Goal: Entertainment & Leisure: Browse casually

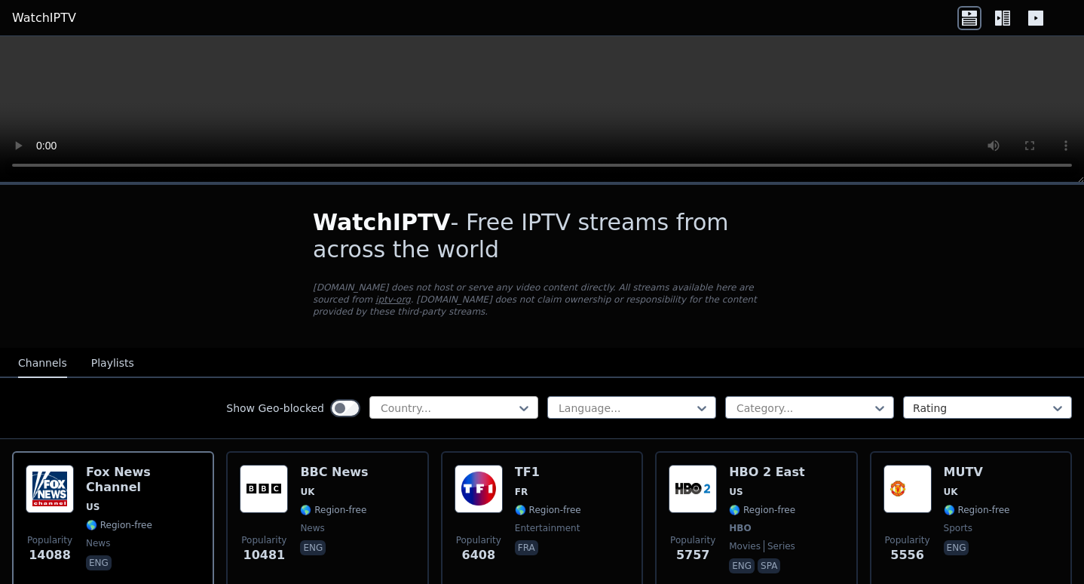
click at [483, 400] on div at bounding box center [447, 407] width 137 height 15
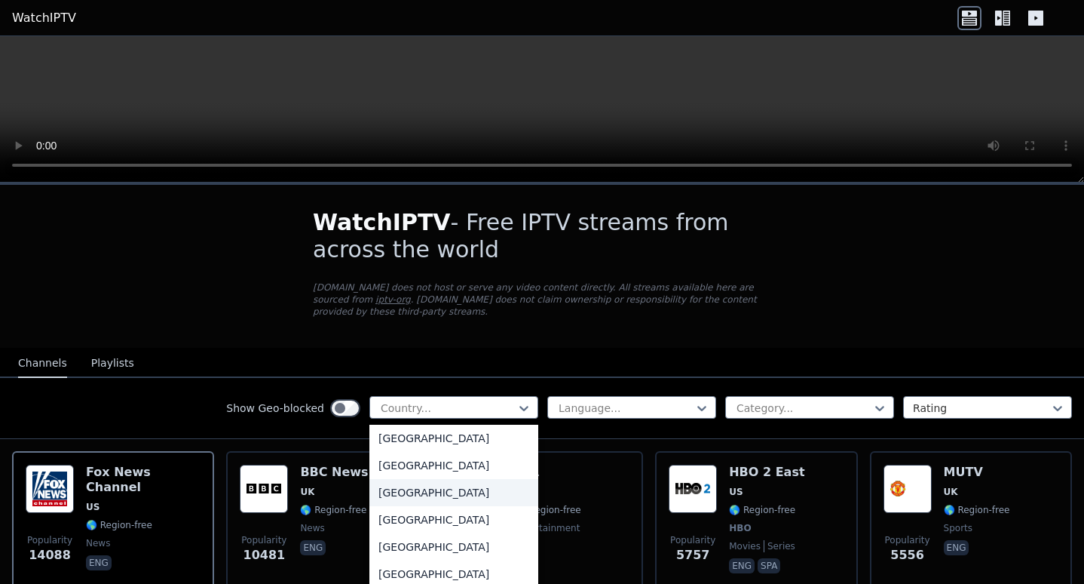
scroll to position [5279, 0]
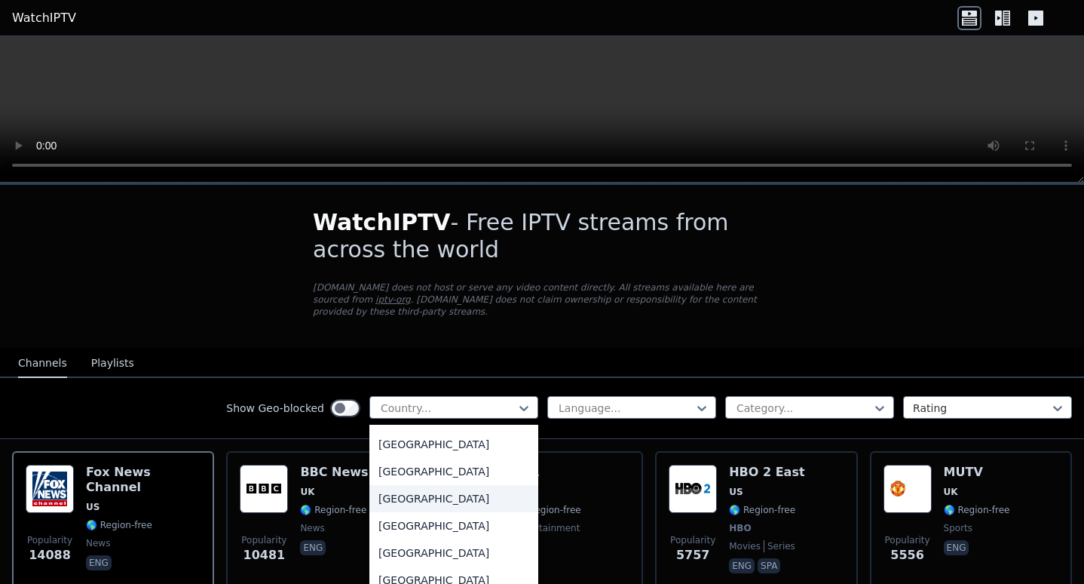
click at [429, 485] on div "[GEOGRAPHIC_DATA]" at bounding box center [454, 498] width 169 height 27
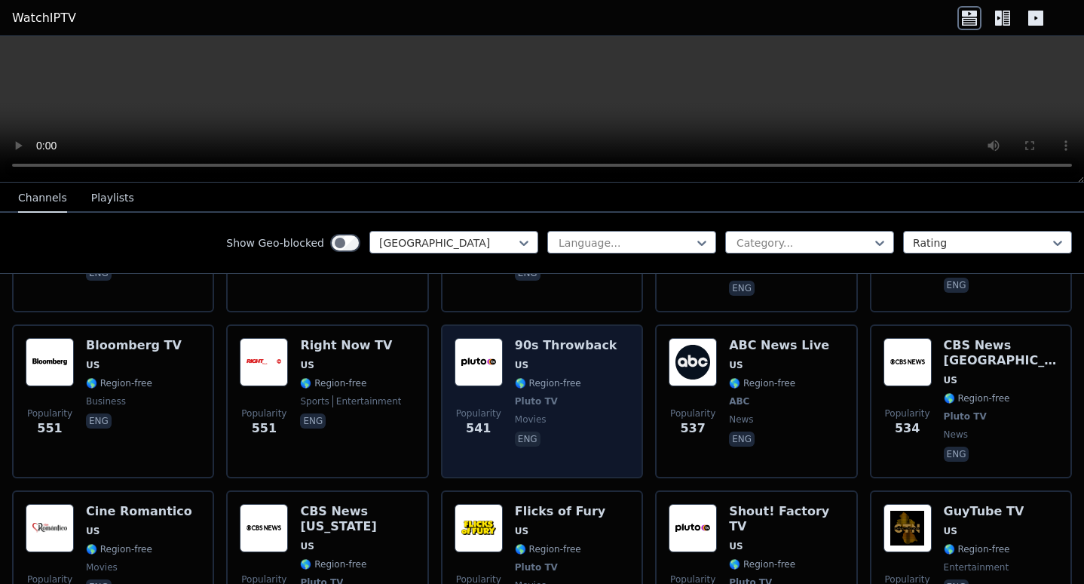
scroll to position [1584, 0]
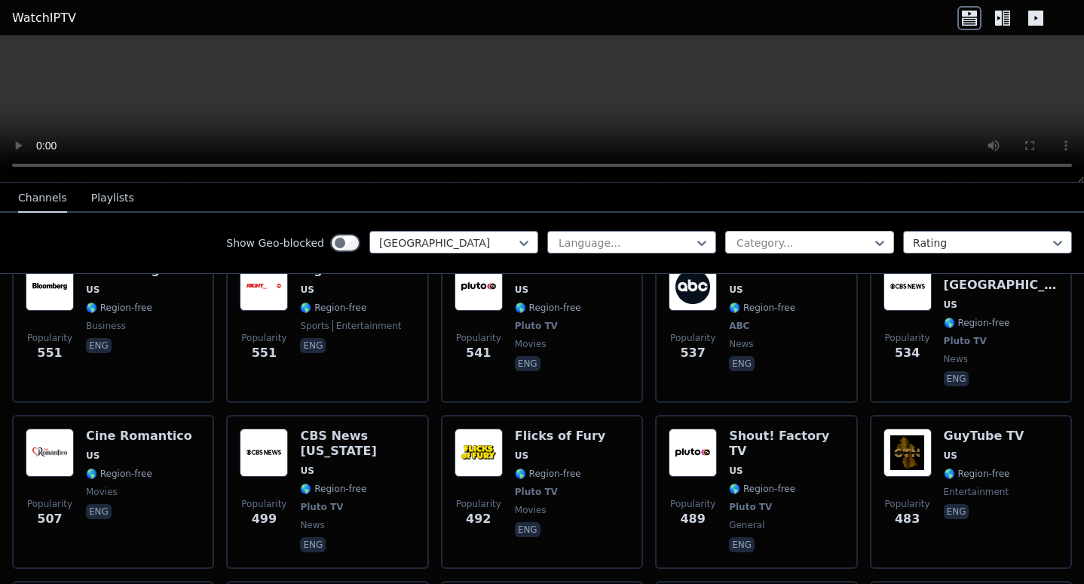
click at [805, 242] on div at bounding box center [803, 242] width 137 height 15
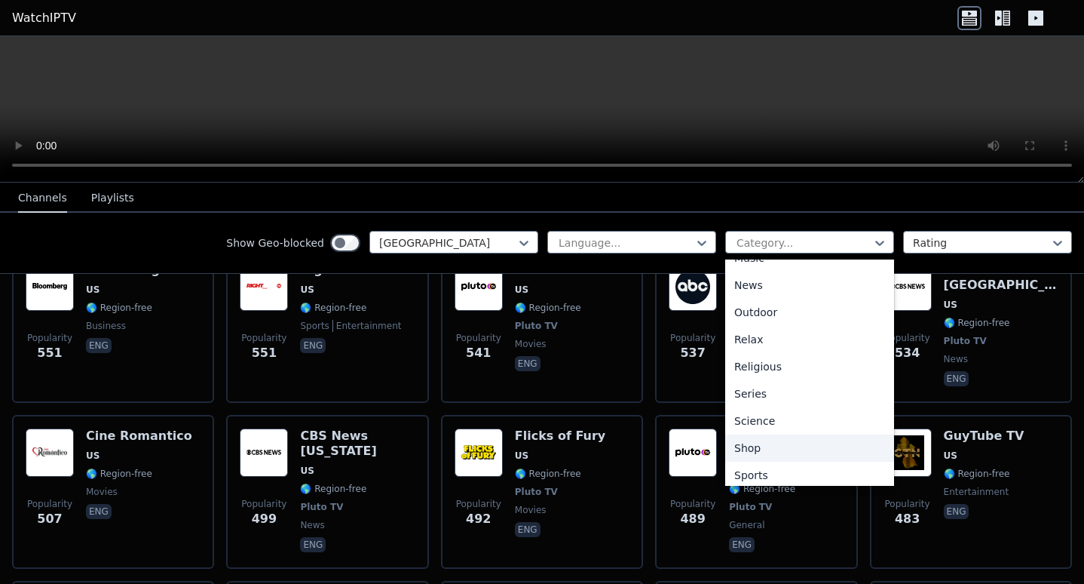
scroll to position [513, 0]
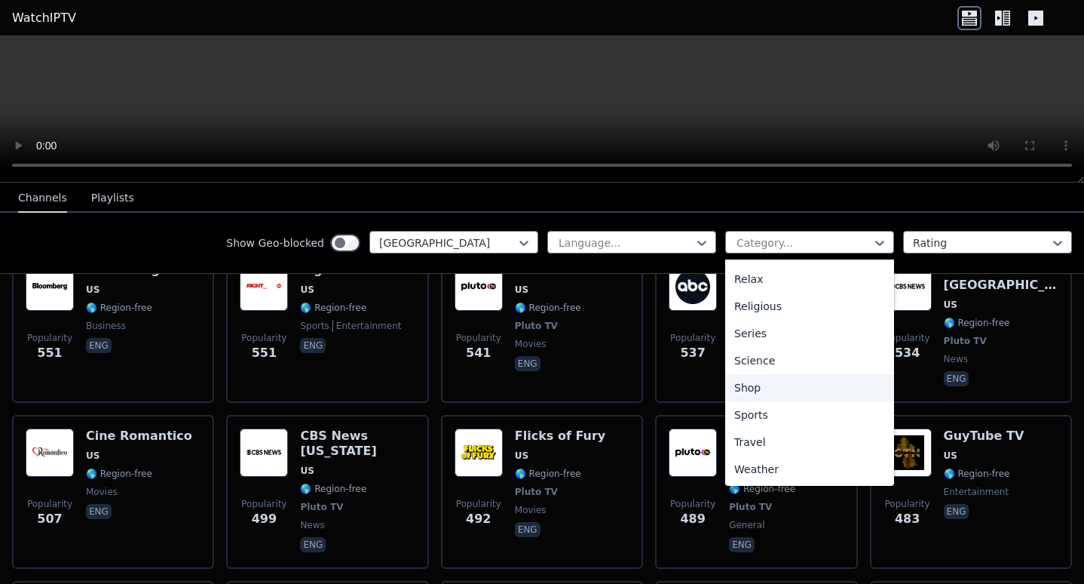
click at [752, 388] on div "Shop" at bounding box center [809, 387] width 169 height 27
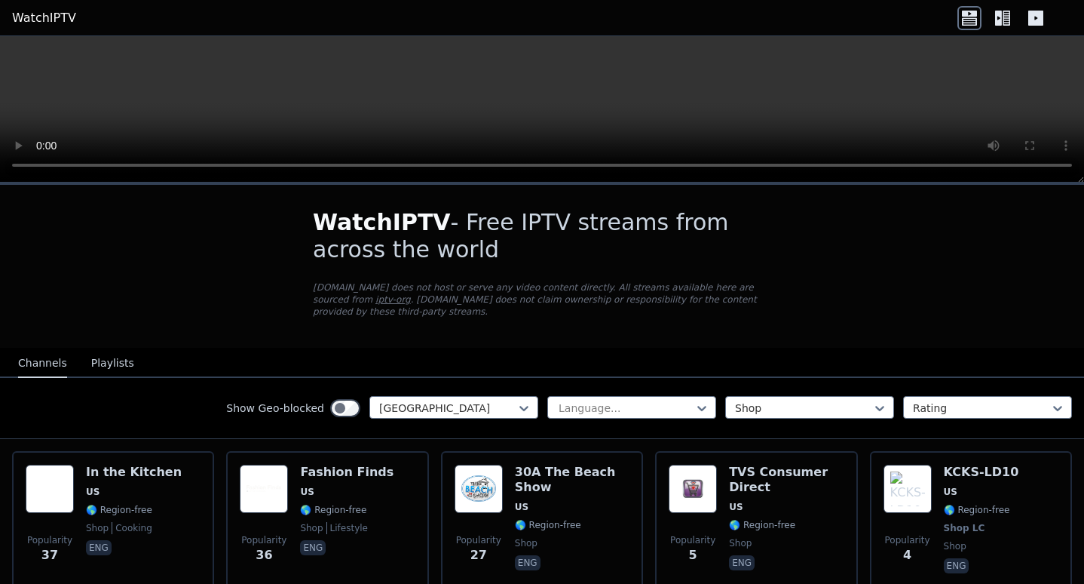
scroll to position [75, 0]
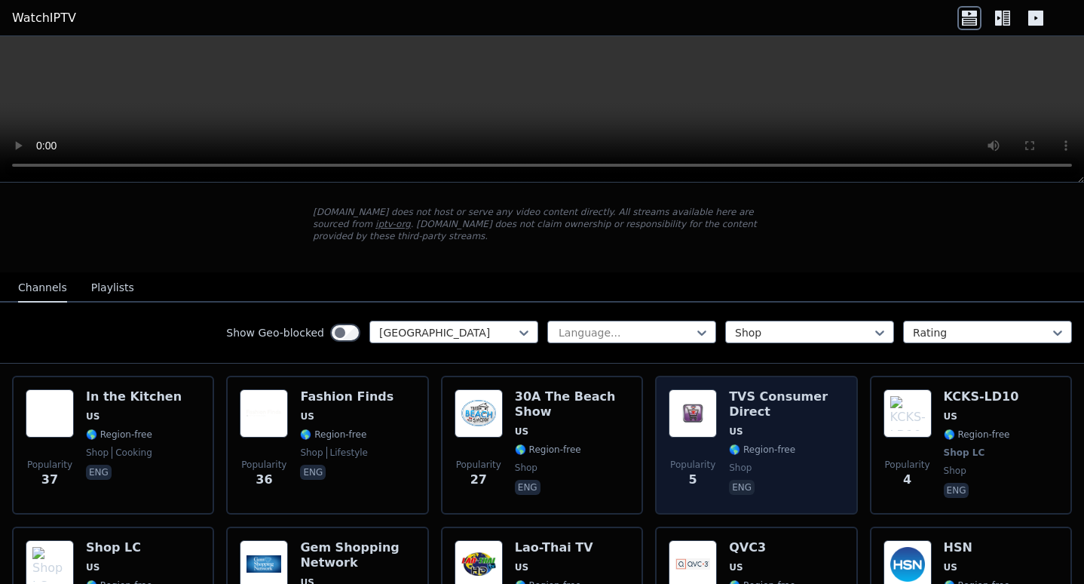
drag, startPoint x: 521, startPoint y: 393, endPoint x: 734, endPoint y: 425, distance: 215.0
click at [734, 425] on span "US" at bounding box center [736, 431] width 14 height 12
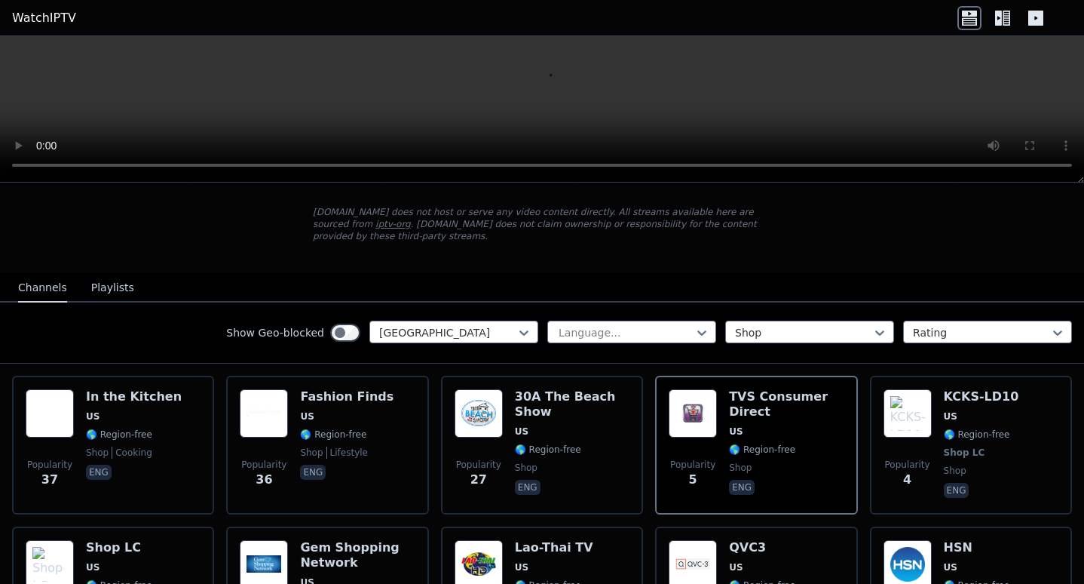
scroll to position [0, 0]
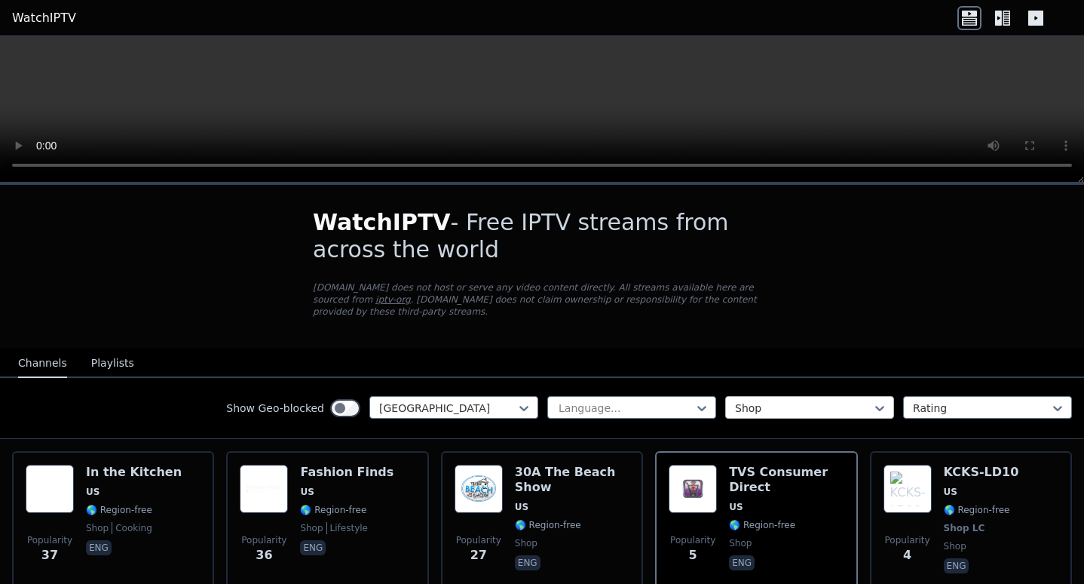
click at [839, 400] on div at bounding box center [803, 407] width 137 height 15
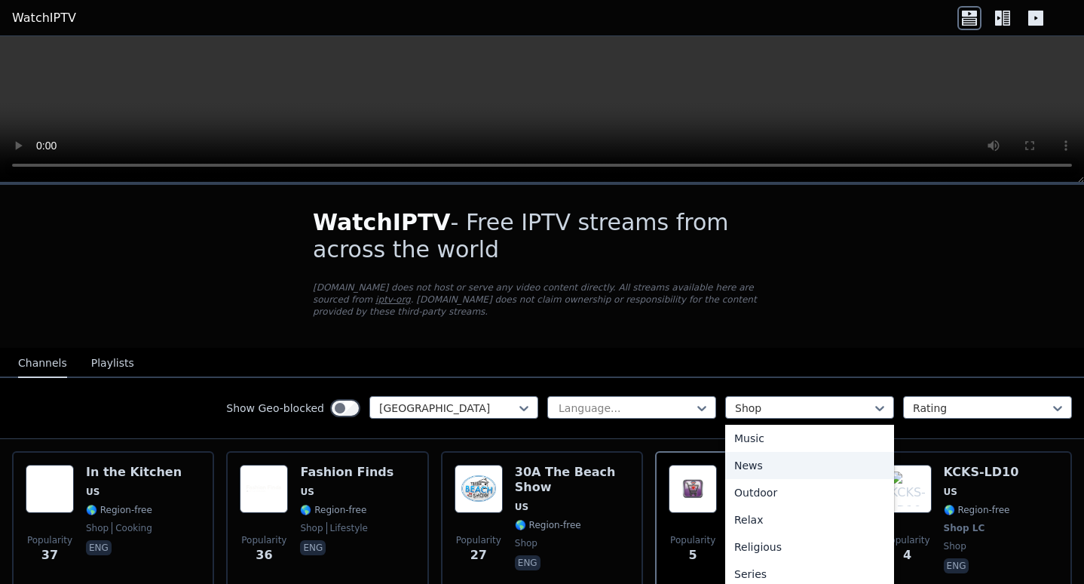
scroll to position [573, 0]
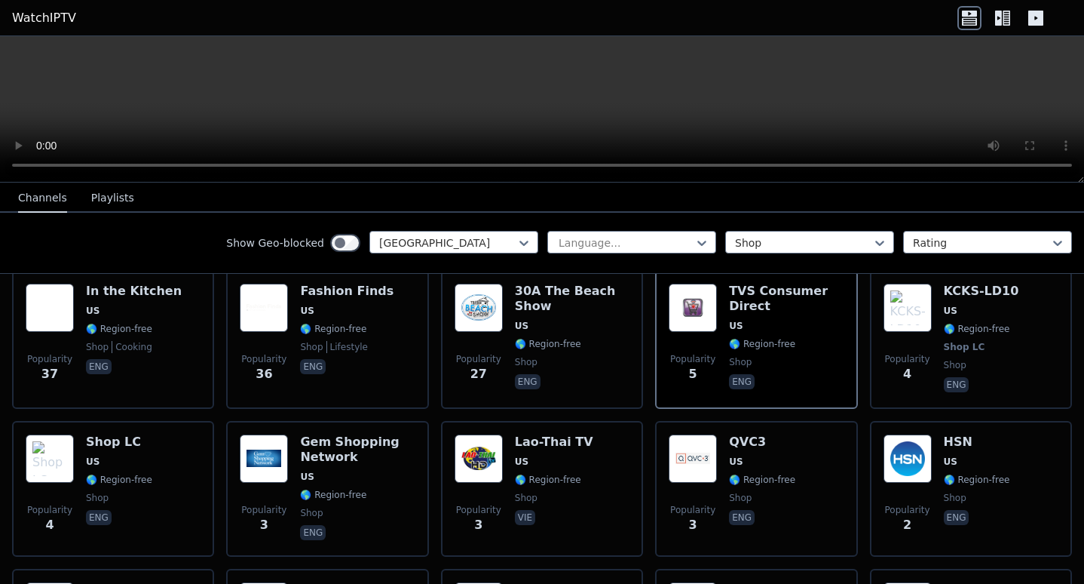
scroll to position [0, 0]
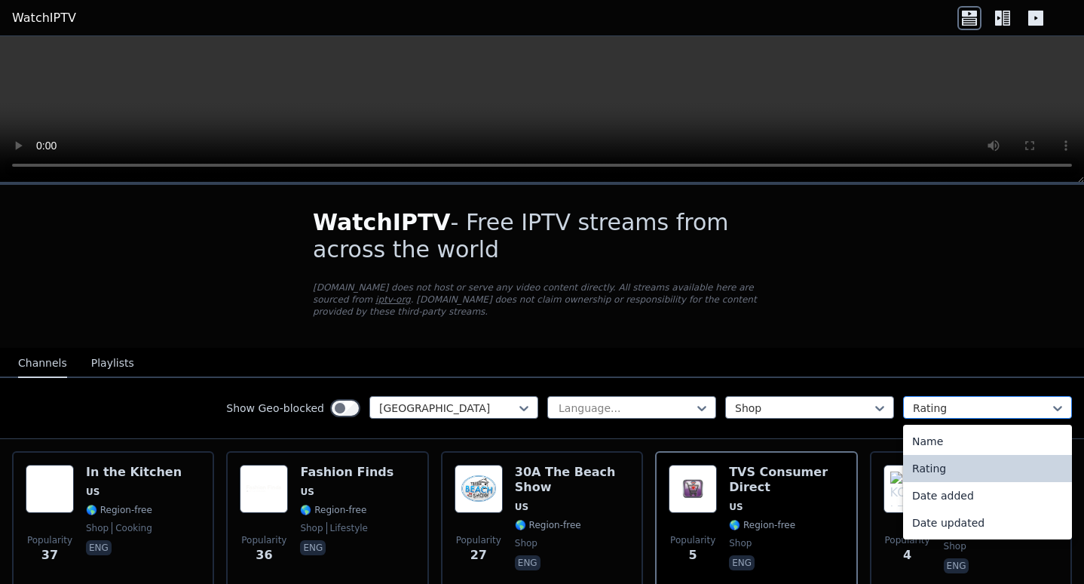
click at [949, 400] on div at bounding box center [981, 407] width 137 height 15
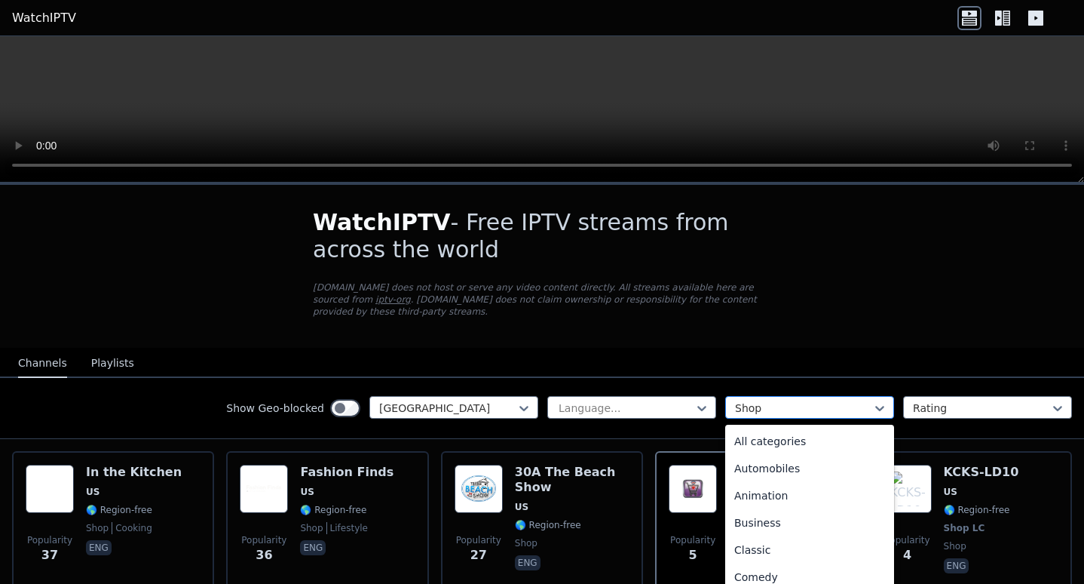
click at [774, 396] on div "Shop" at bounding box center [809, 407] width 169 height 23
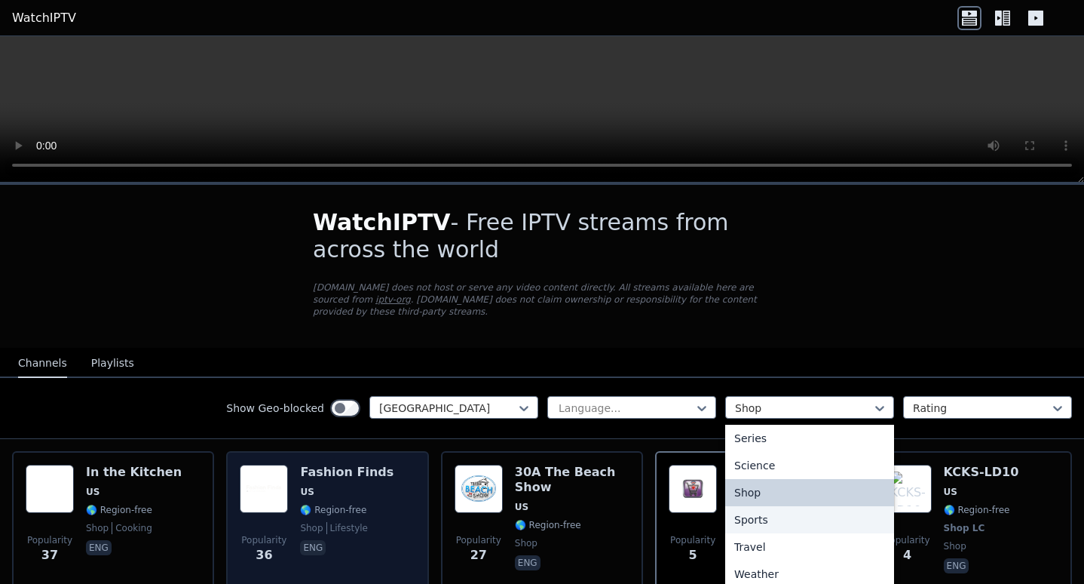
click at [267, 471] on img at bounding box center [264, 489] width 48 height 48
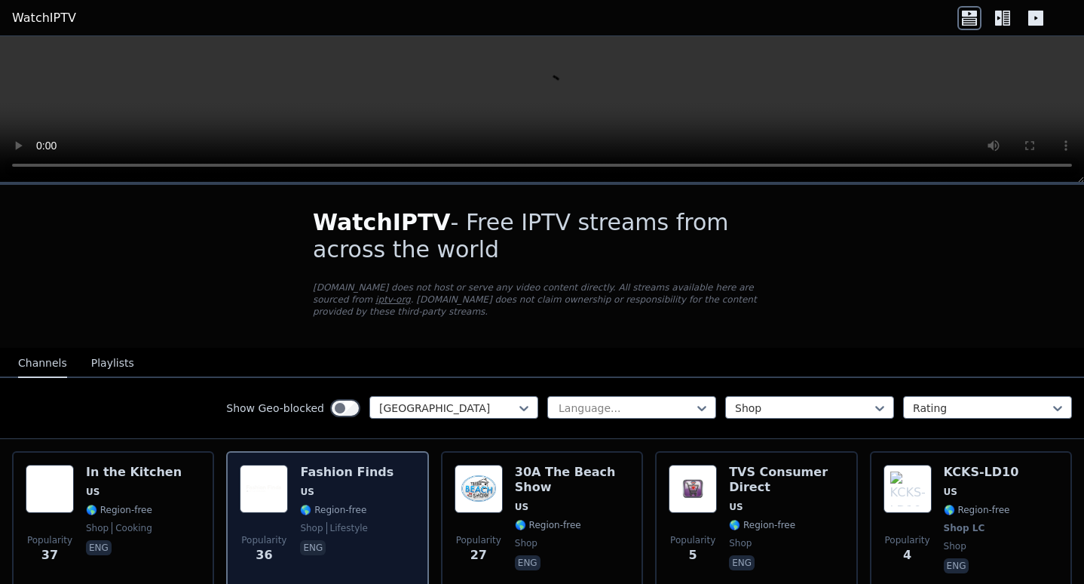
scroll to position [226, 0]
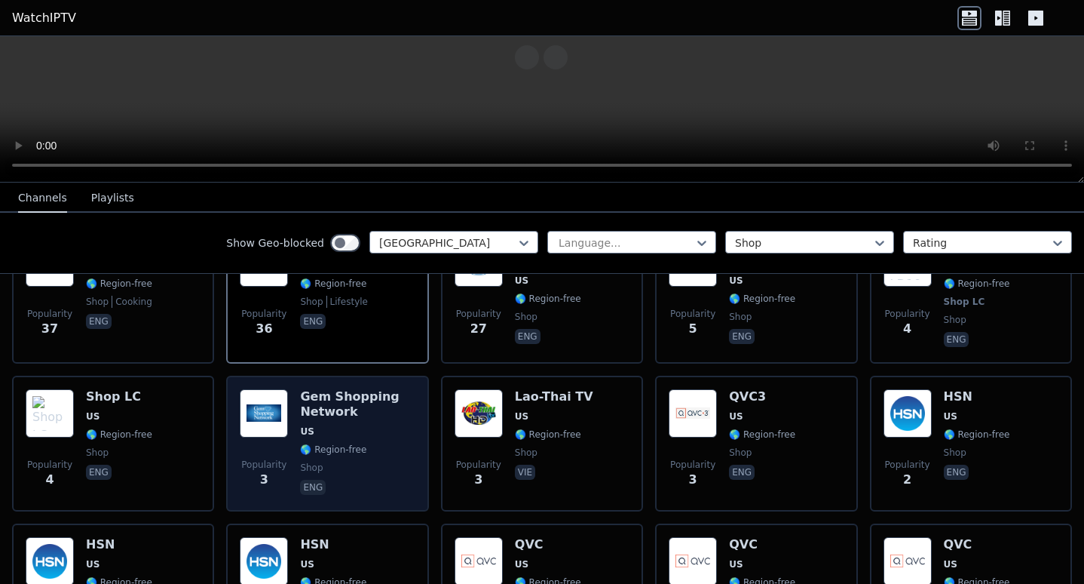
click at [336, 425] on span "US" at bounding box center [357, 431] width 115 height 12
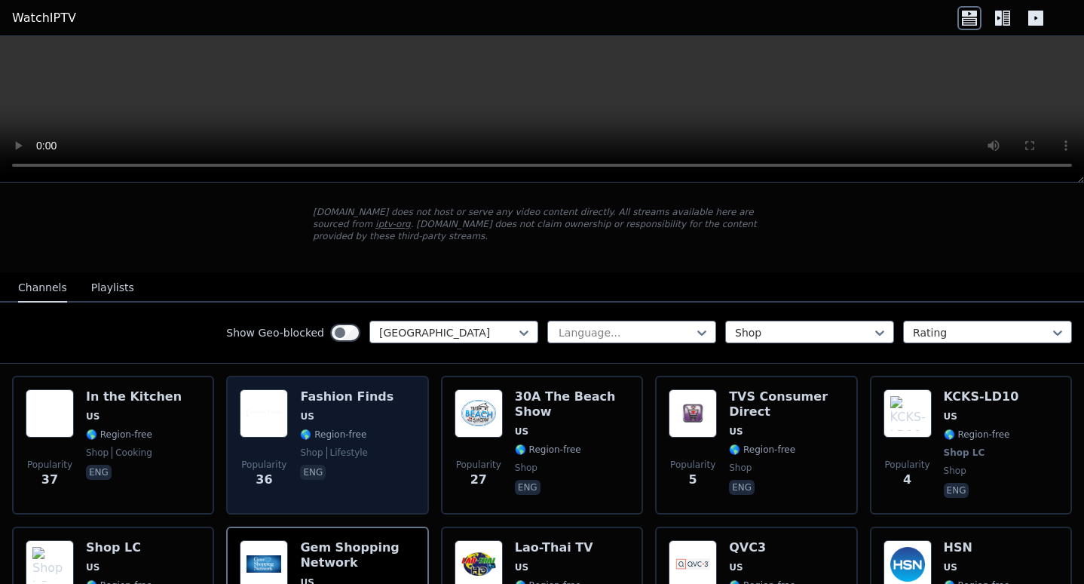
click at [336, 428] on span "🌎 Region-free" at bounding box center [333, 434] width 66 height 12
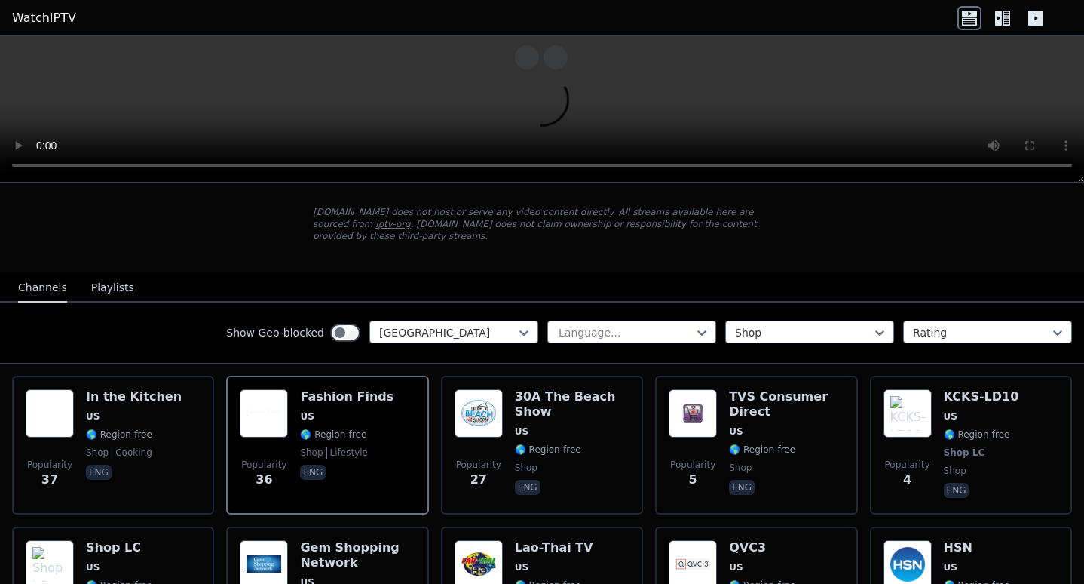
scroll to position [0, 0]
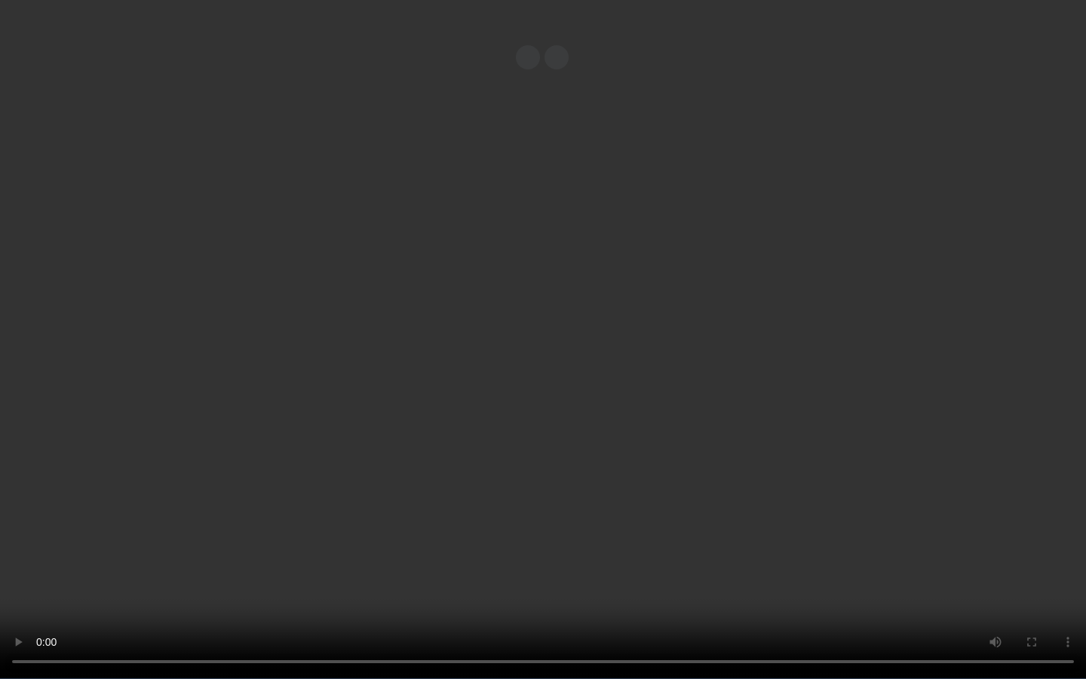
click at [780, 550] on video at bounding box center [543, 339] width 1086 height 679
click at [873, 527] on video at bounding box center [543, 339] width 1086 height 679
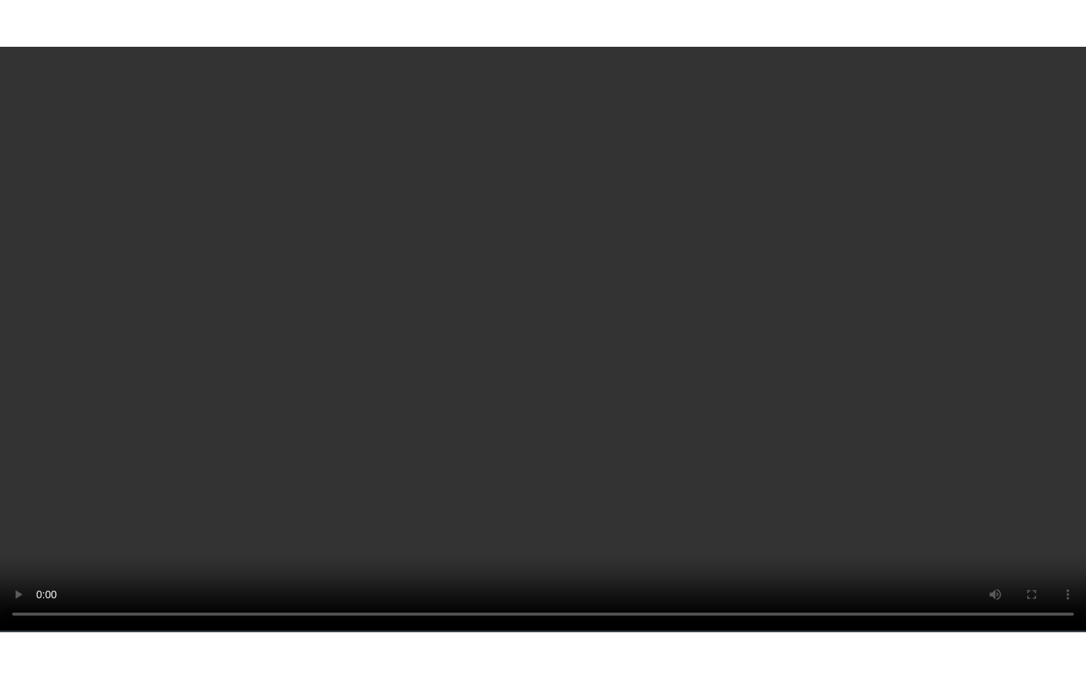
scroll to position [603, 0]
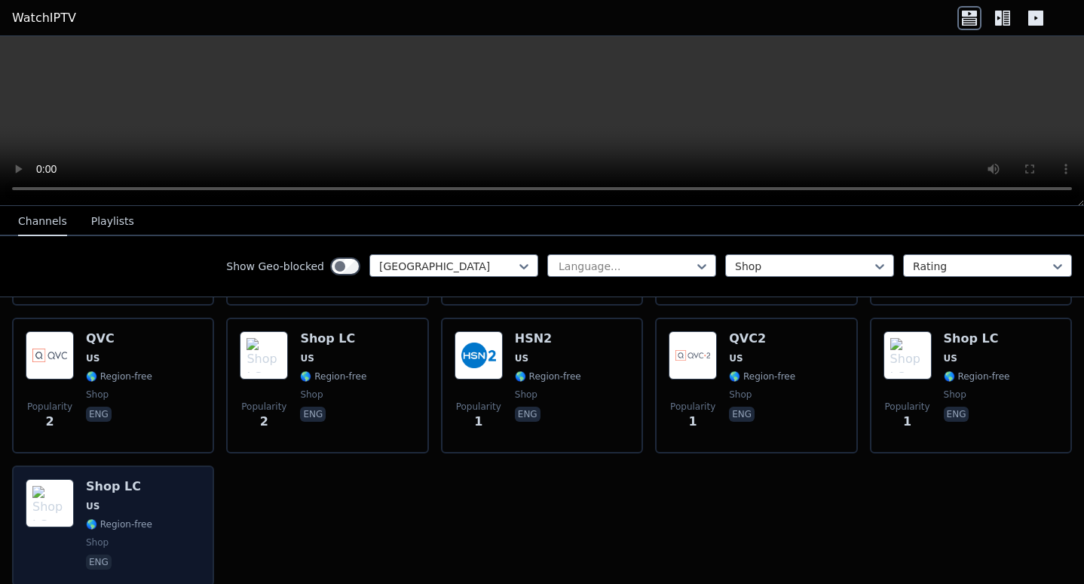
click at [90, 500] on span "US" at bounding box center [93, 506] width 14 height 12
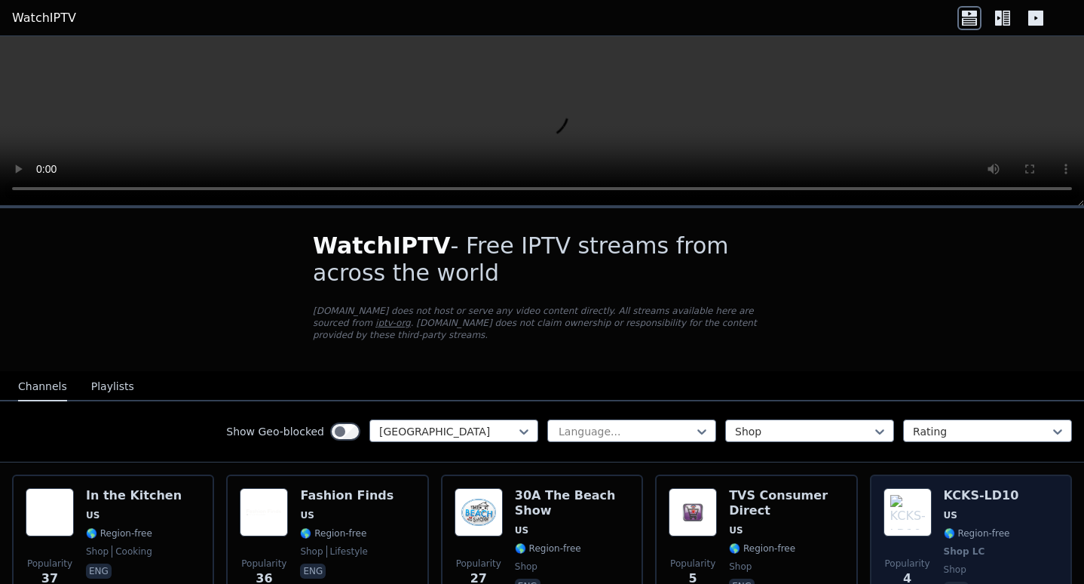
scroll to position [75, 0]
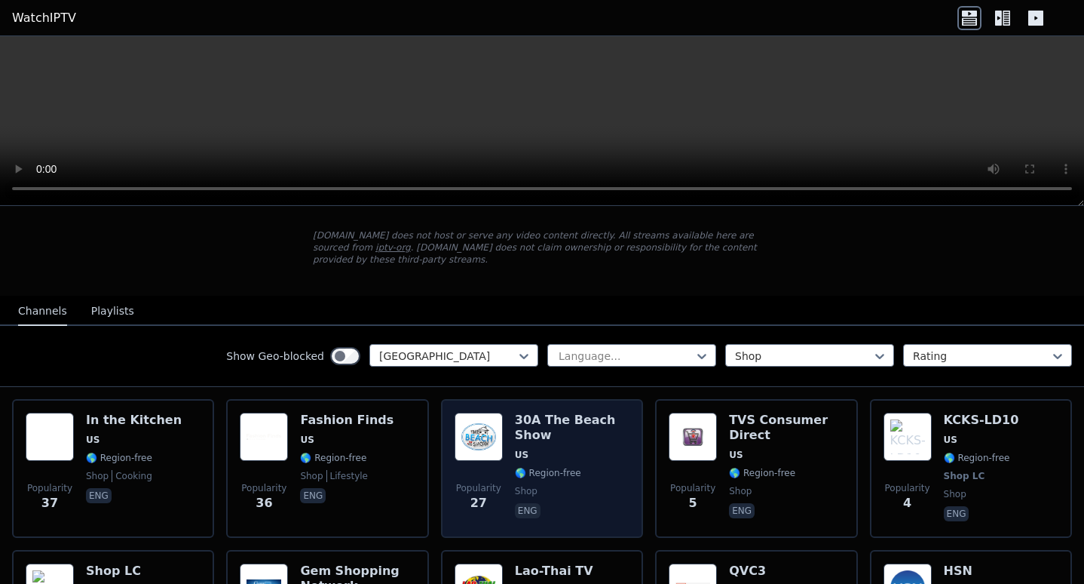
click at [496, 425] on img at bounding box center [479, 436] width 48 height 48
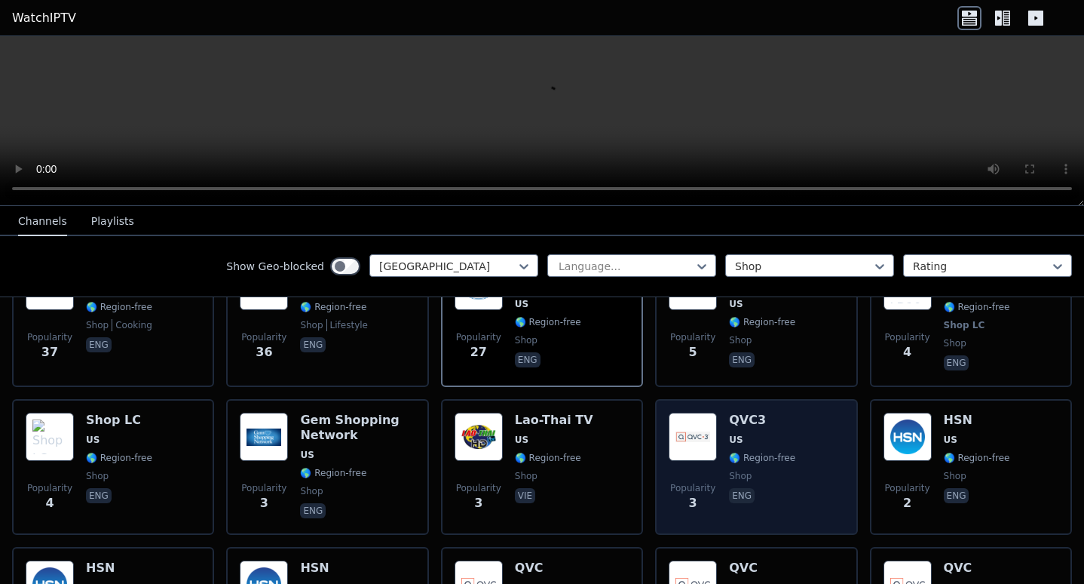
scroll to position [302, 0]
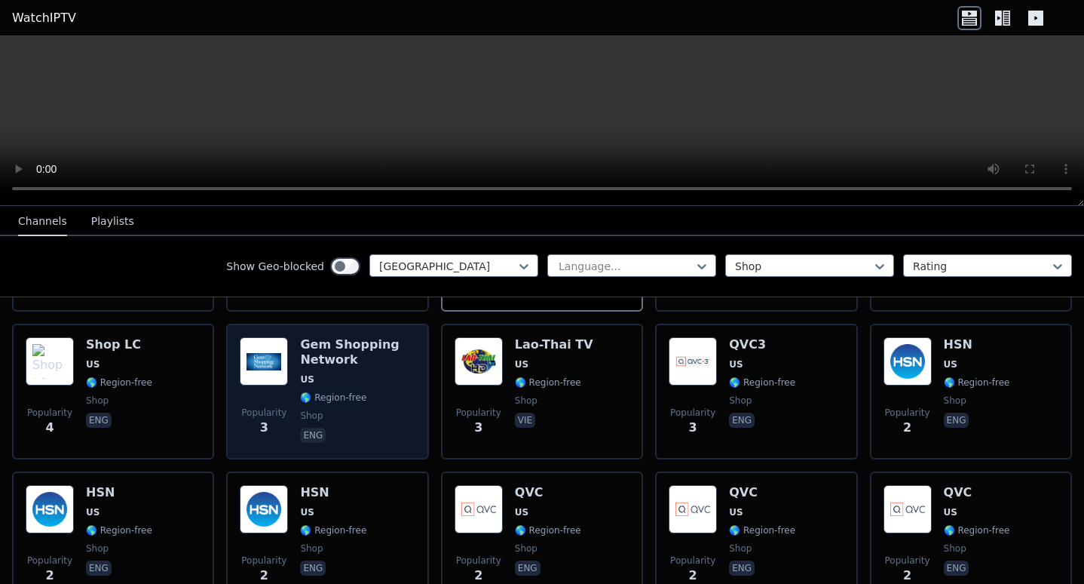
click at [333, 391] on span "🌎 Region-free" at bounding box center [333, 397] width 66 height 12
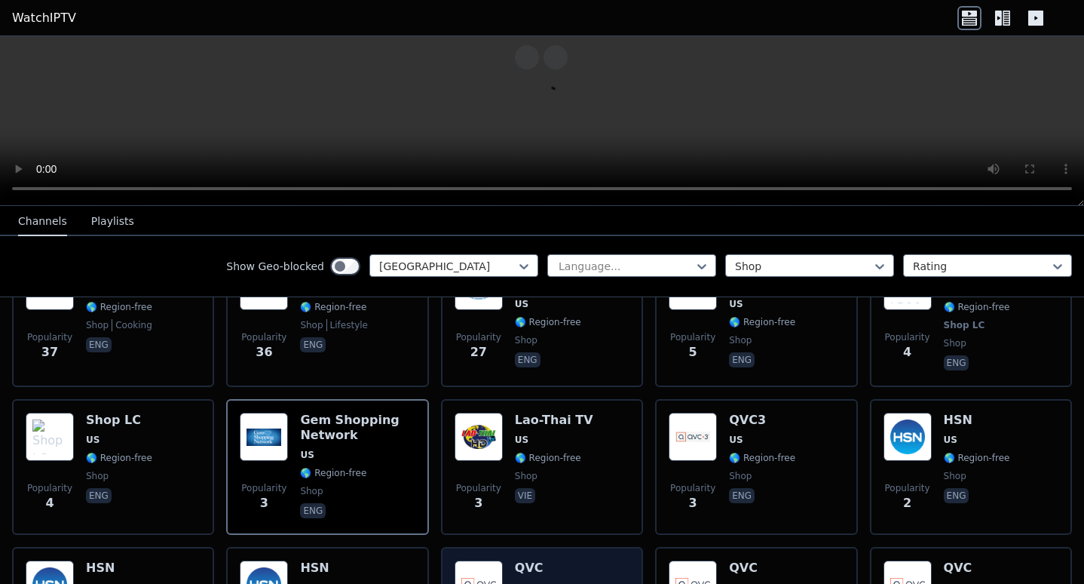
scroll to position [528, 0]
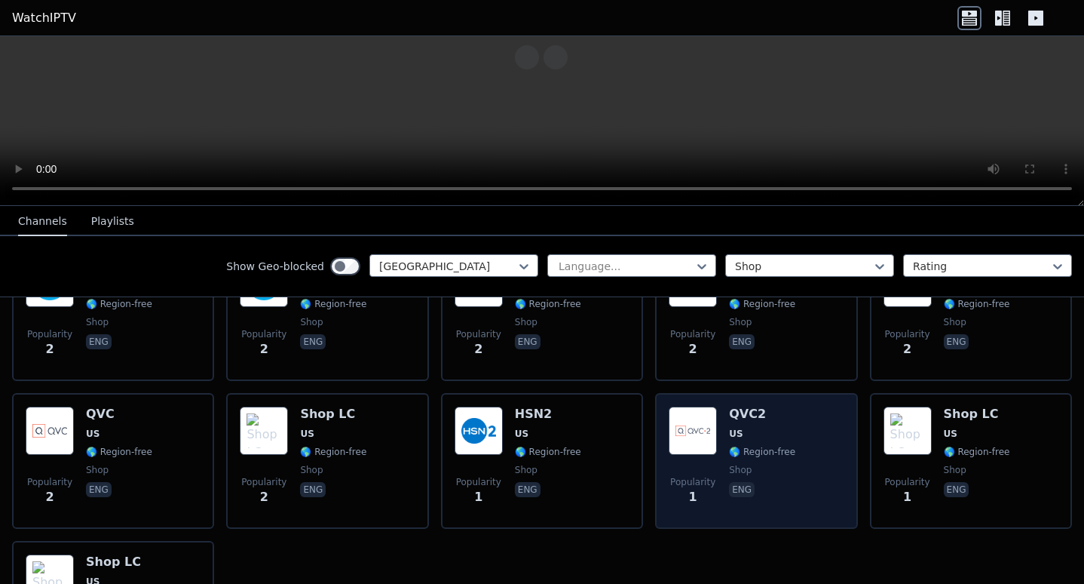
click at [715, 453] on div "Popularity 1 QVC2 US 🌎 Region-free shop eng" at bounding box center [756, 460] width 175 height 109
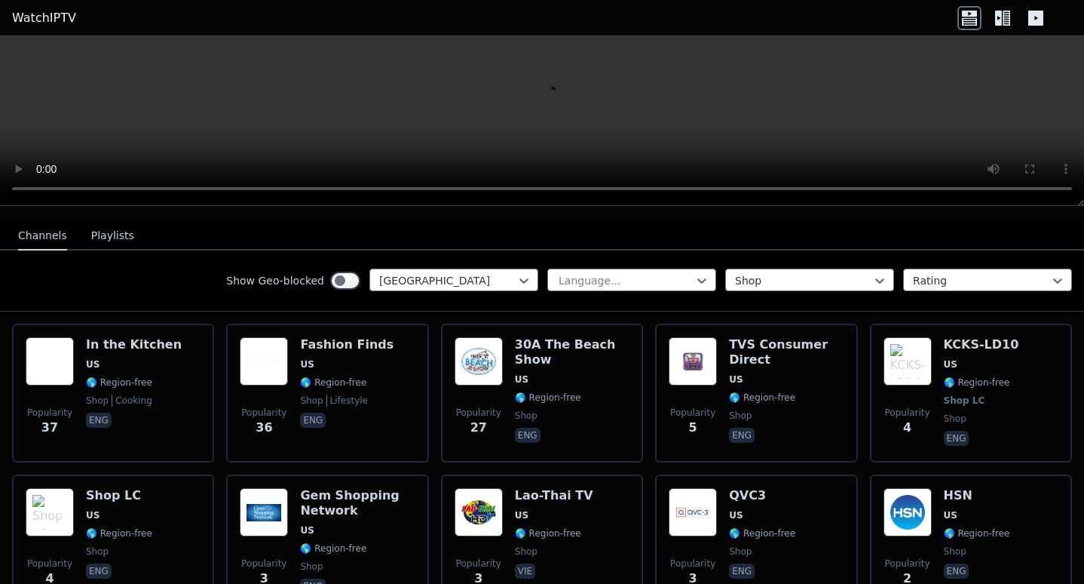
scroll to position [0, 0]
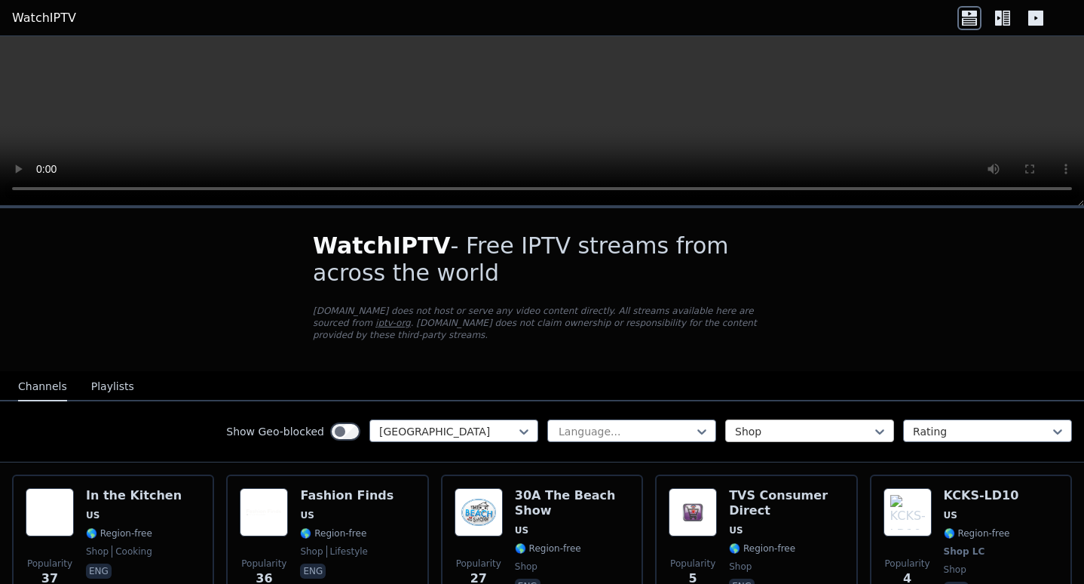
click at [764, 424] on div at bounding box center [803, 431] width 137 height 15
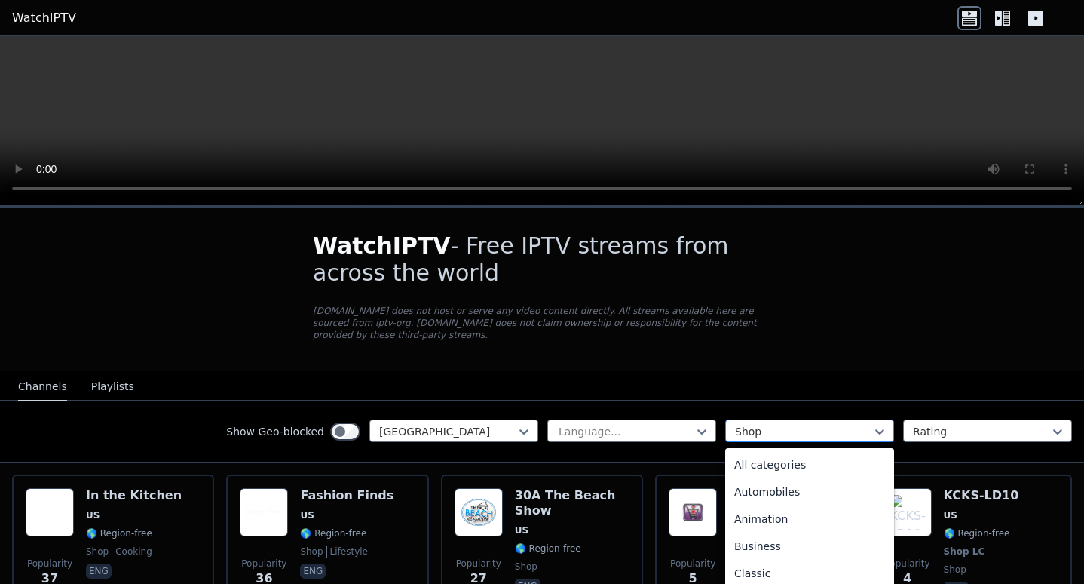
scroll to position [437, 0]
click at [782, 452] on div "Music" at bounding box center [809, 461] width 169 height 27
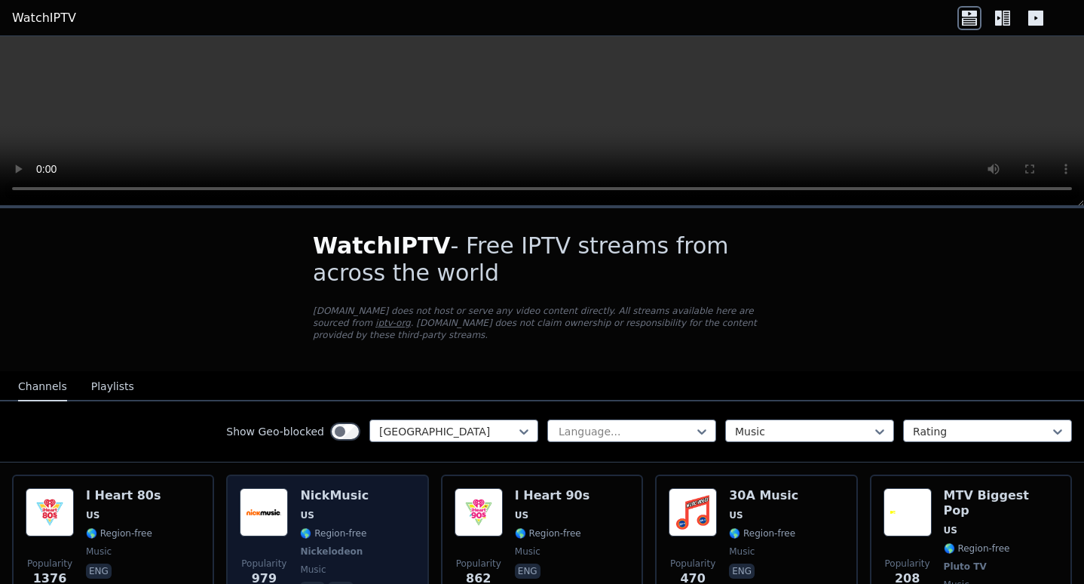
click at [272, 509] on img at bounding box center [264, 512] width 48 height 48
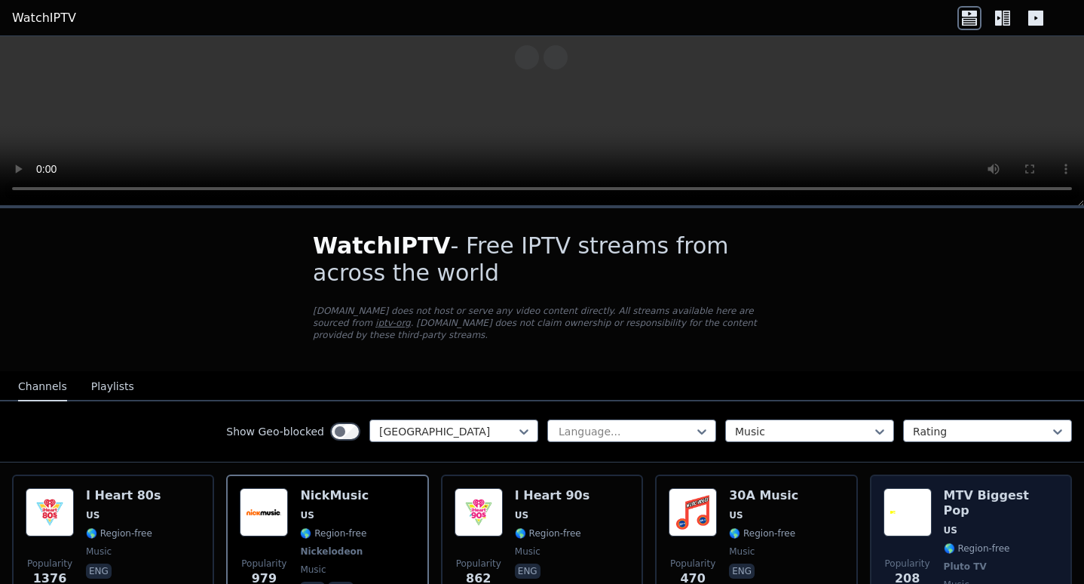
click at [944, 488] on h6 "MTV Biggest Pop" at bounding box center [1001, 503] width 115 height 30
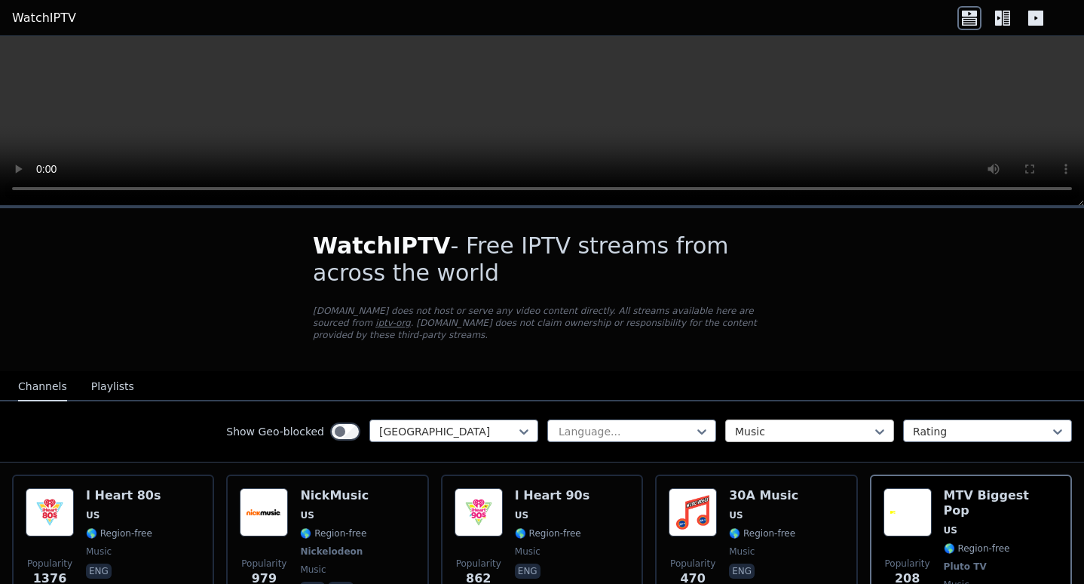
click at [831, 427] on div "Music" at bounding box center [809, 430] width 169 height 23
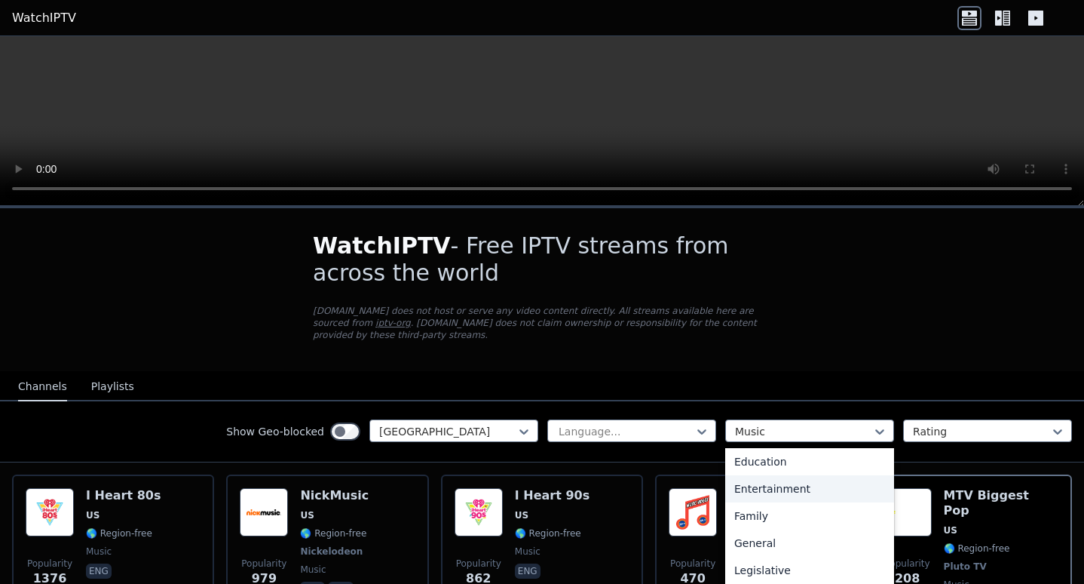
scroll to position [323, 0]
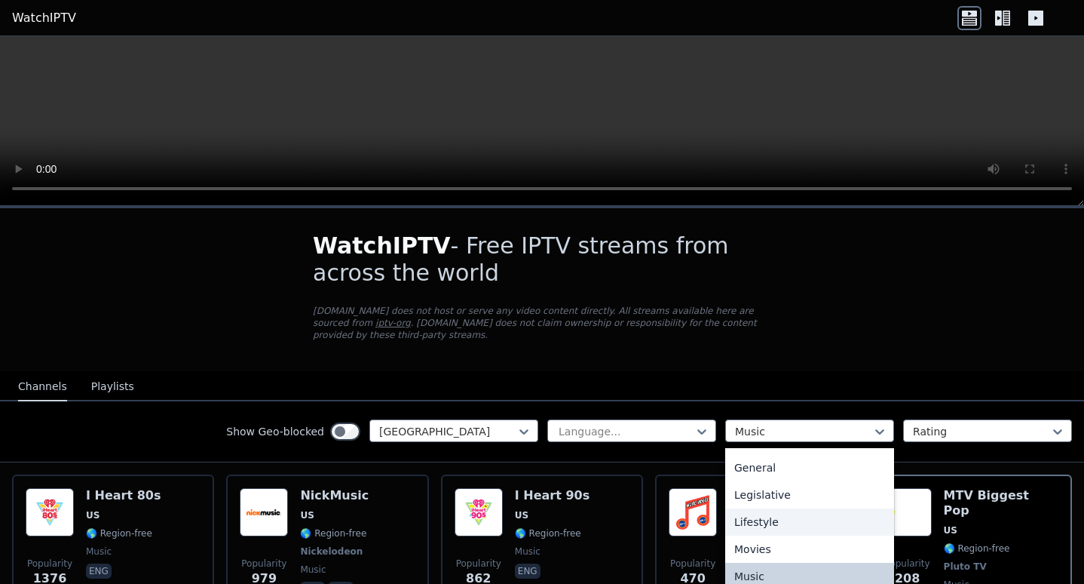
click at [848, 508] on div "Lifestyle" at bounding box center [809, 521] width 169 height 27
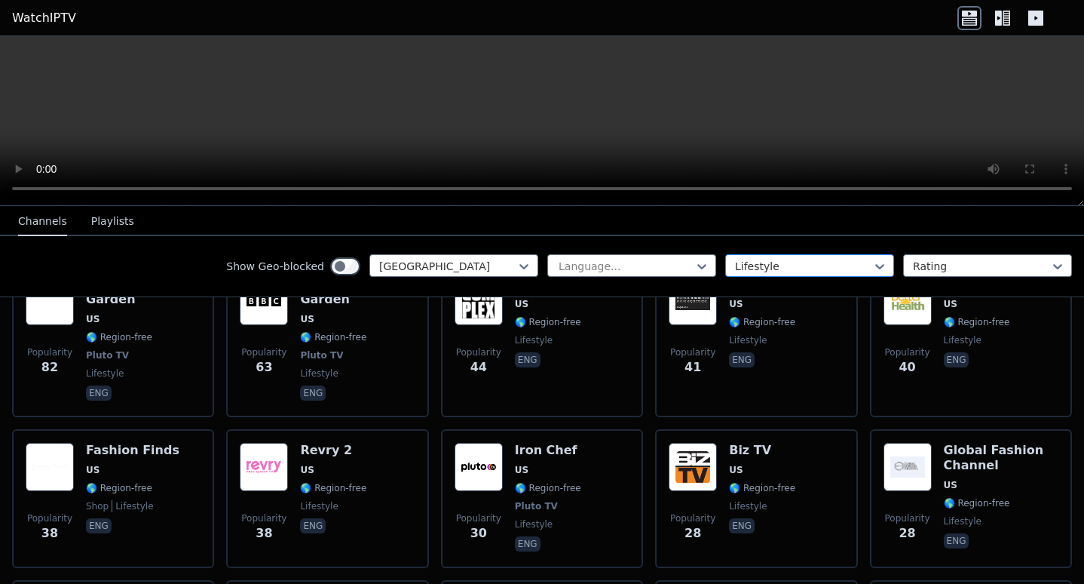
scroll to position [452, 0]
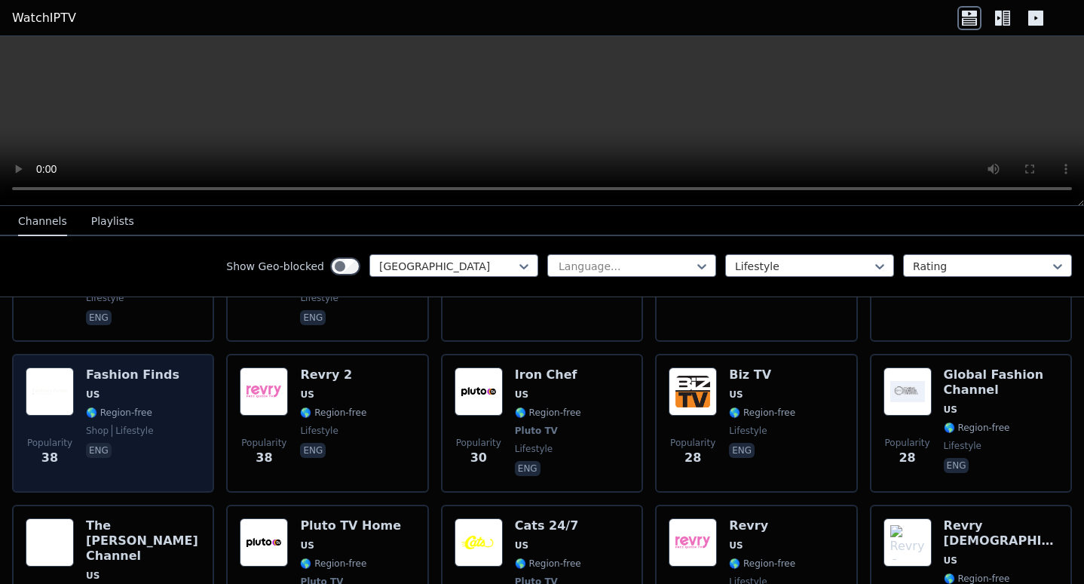
click at [49, 367] on img at bounding box center [50, 391] width 48 height 48
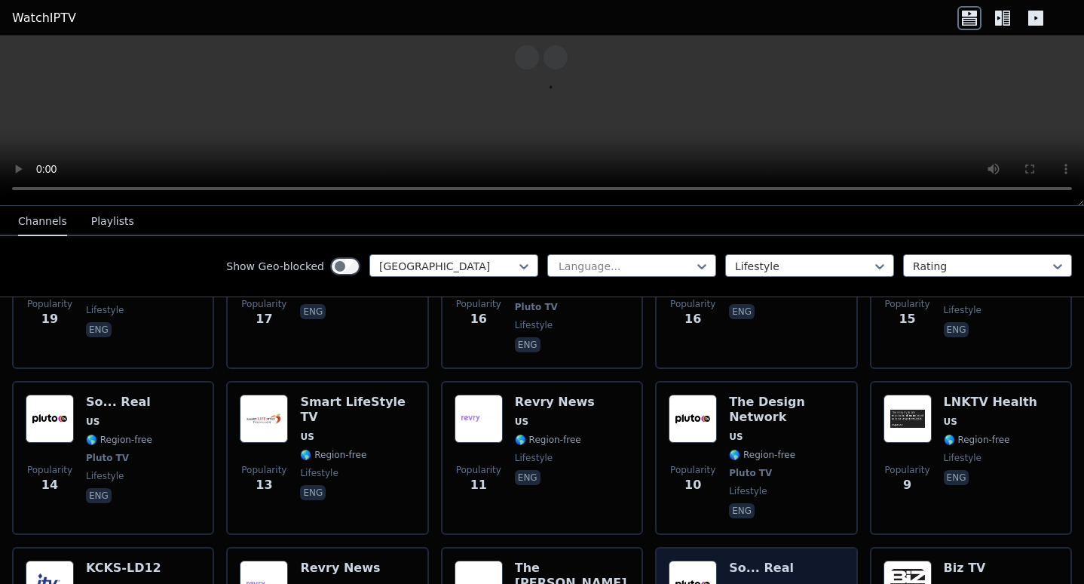
scroll to position [980, 0]
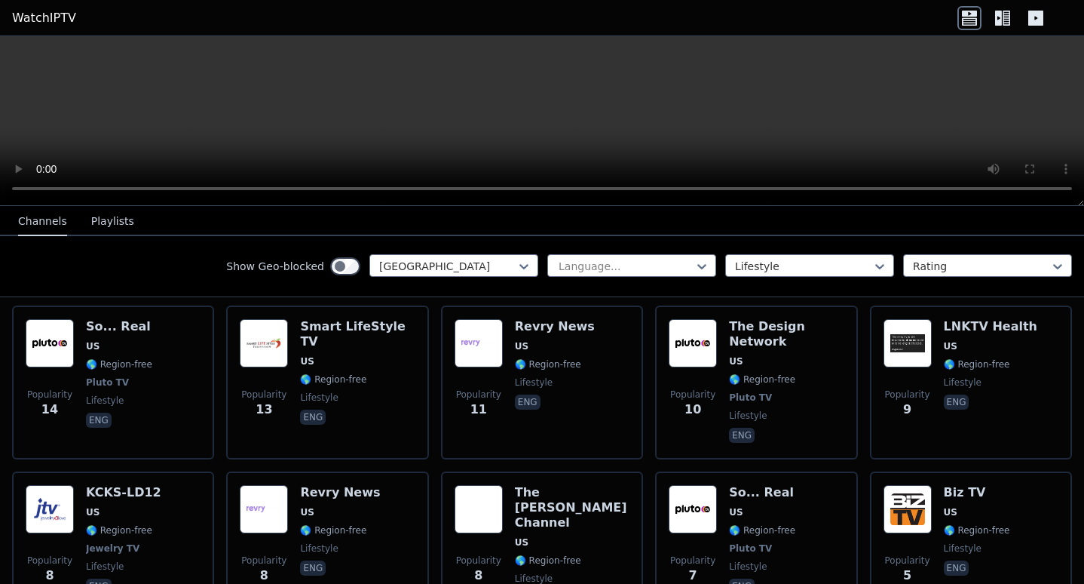
click at [754, 277] on div "Language... Lifestyle Rating" at bounding box center [809, 266] width 525 height 24
click at [747, 266] on div at bounding box center [803, 266] width 137 height 15
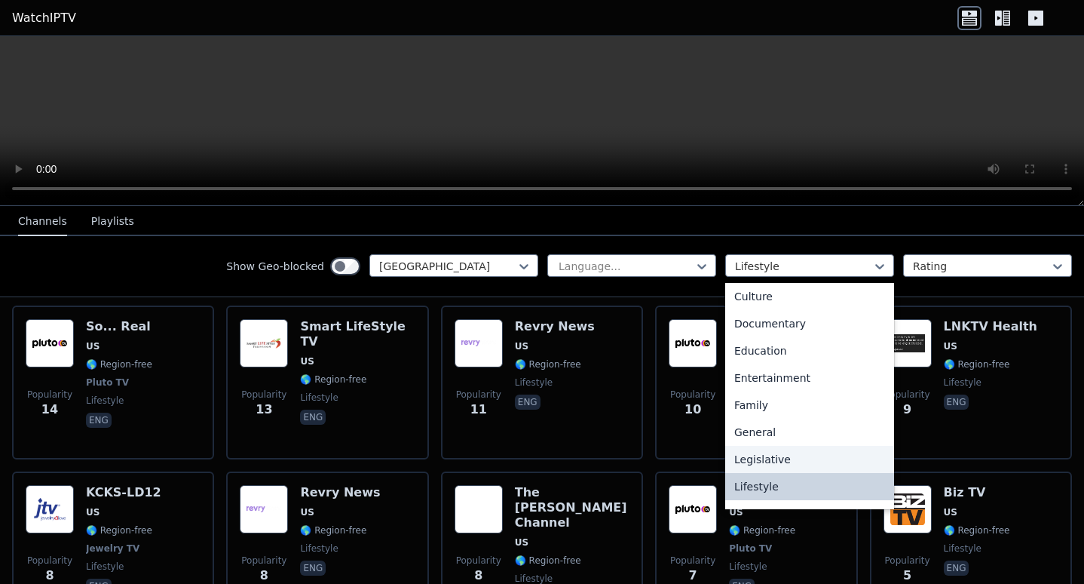
scroll to position [344, 0]
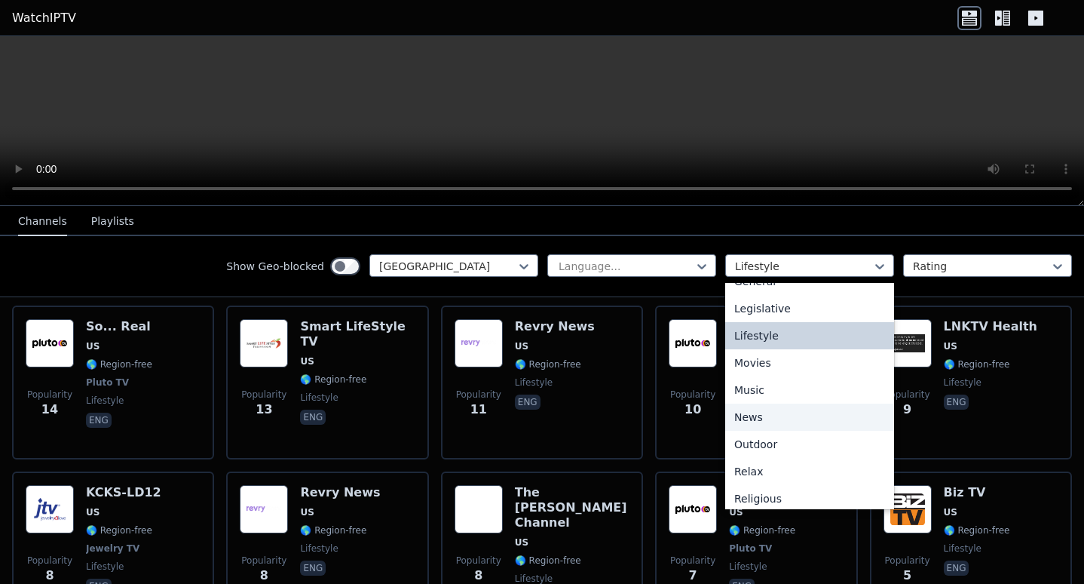
click at [803, 424] on div "News" at bounding box center [809, 416] width 169 height 27
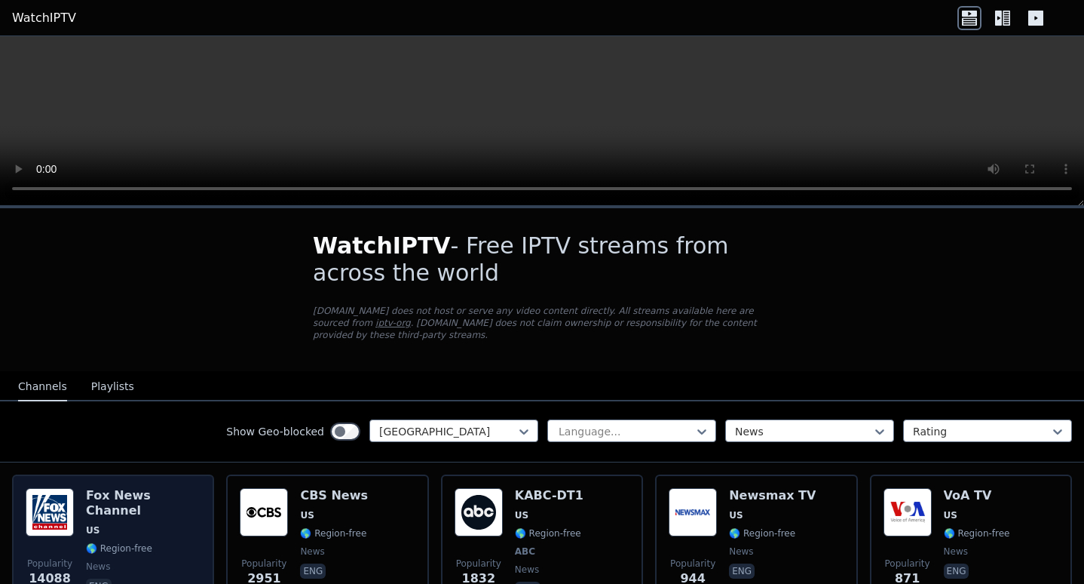
click at [115, 496] on div "[PERSON_NAME] US 🌎 Region-free news eng" at bounding box center [143, 544] width 115 height 112
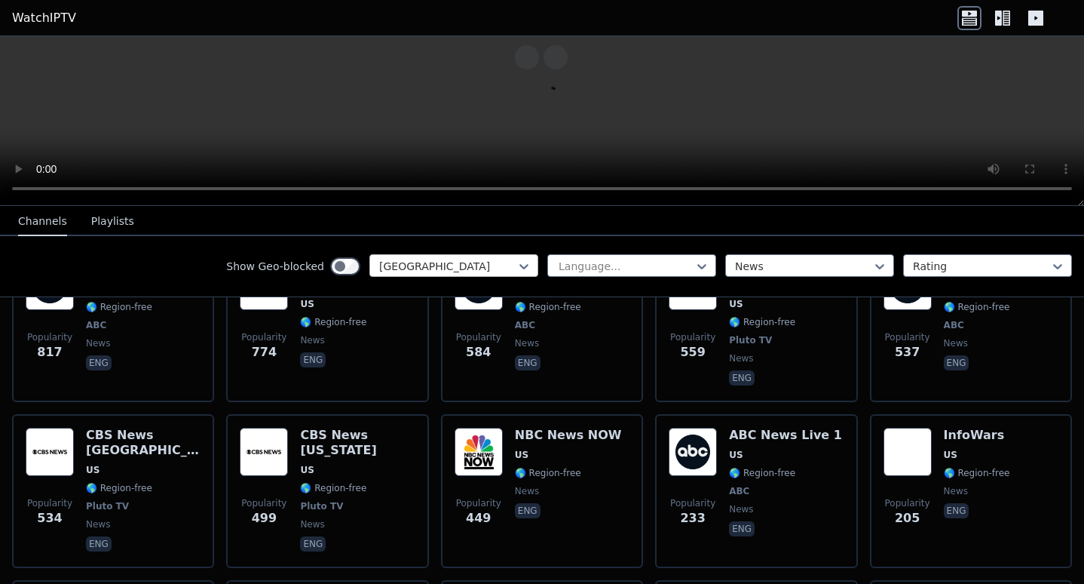
scroll to position [528, 0]
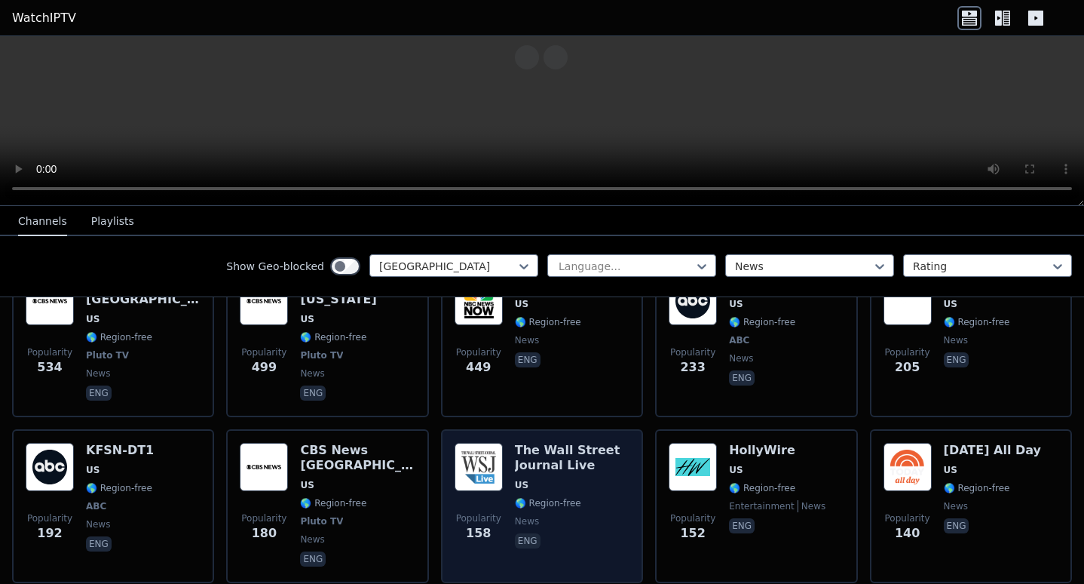
click at [482, 467] on div "Popularity 158" at bounding box center [479, 506] width 48 height 127
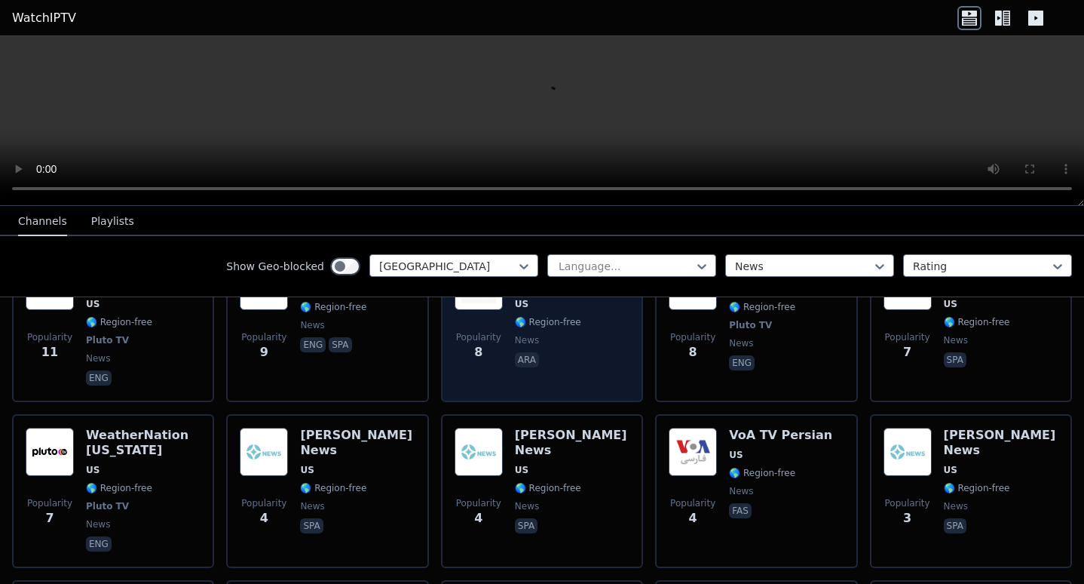
scroll to position [3016, 0]
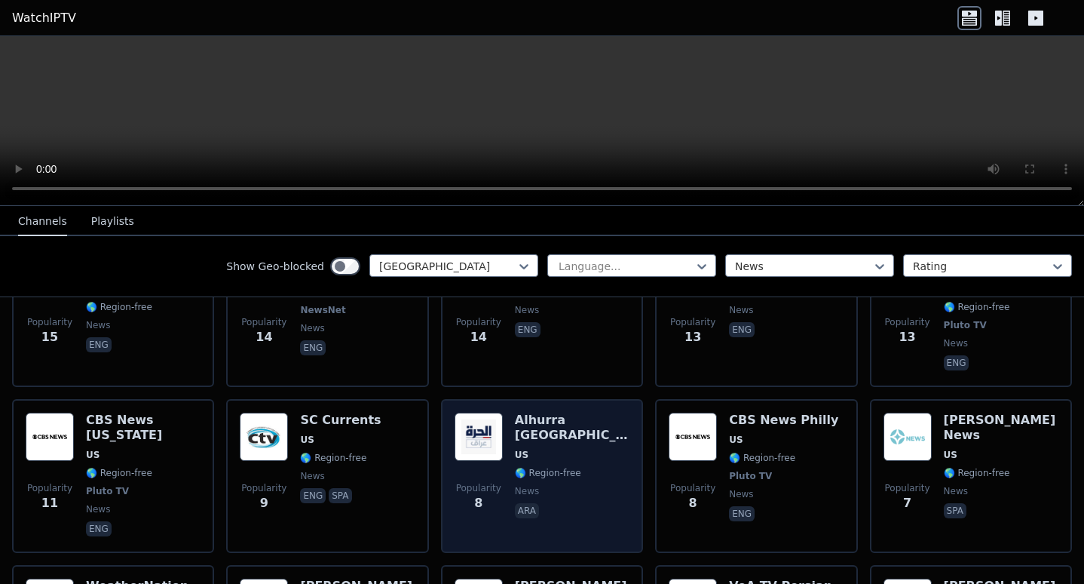
click at [464, 473] on span "Popularity 8" at bounding box center [479, 497] width 48 height 48
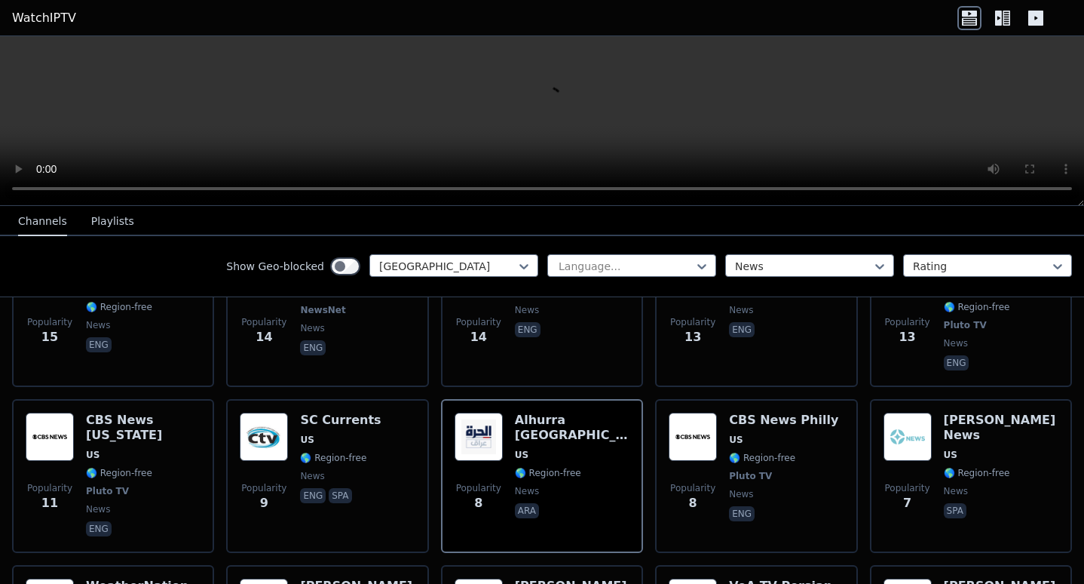
scroll to position [3230, 0]
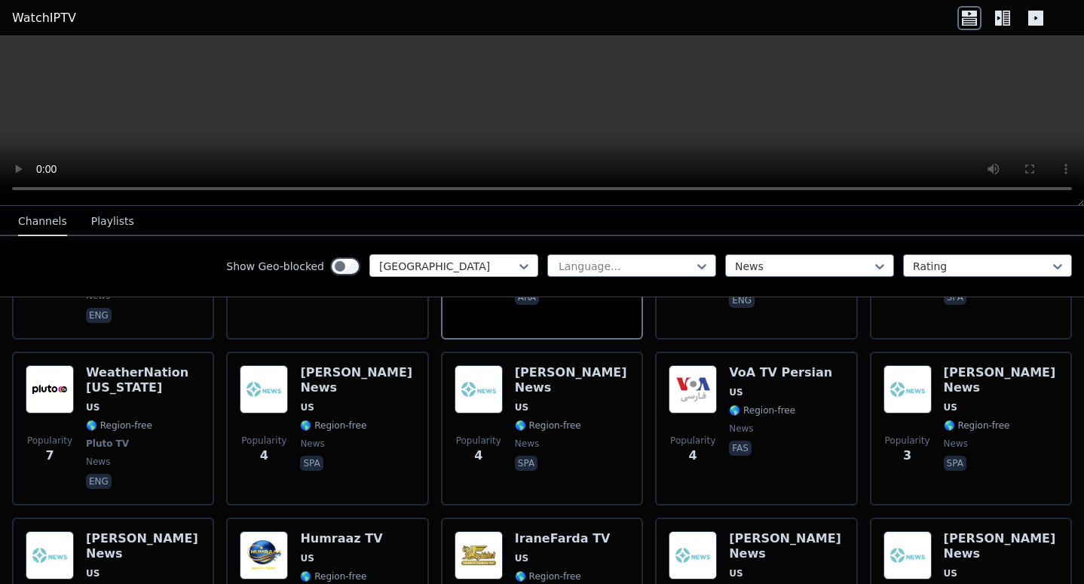
click at [495, 256] on div "[GEOGRAPHIC_DATA]" at bounding box center [454, 265] width 169 height 23
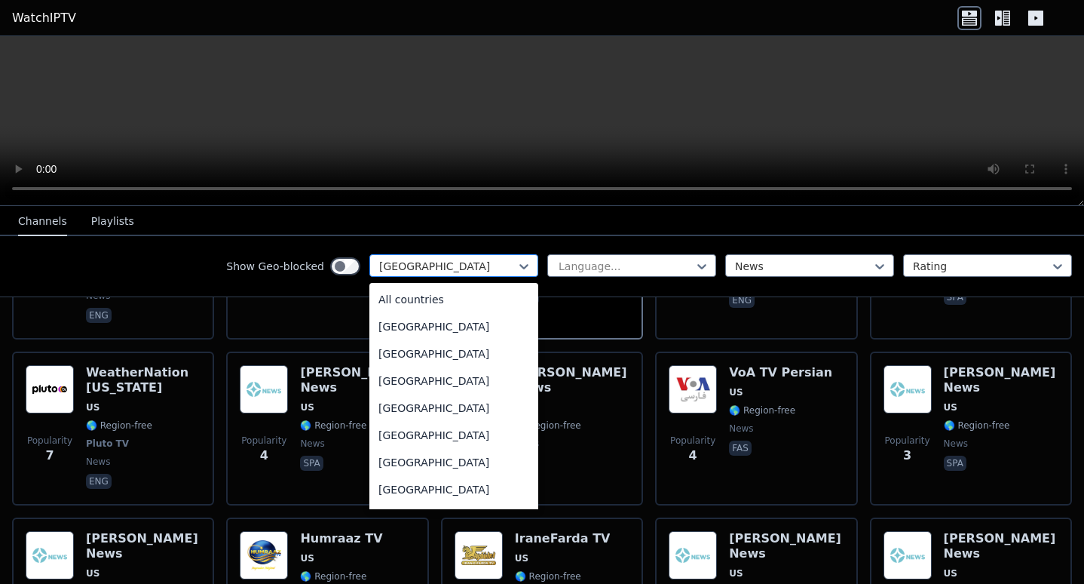
scroll to position [5149, 0]
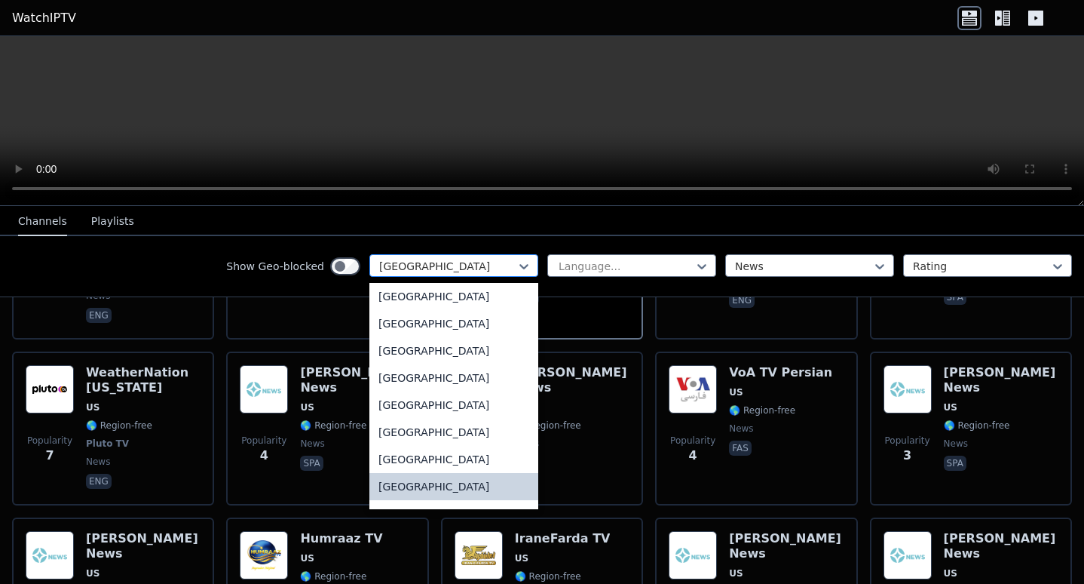
click at [495, 257] on div "[GEOGRAPHIC_DATA]" at bounding box center [454, 265] width 169 height 23
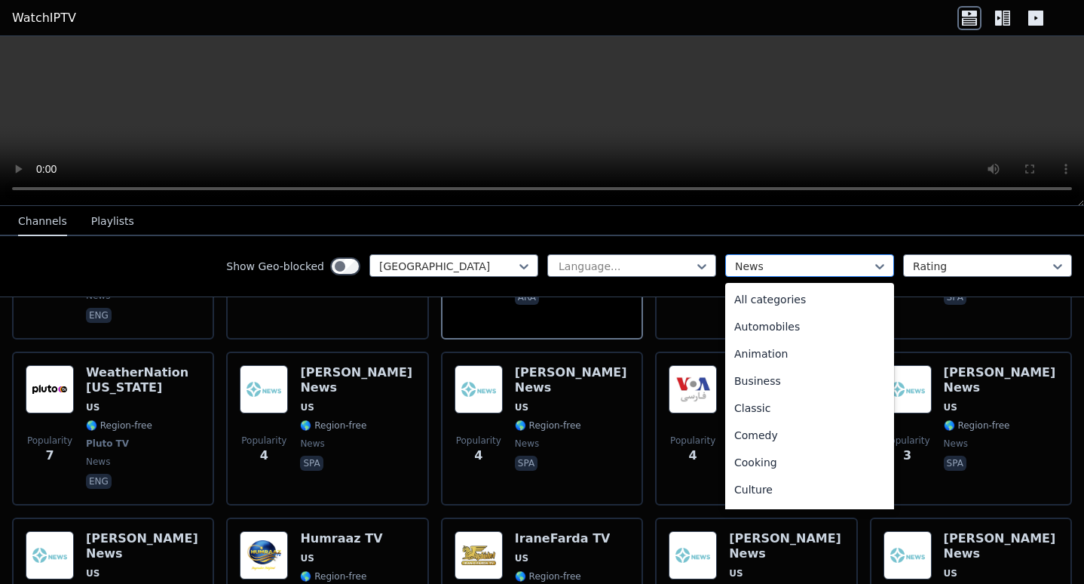
click at [795, 260] on div at bounding box center [803, 266] width 137 height 15
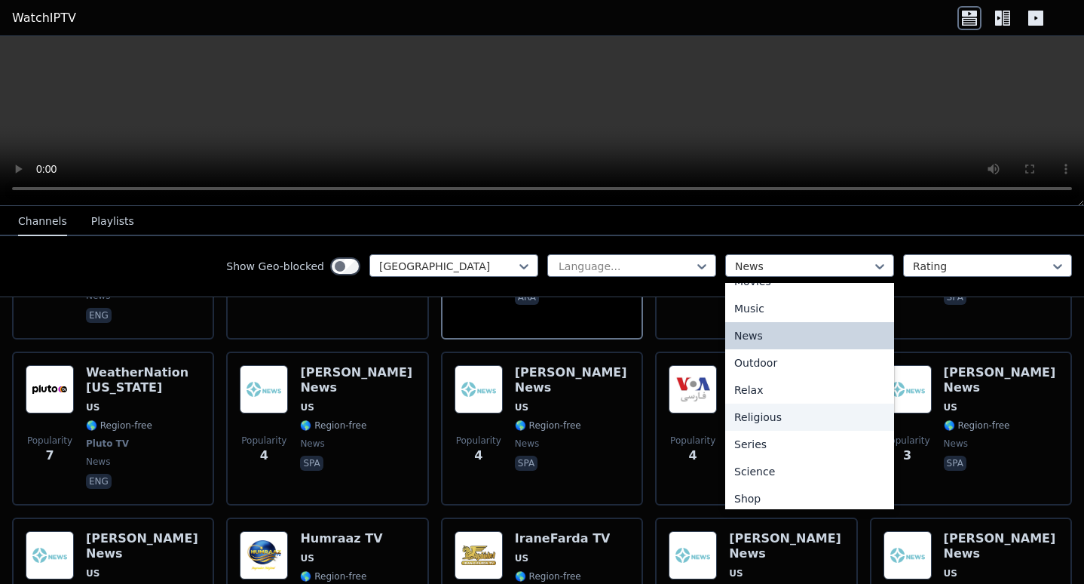
scroll to position [513, 0]
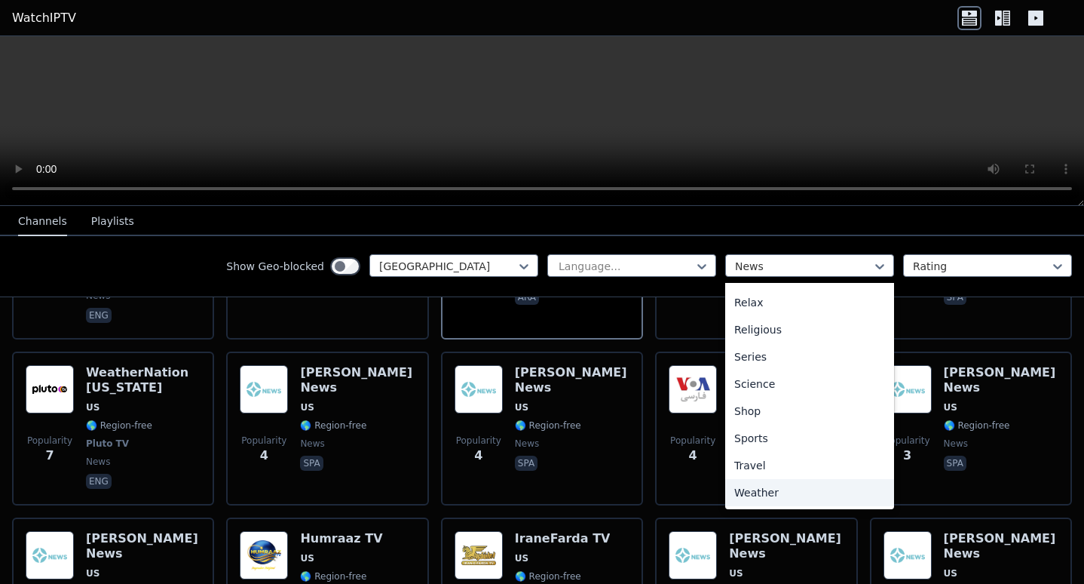
click at [760, 486] on div "Weather" at bounding box center [809, 492] width 169 height 27
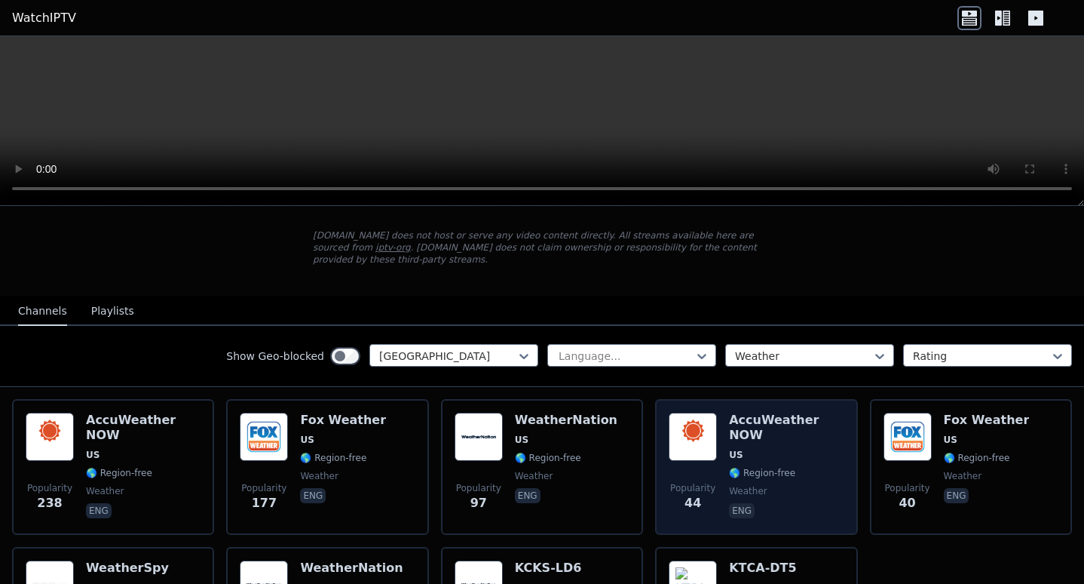
scroll to position [151, 0]
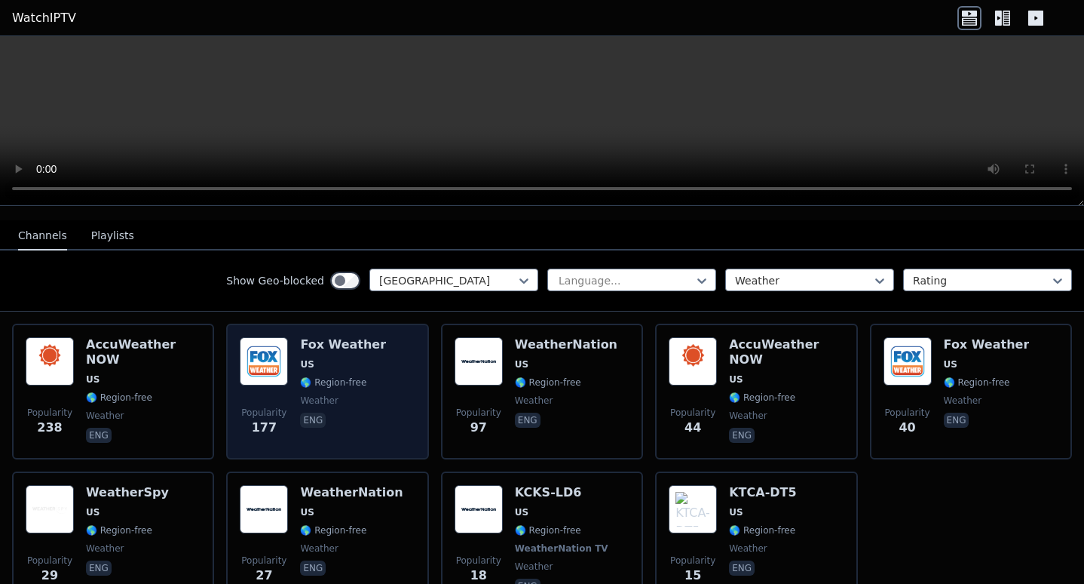
click at [284, 353] on img at bounding box center [264, 361] width 48 height 48
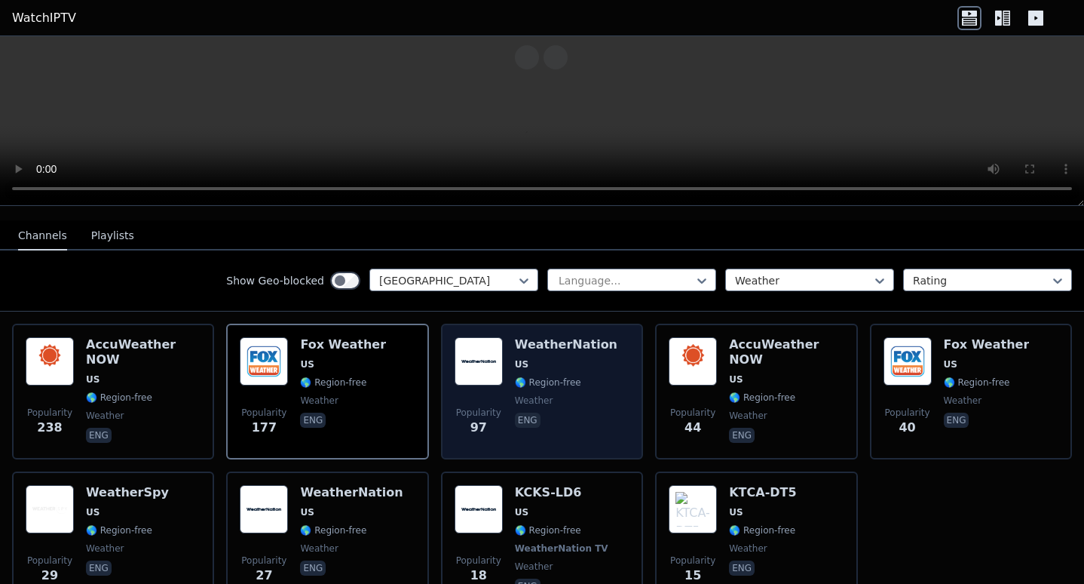
click at [480, 342] on img at bounding box center [479, 361] width 48 height 48
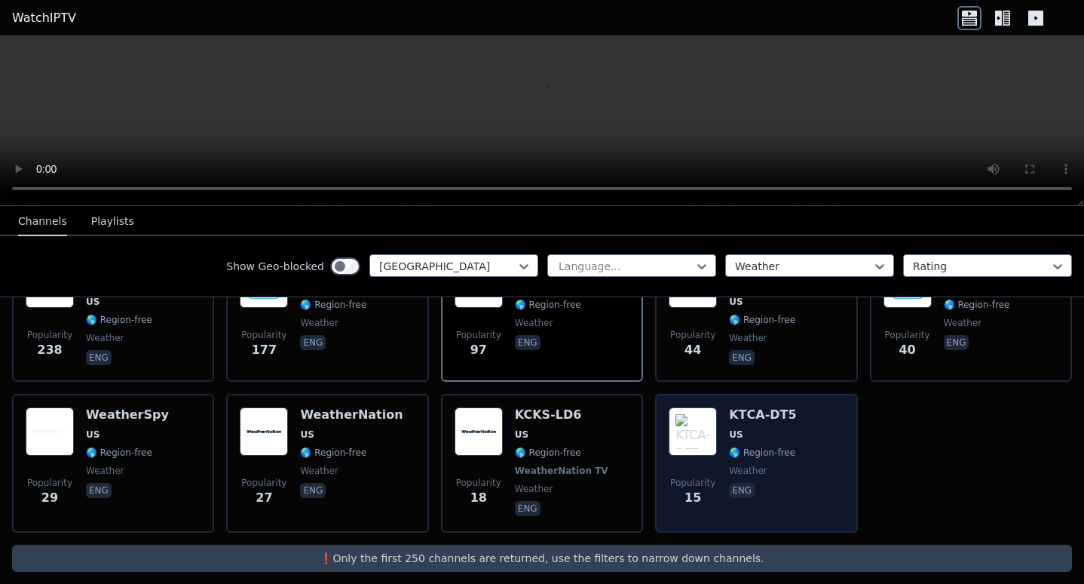
scroll to position [2, 0]
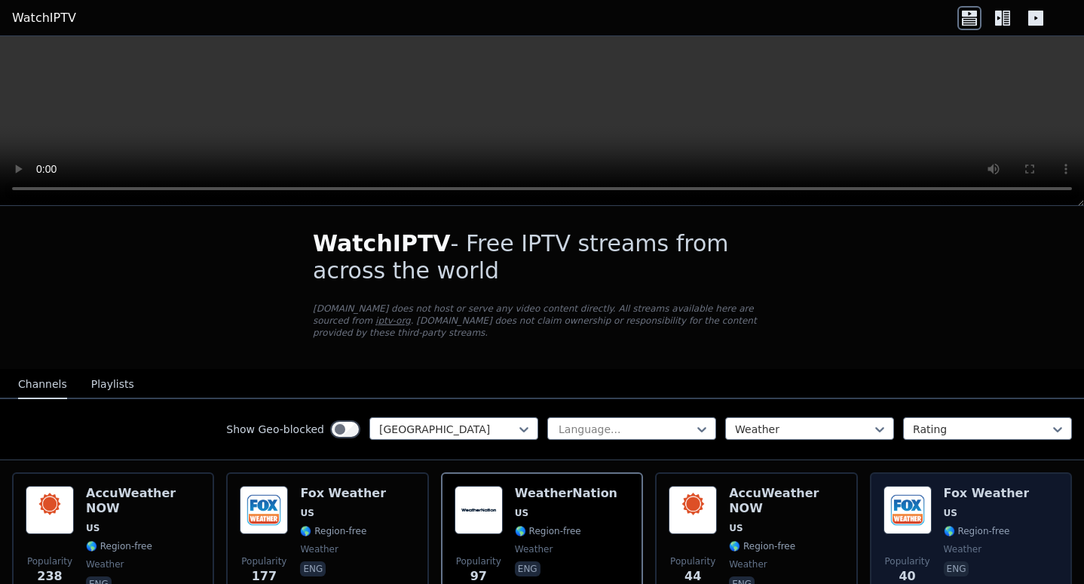
click at [870, 480] on div "Popularity 40 Fox Weather US 🌎 Region-free weather eng" at bounding box center [971, 540] width 202 height 136
click at [873, 484] on div "Popularity 40 Fox Weather US 🌎 Region-free weather eng" at bounding box center [971, 540] width 202 height 136
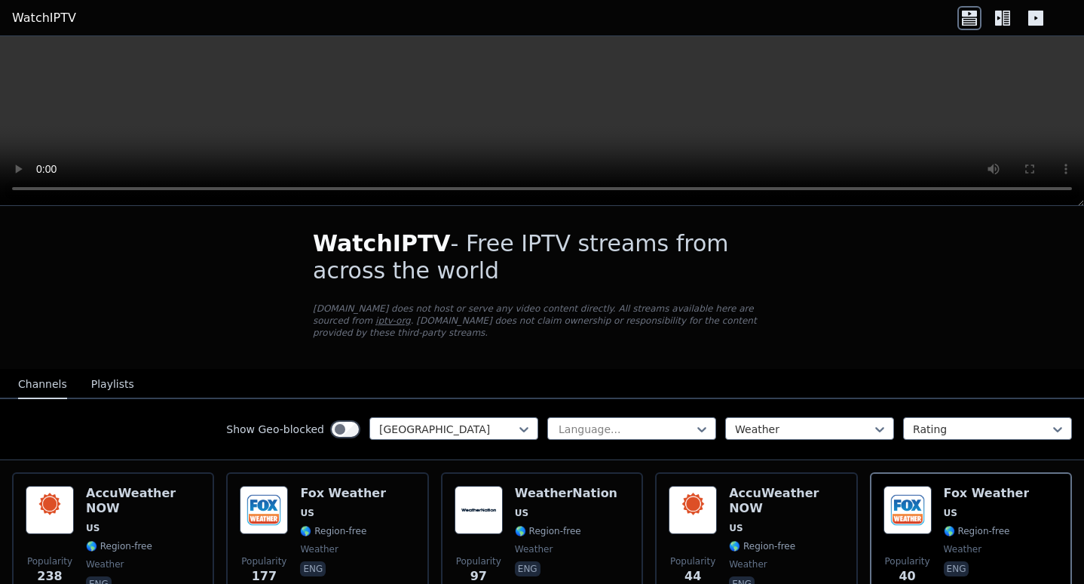
click at [492, 399] on div "Show Geo-blocked [GEOGRAPHIC_DATA] Language... Weather Rating" at bounding box center [542, 429] width 1084 height 61
click at [759, 422] on div at bounding box center [803, 429] width 137 height 15
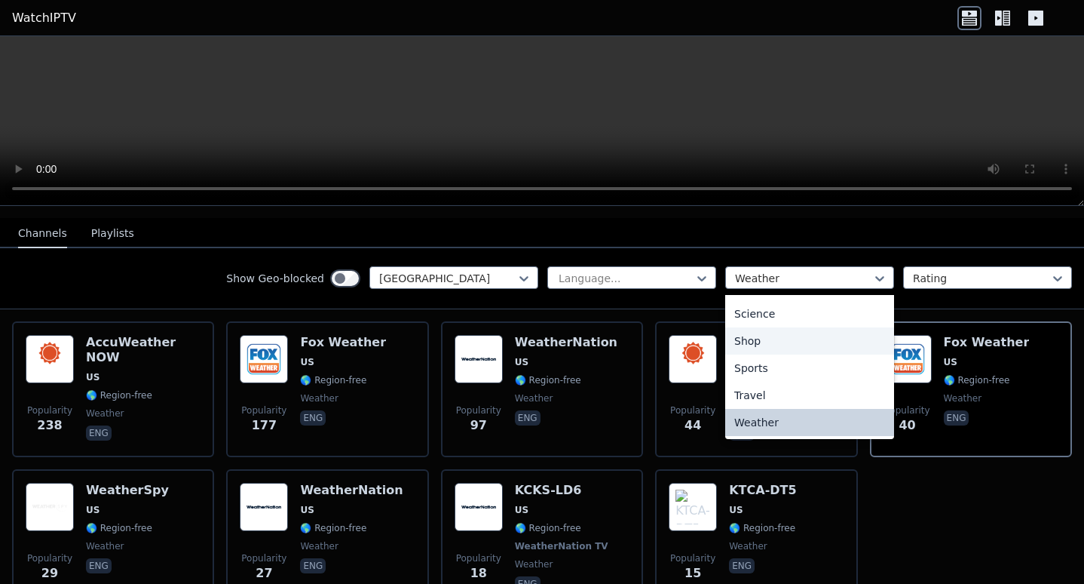
scroll to position [520, 0]
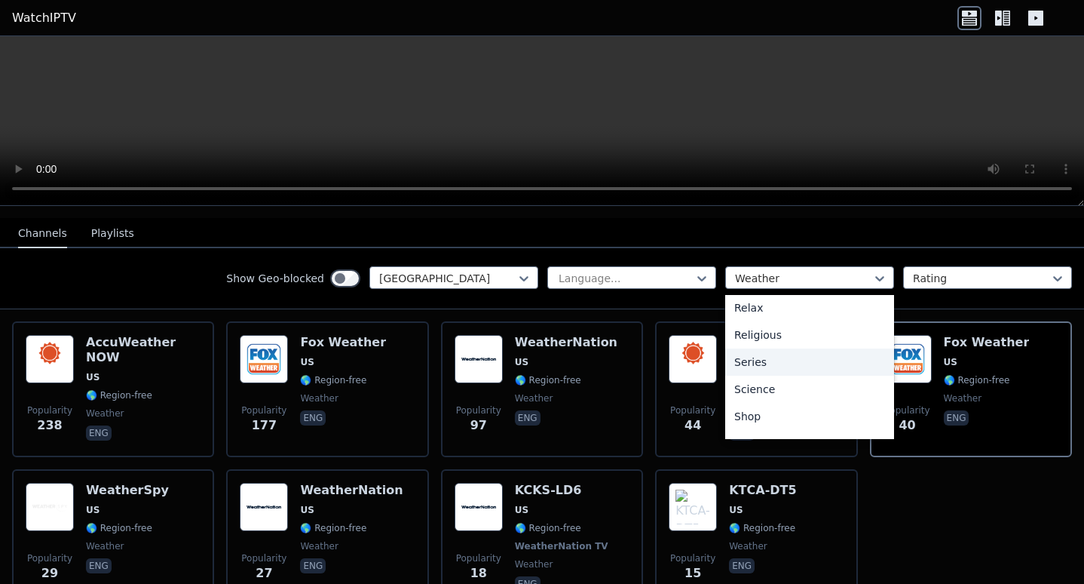
click at [749, 348] on div "Series" at bounding box center [809, 361] width 169 height 27
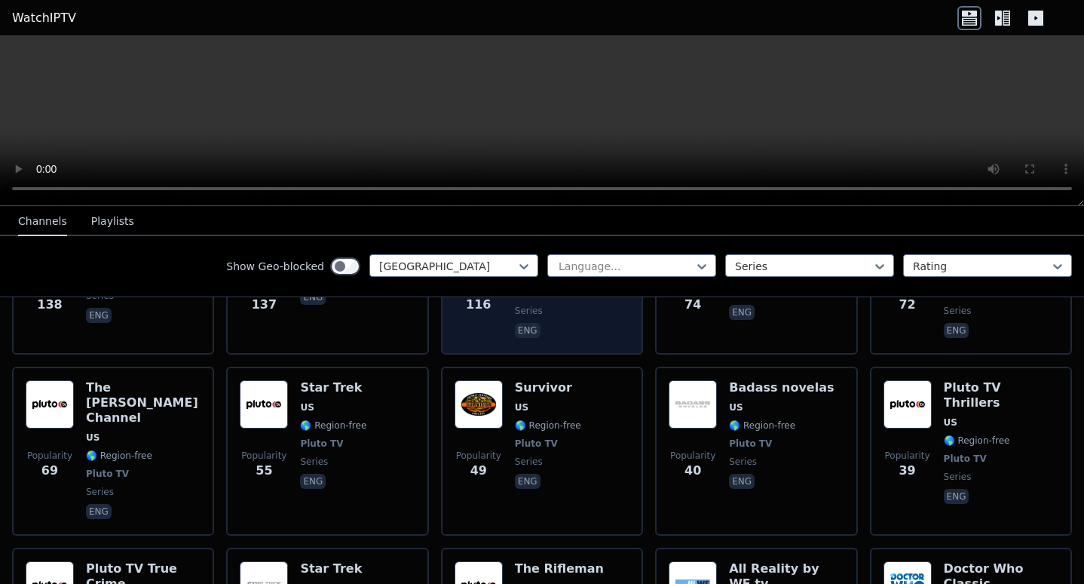
scroll to position [304, 0]
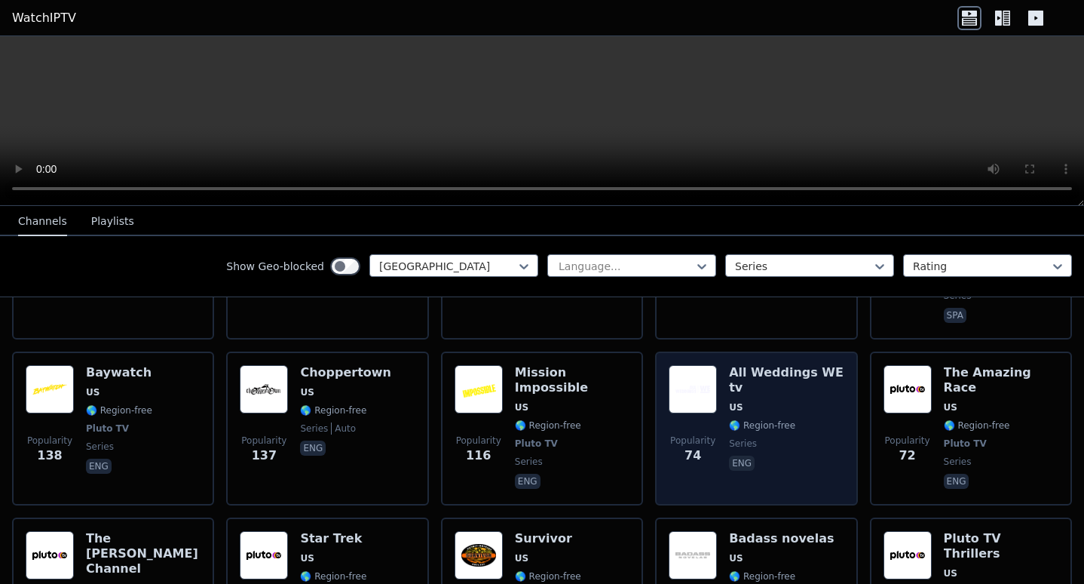
click at [686, 376] on img at bounding box center [693, 389] width 48 height 48
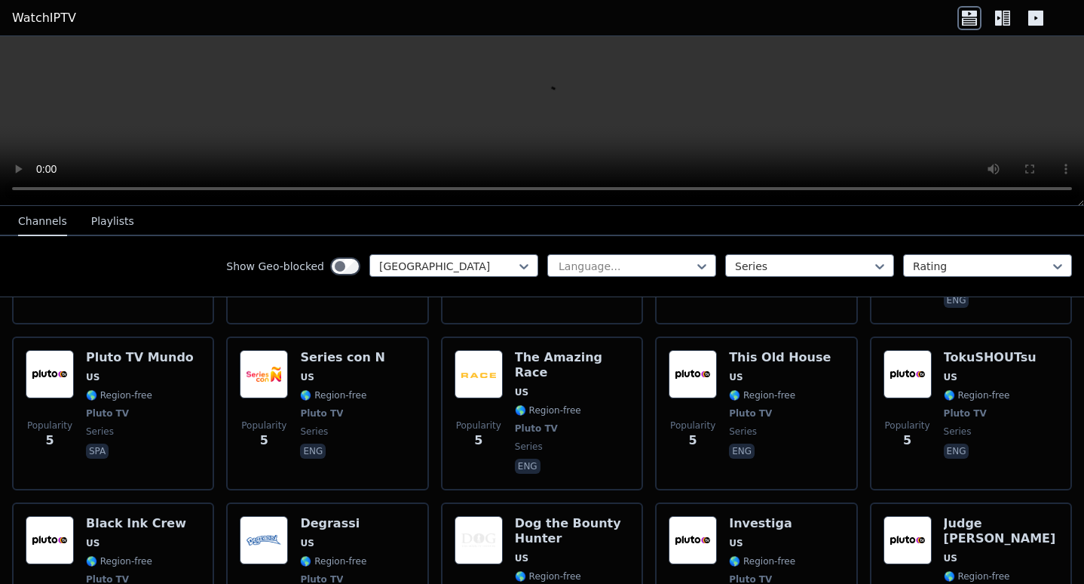
scroll to position [4451, 0]
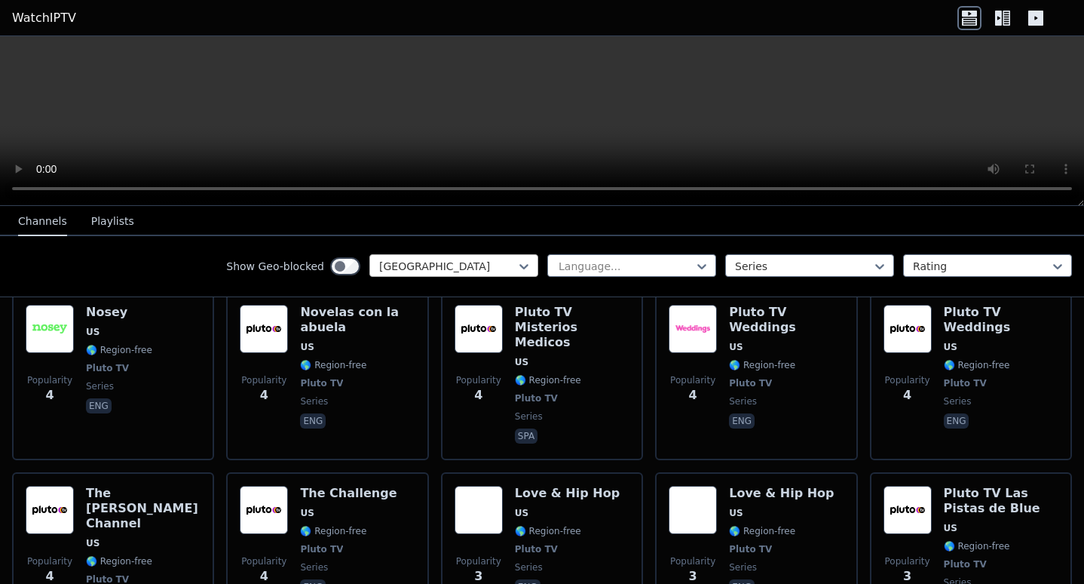
click at [465, 263] on div at bounding box center [447, 266] width 137 height 15
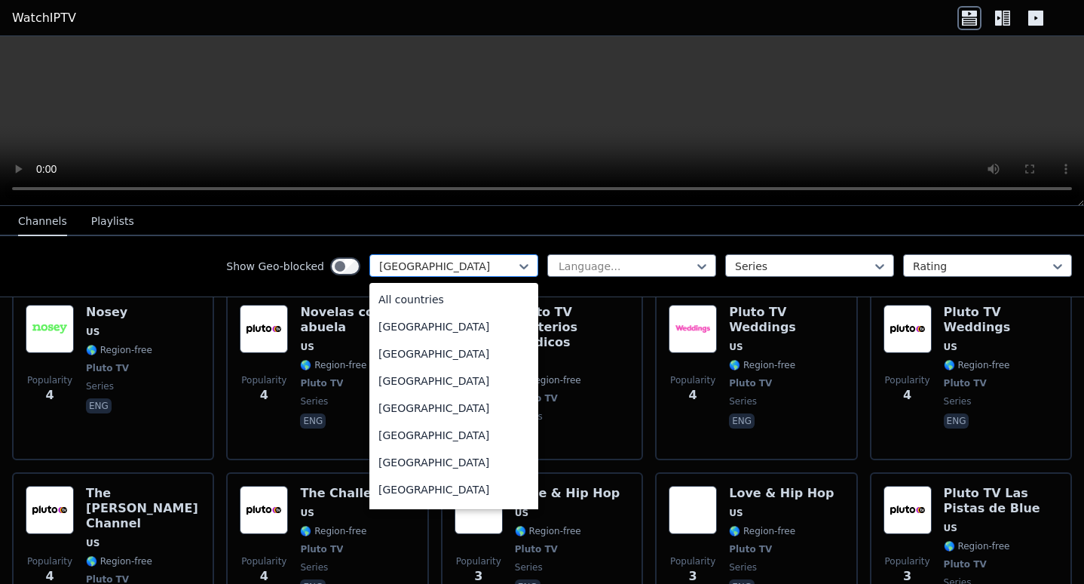
scroll to position [5149, 0]
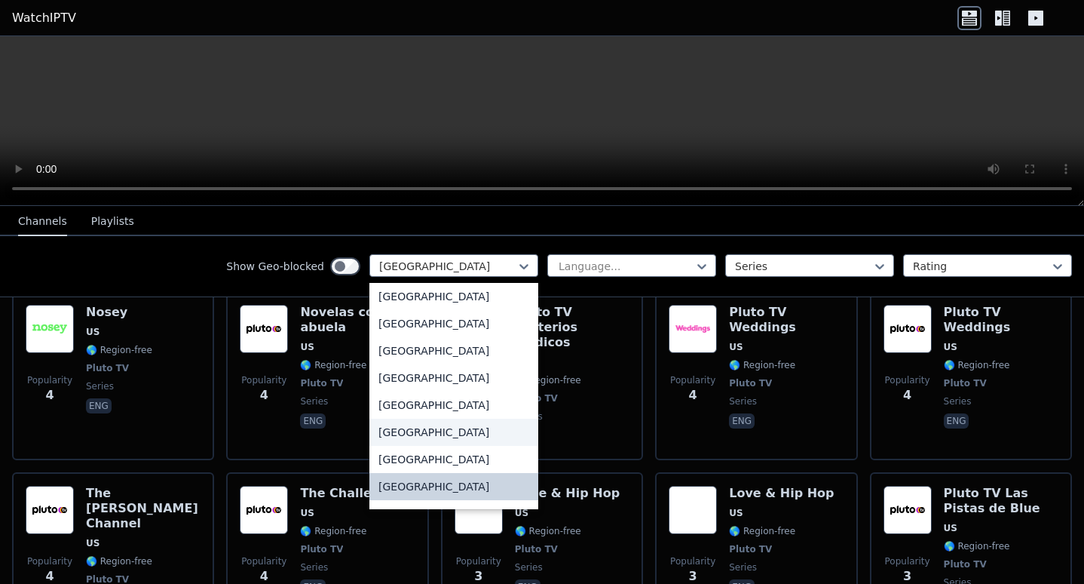
click at [486, 438] on div "[GEOGRAPHIC_DATA]" at bounding box center [454, 432] width 169 height 27
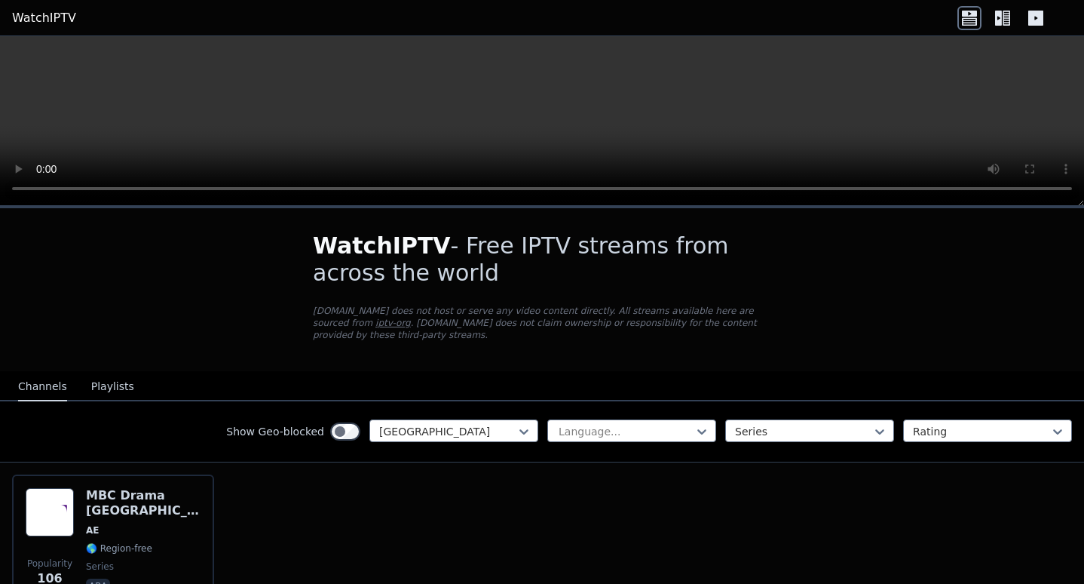
scroll to position [75, 0]
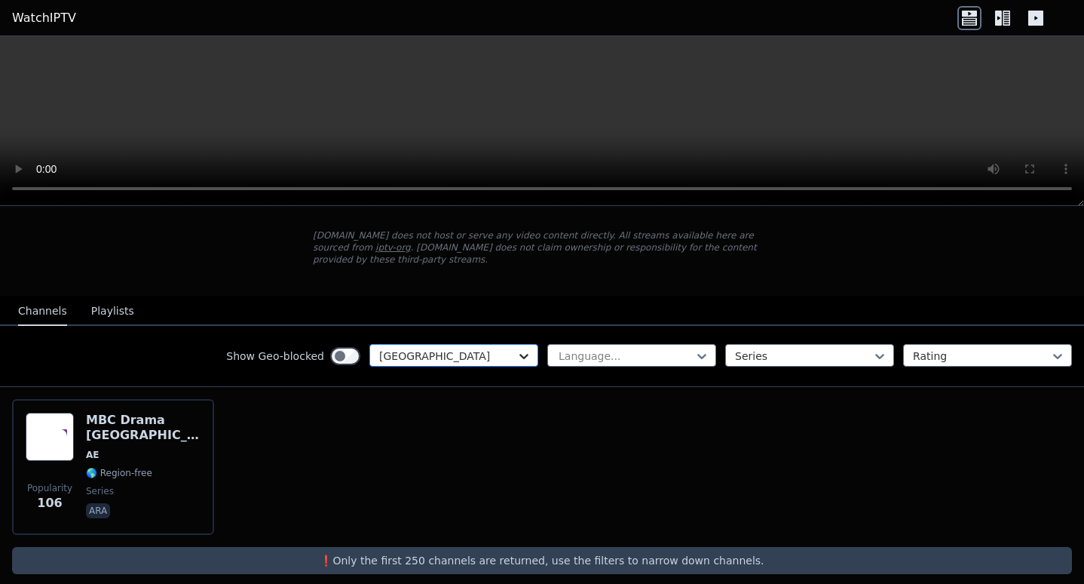
click at [517, 348] on icon at bounding box center [524, 355] width 15 height 15
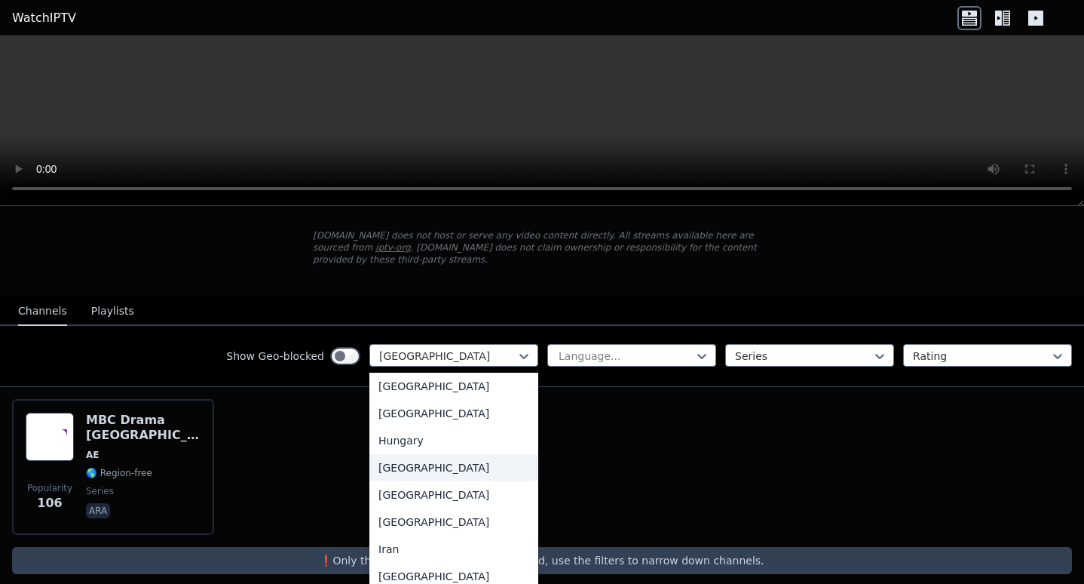
scroll to position [2380, 0]
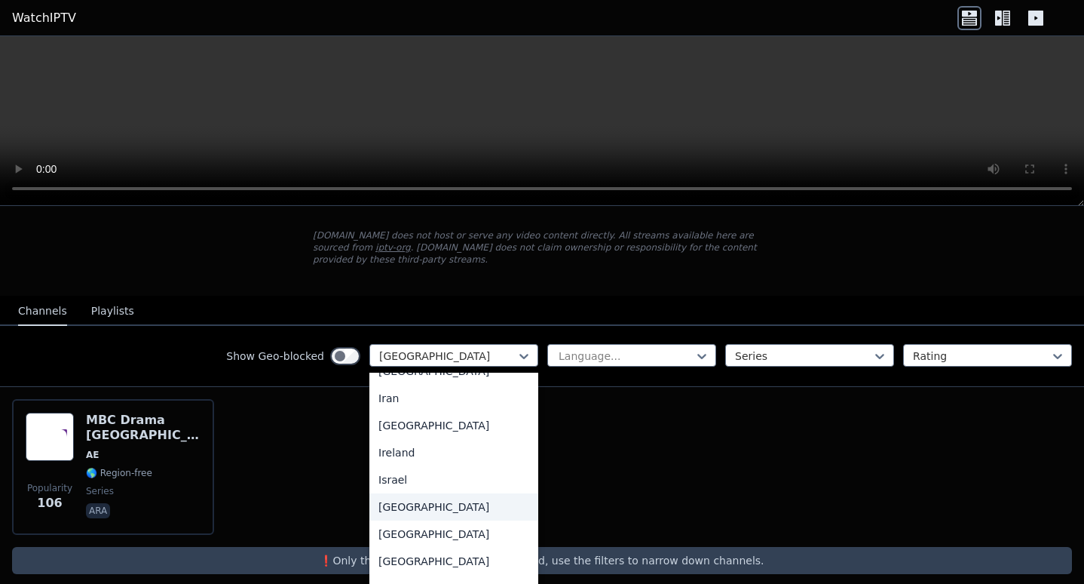
click at [437, 514] on div "[GEOGRAPHIC_DATA]" at bounding box center [454, 506] width 169 height 27
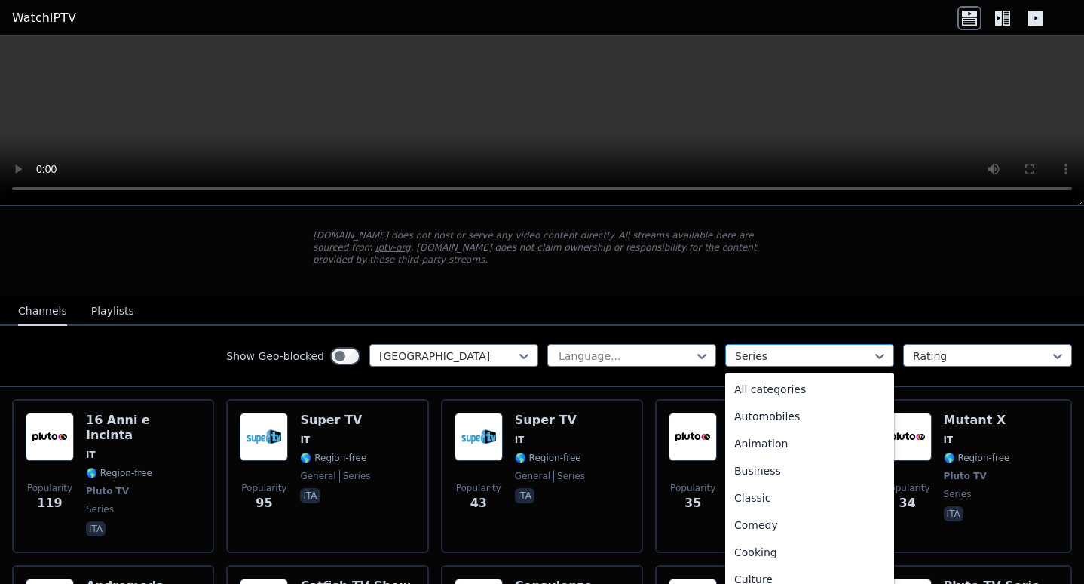
click at [794, 348] on div at bounding box center [803, 355] width 137 height 15
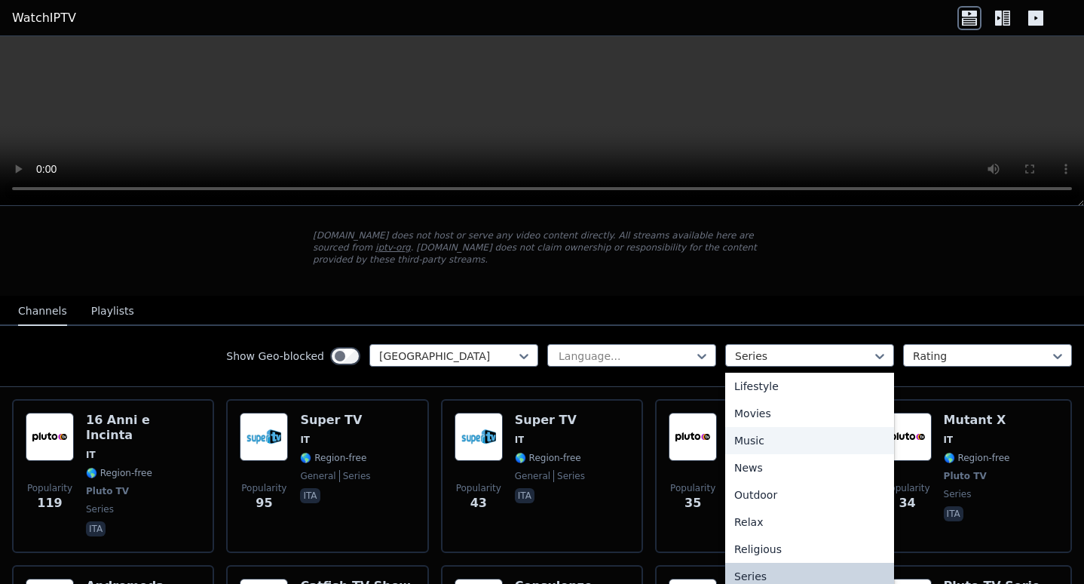
scroll to position [522, 0]
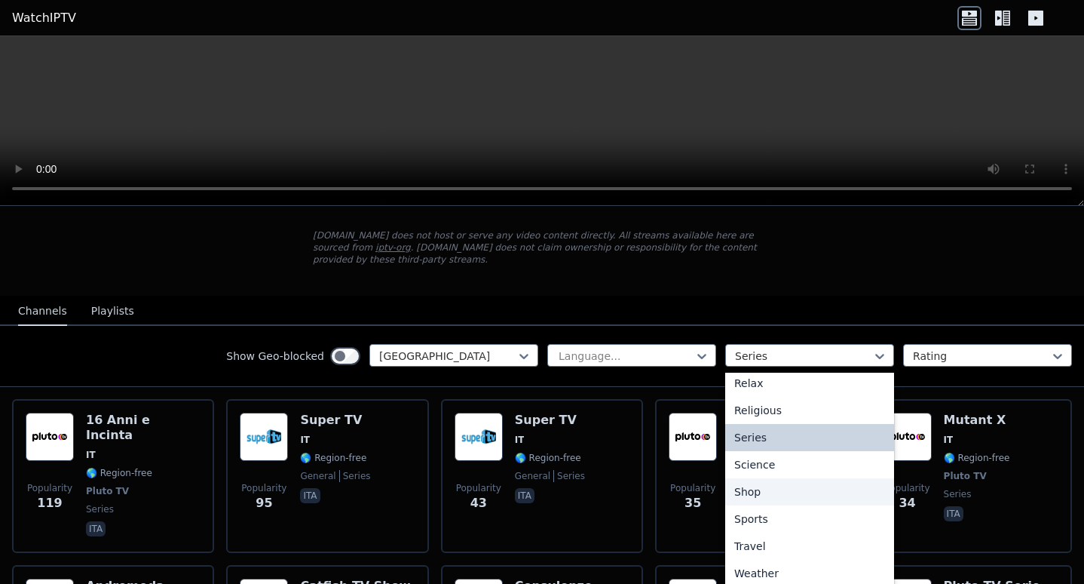
click at [758, 479] on div "Shop" at bounding box center [809, 491] width 169 height 27
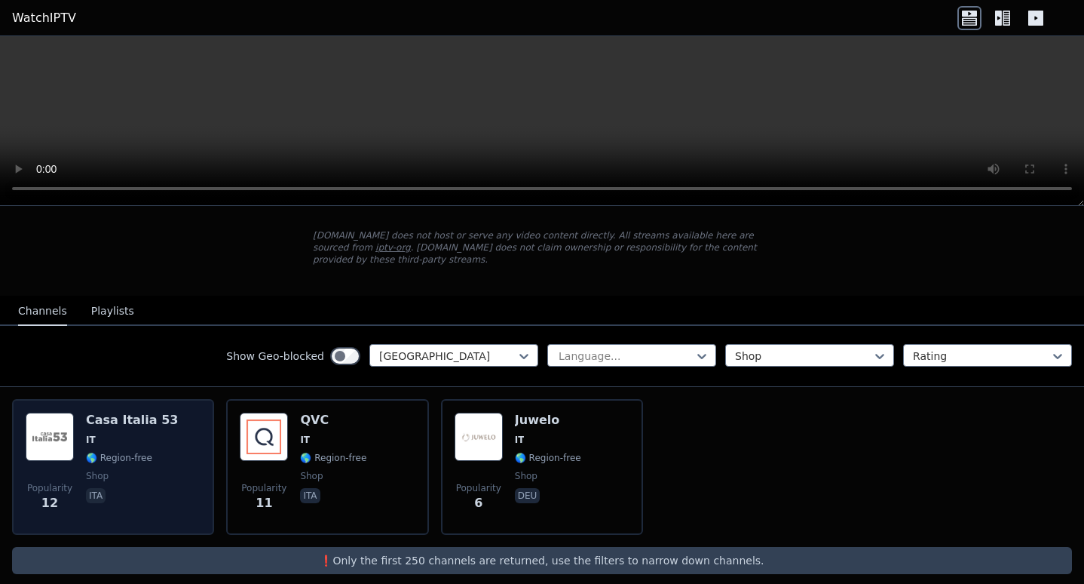
click at [90, 434] on span "IT" at bounding box center [91, 440] width 10 height 12
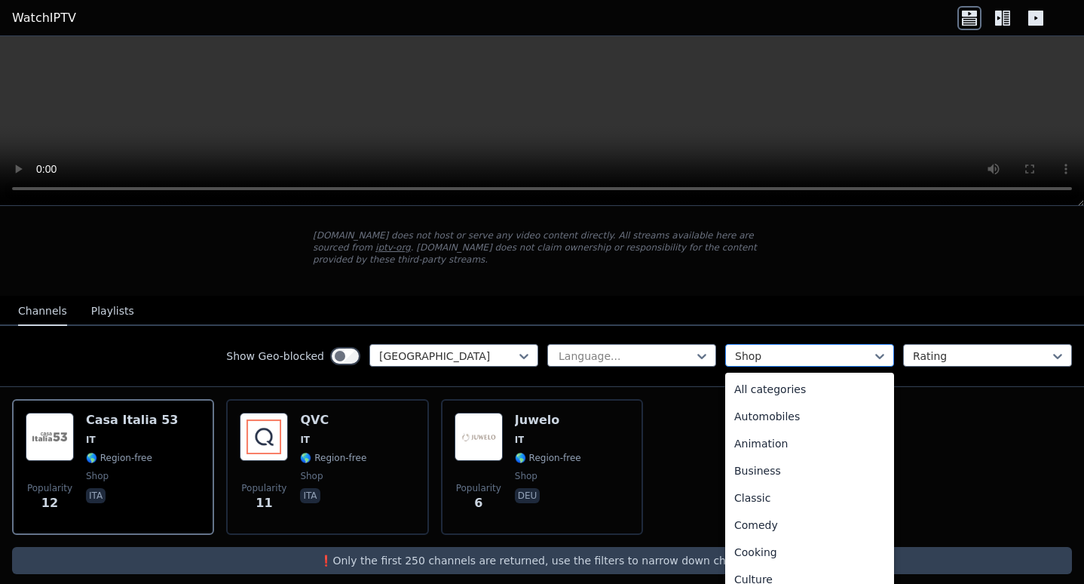
click at [744, 348] on div at bounding box center [803, 355] width 137 height 15
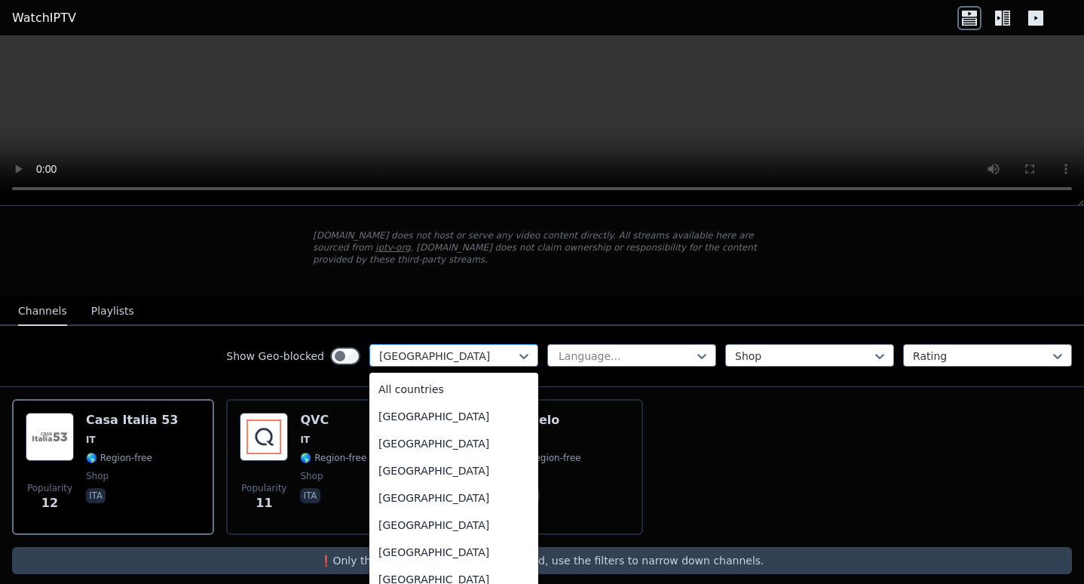
click at [470, 348] on div at bounding box center [447, 355] width 137 height 15
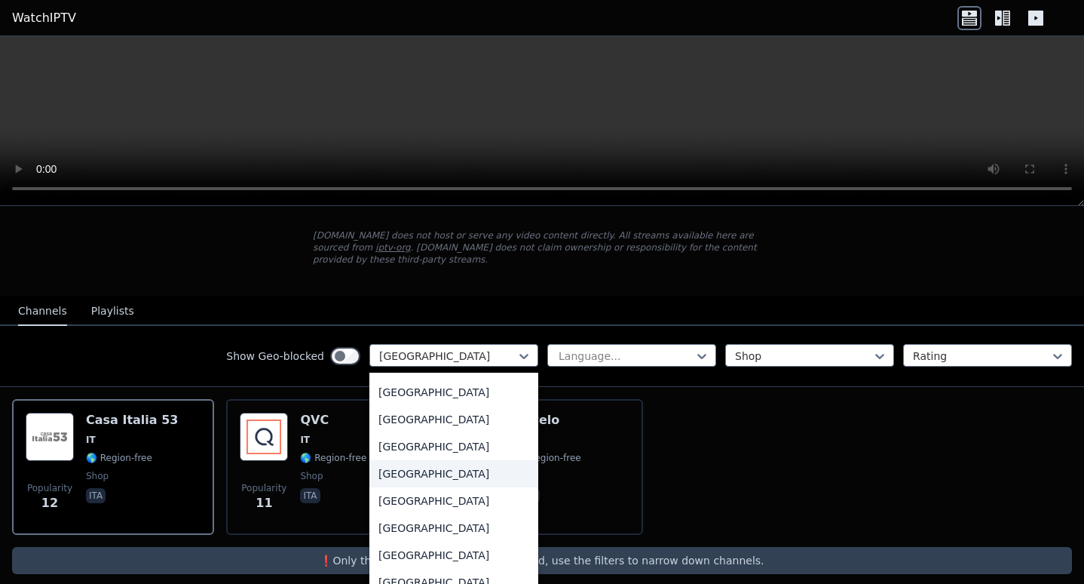
scroll to position [1647, 0]
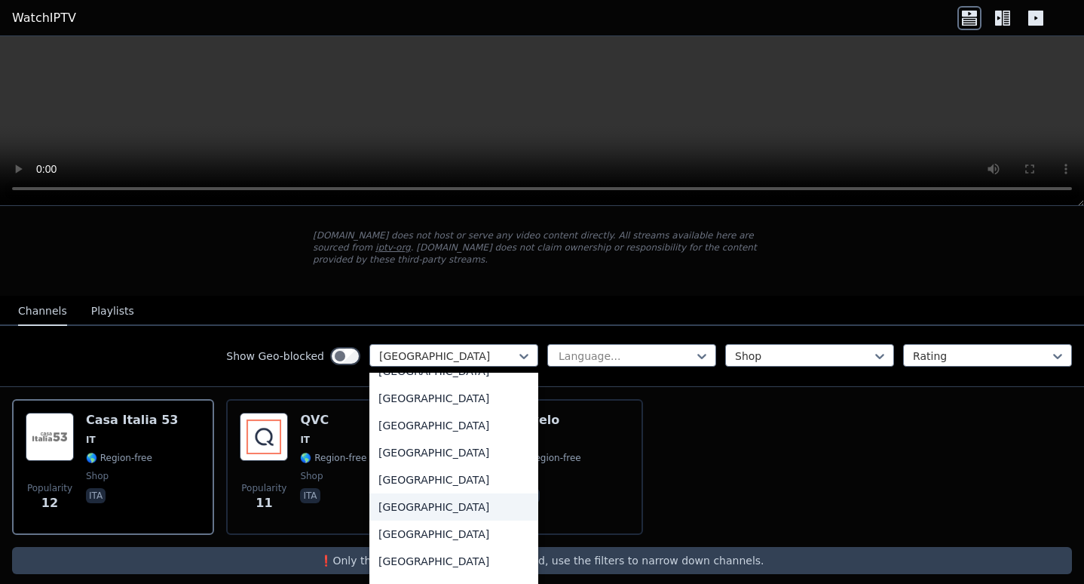
click at [448, 511] on div "[GEOGRAPHIC_DATA]" at bounding box center [454, 506] width 169 height 27
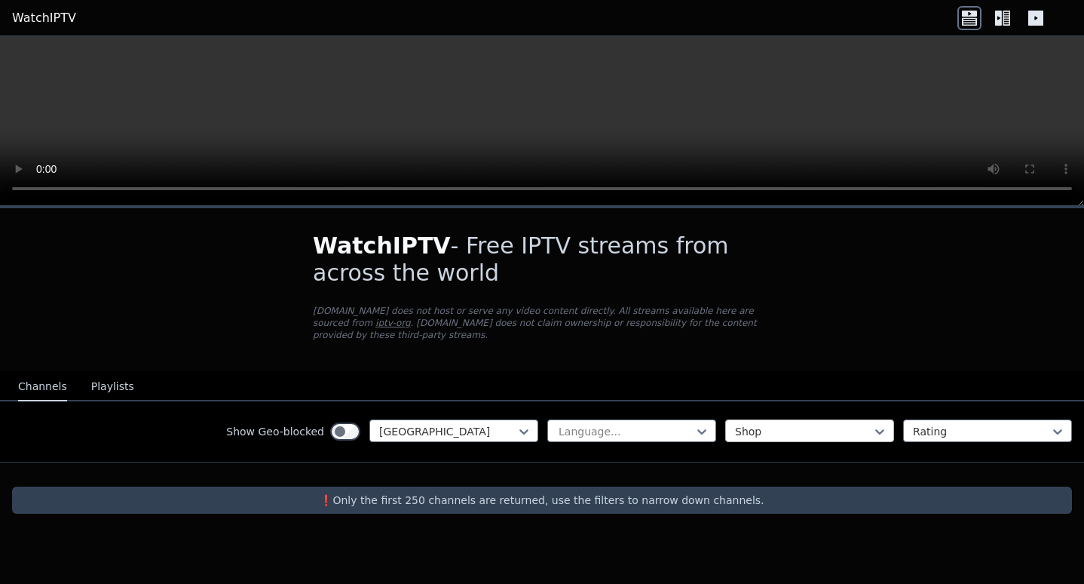
click at [766, 424] on div at bounding box center [803, 431] width 137 height 15
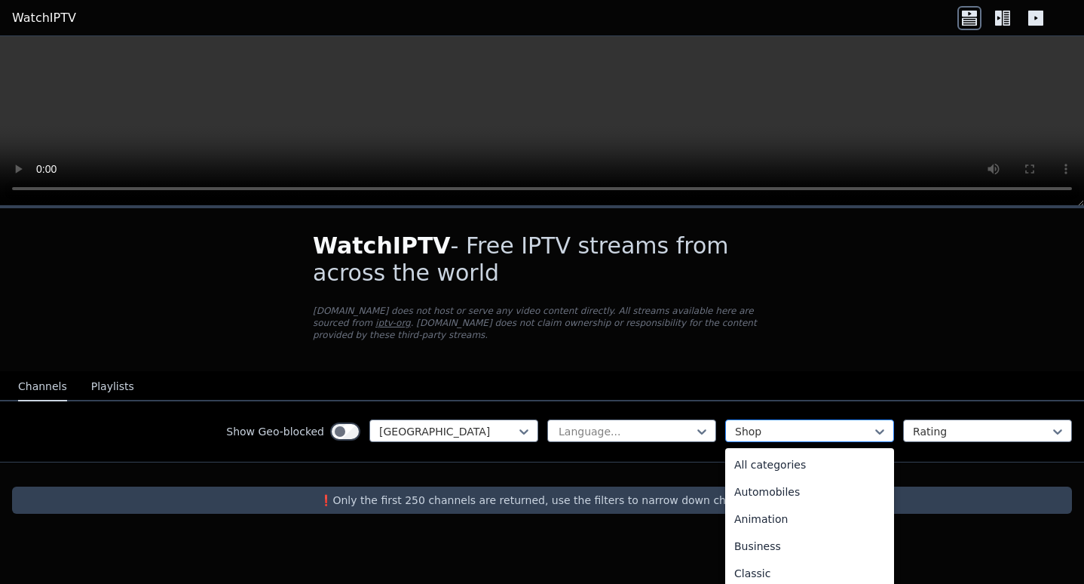
scroll to position [437, 0]
click at [762, 452] on div "Music" at bounding box center [809, 461] width 169 height 27
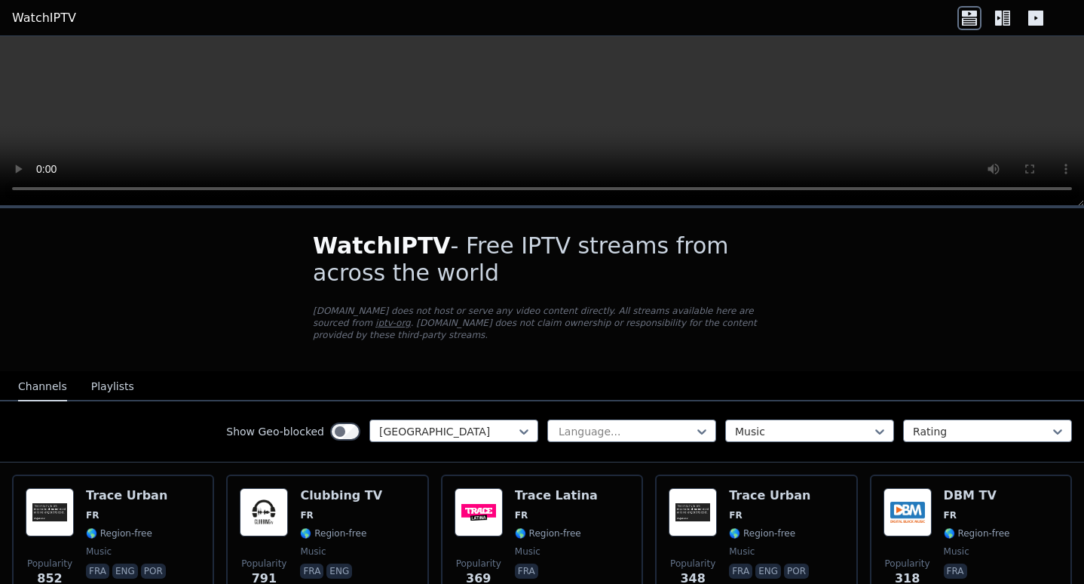
scroll to position [75, 0]
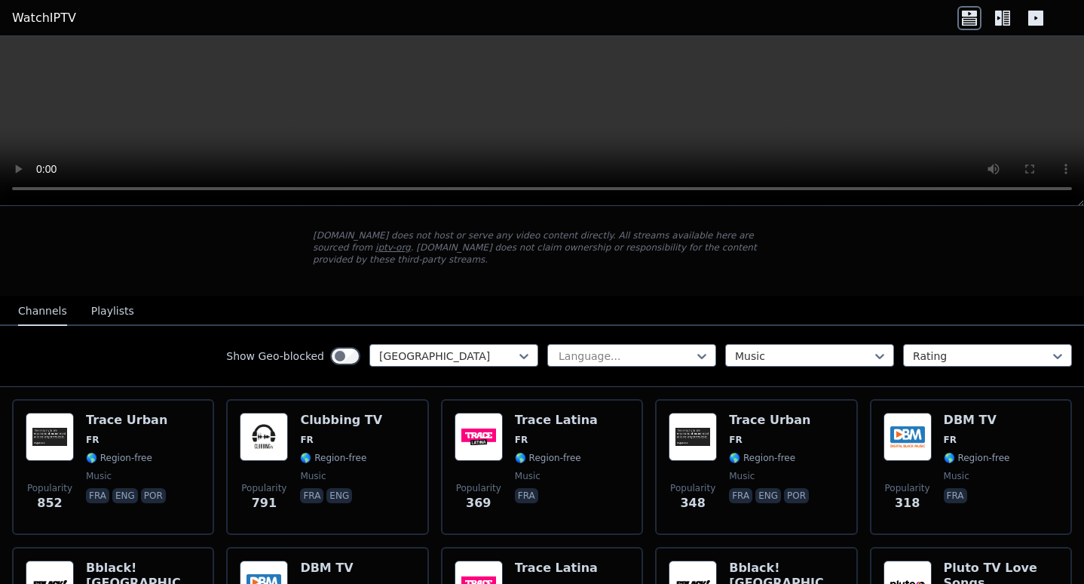
click at [613, 356] on div "Show Geo-blocked France Language... option Music, selected. Music Rating" at bounding box center [542, 356] width 1084 height 61
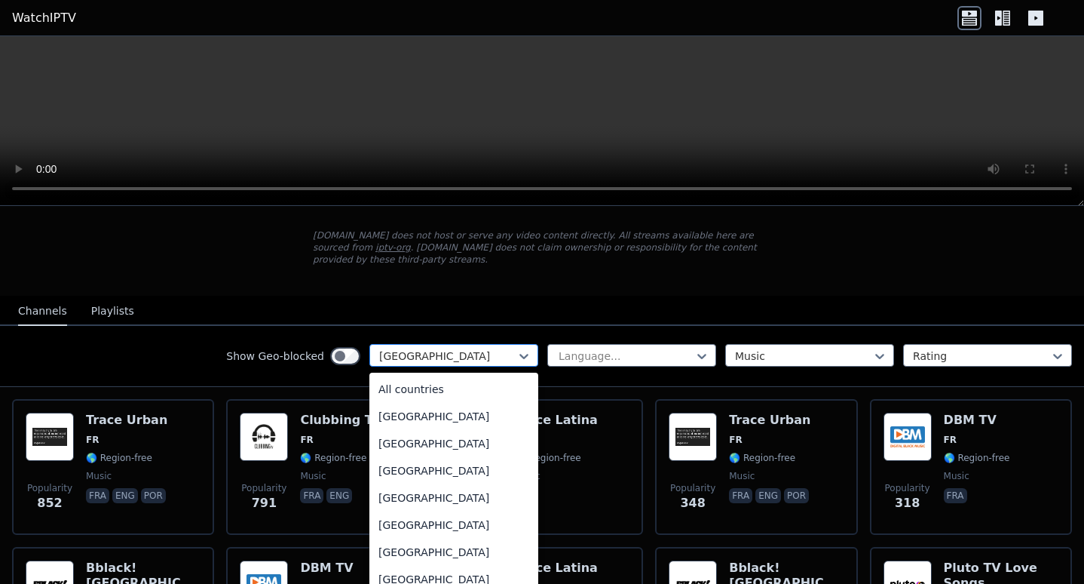
click at [484, 350] on div at bounding box center [447, 355] width 137 height 15
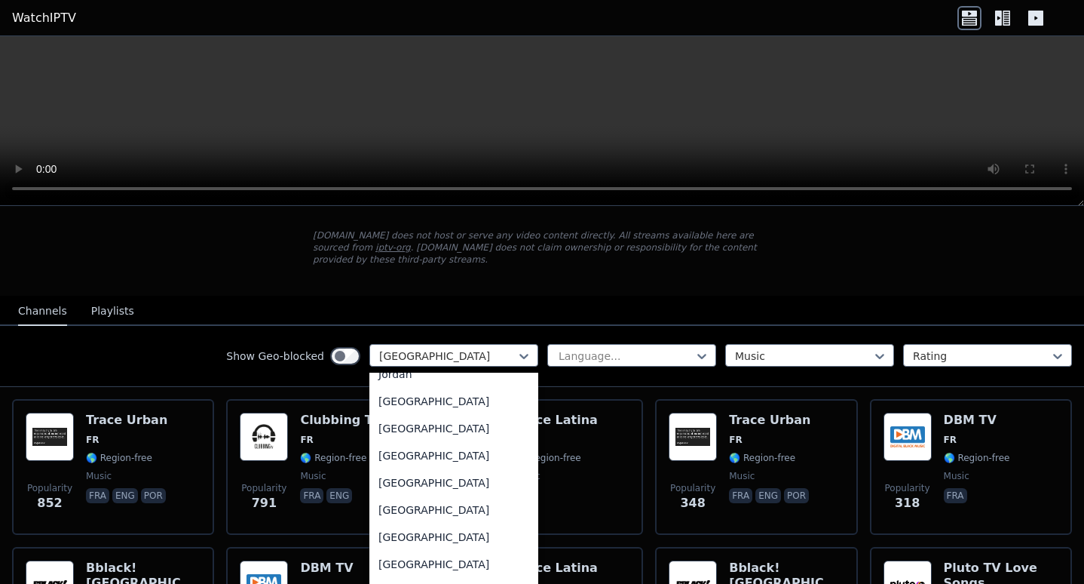
scroll to position [2724, 0]
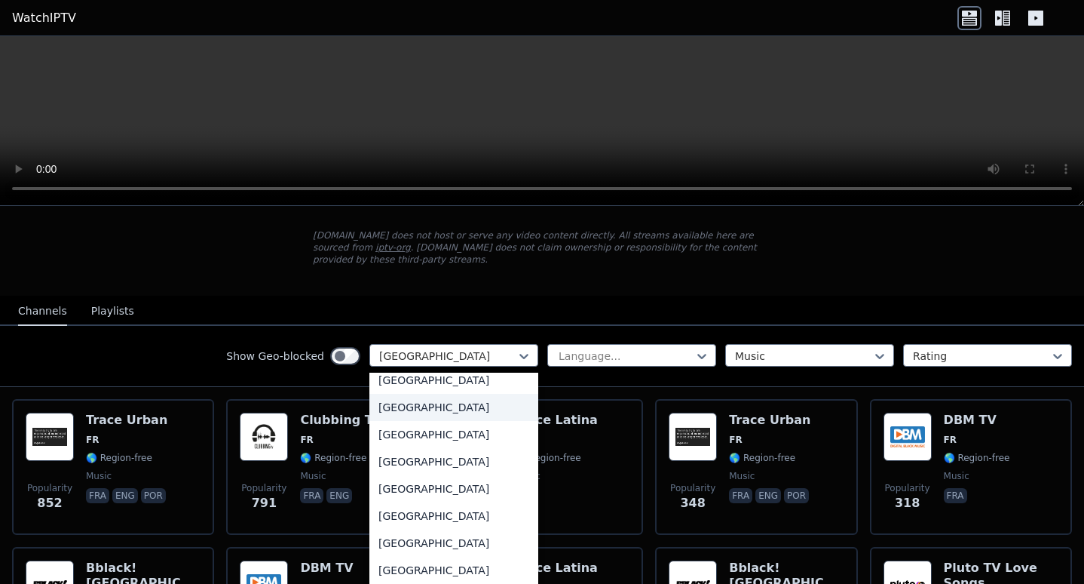
click at [452, 403] on div "[GEOGRAPHIC_DATA]" at bounding box center [454, 407] width 169 height 27
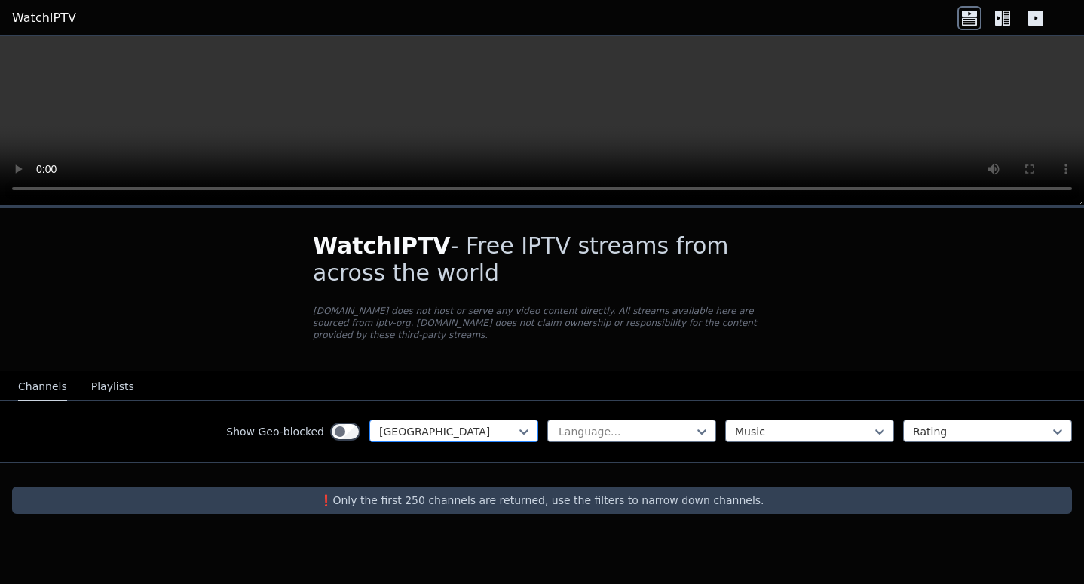
click at [469, 424] on div at bounding box center [447, 431] width 137 height 15
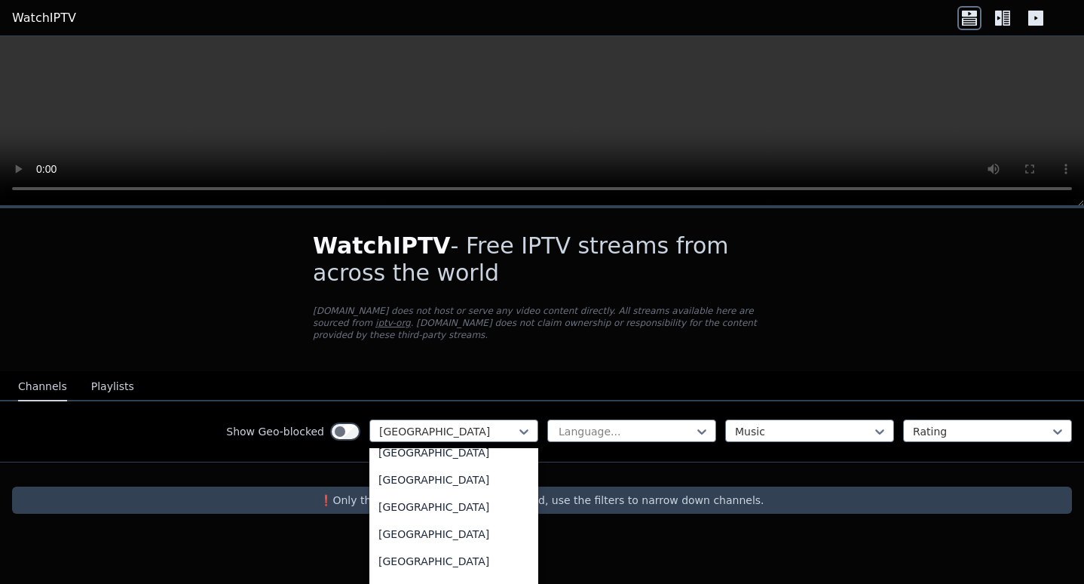
scroll to position [5245, 0]
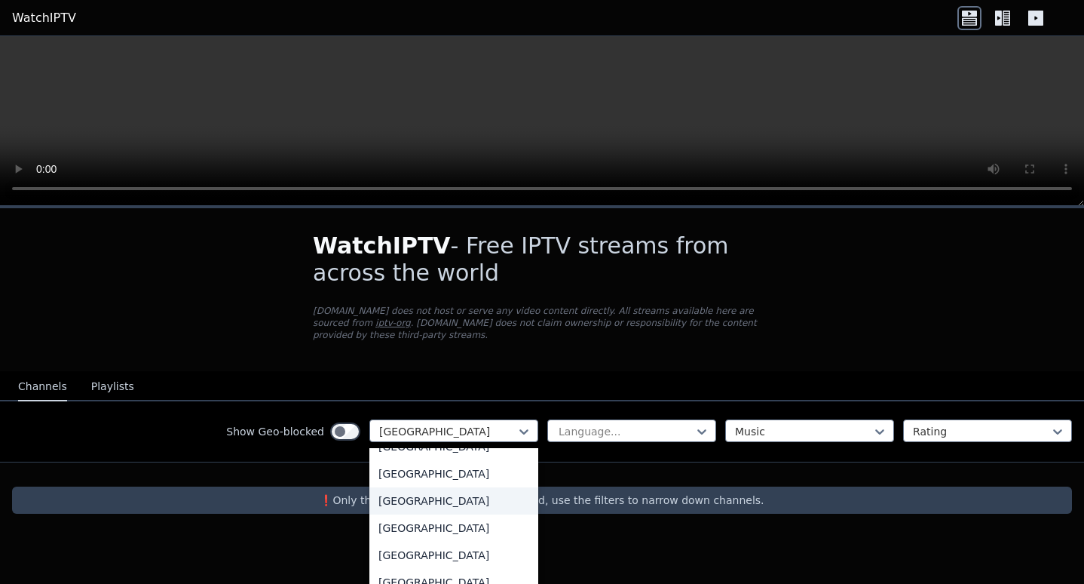
click at [468, 487] on div "[GEOGRAPHIC_DATA]" at bounding box center [454, 500] width 169 height 27
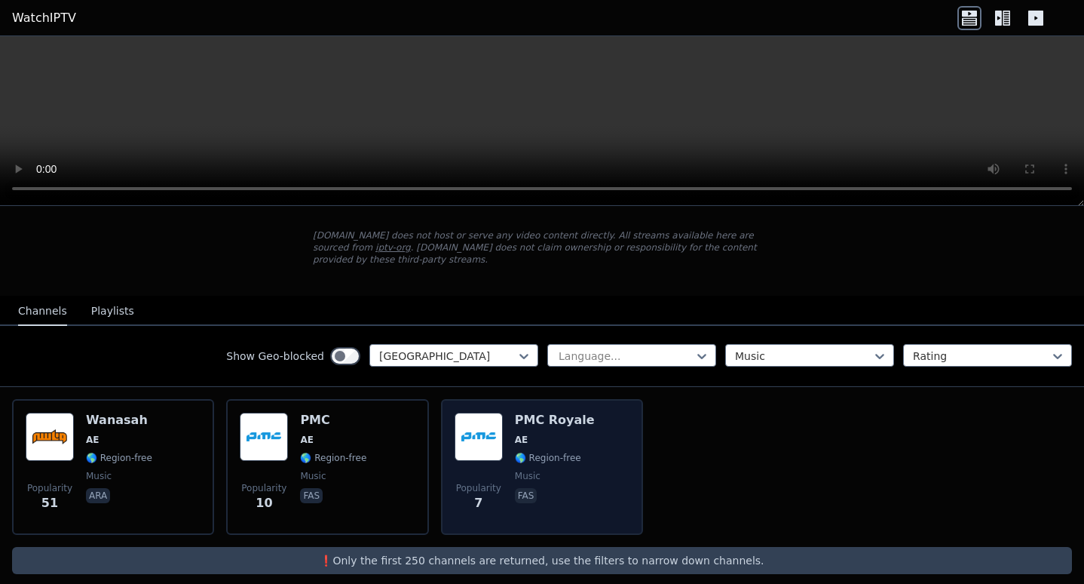
scroll to position [78, 0]
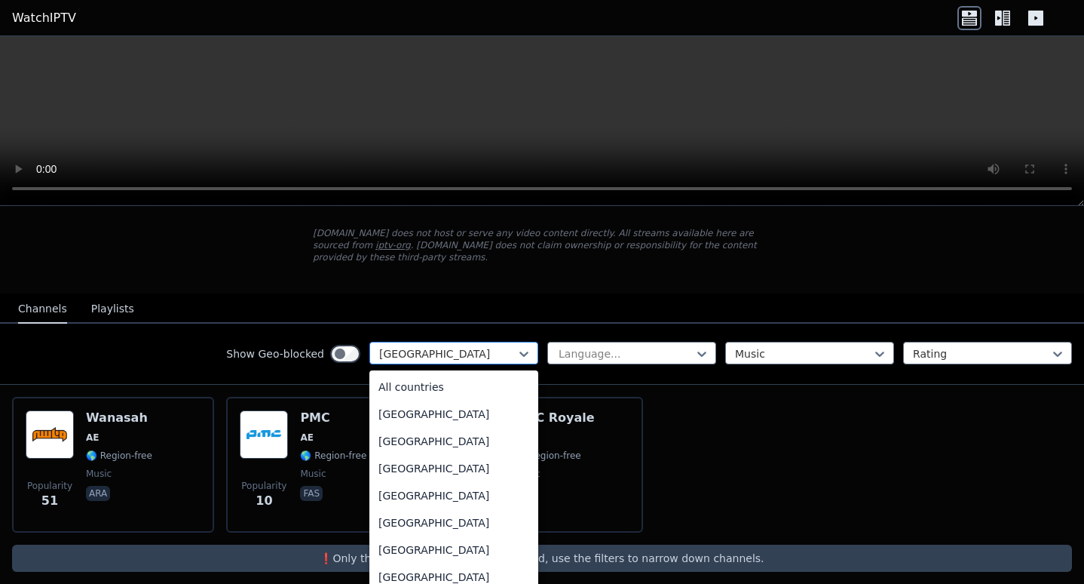
click at [459, 346] on div at bounding box center [447, 353] width 137 height 15
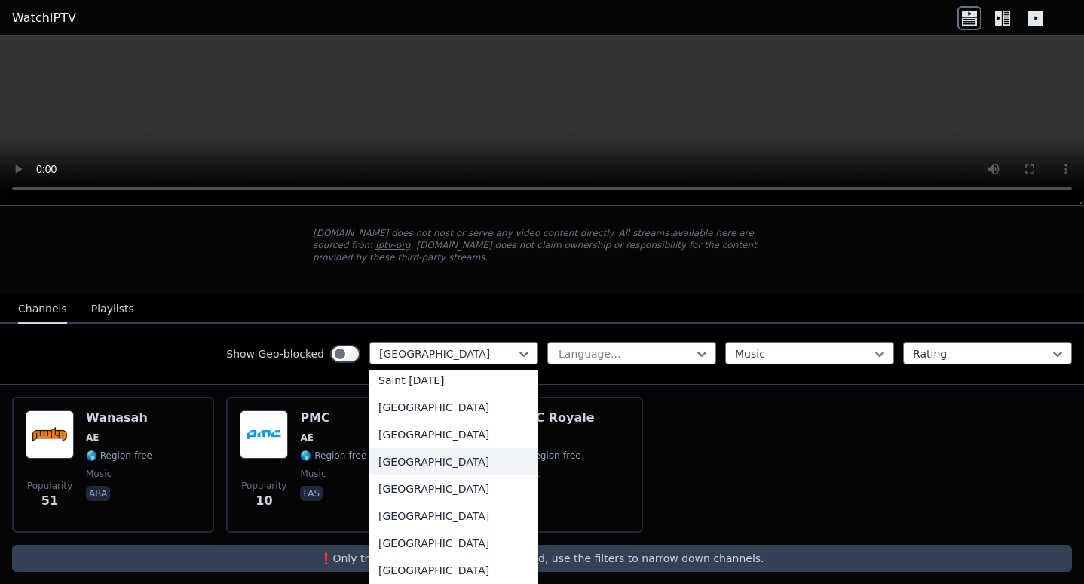
click at [465, 452] on div "[GEOGRAPHIC_DATA]" at bounding box center [454, 461] width 169 height 27
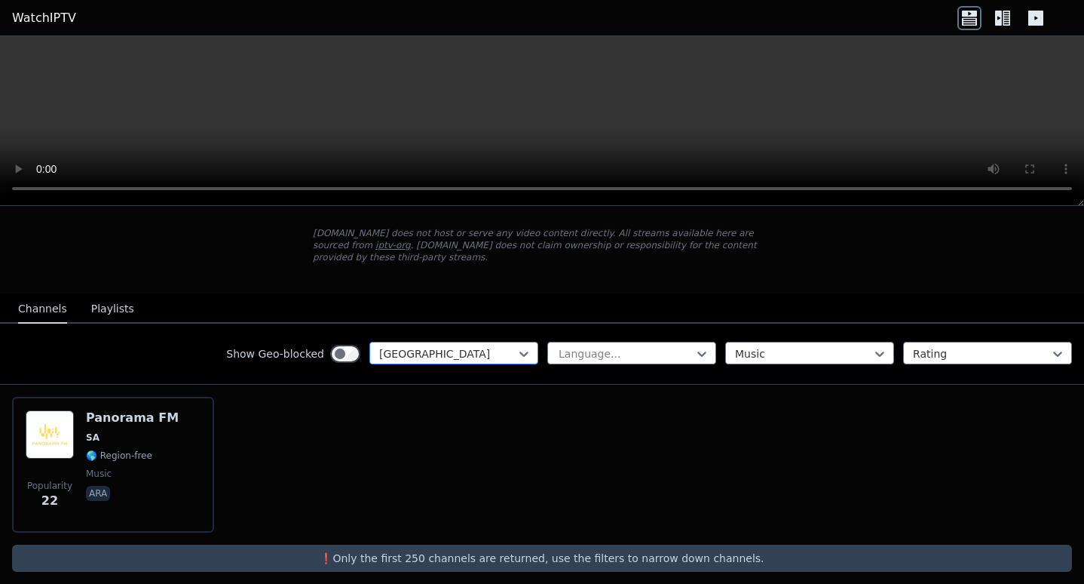
click at [496, 346] on div at bounding box center [447, 353] width 137 height 15
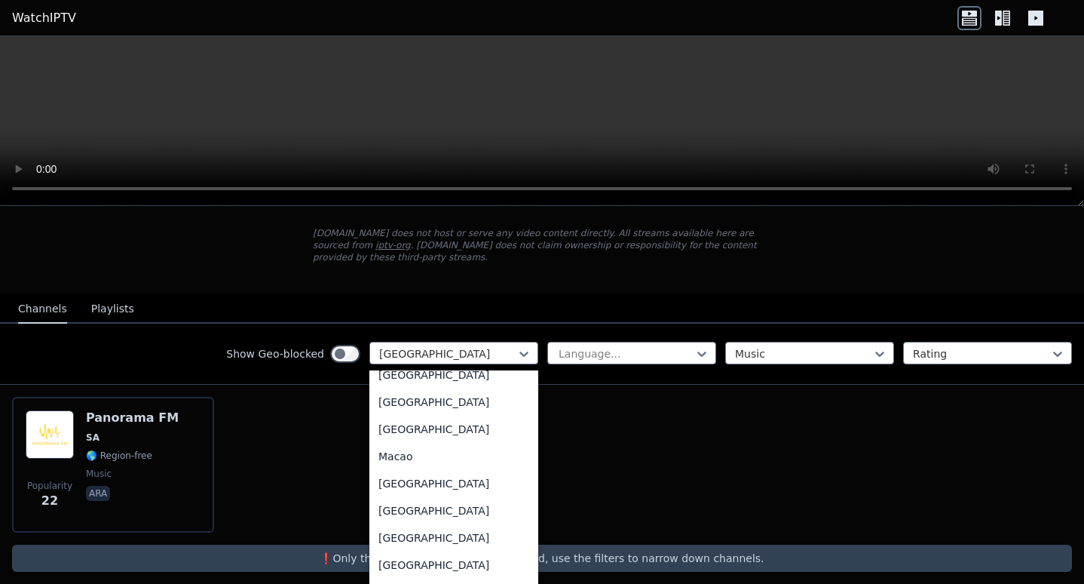
scroll to position [2793, 0]
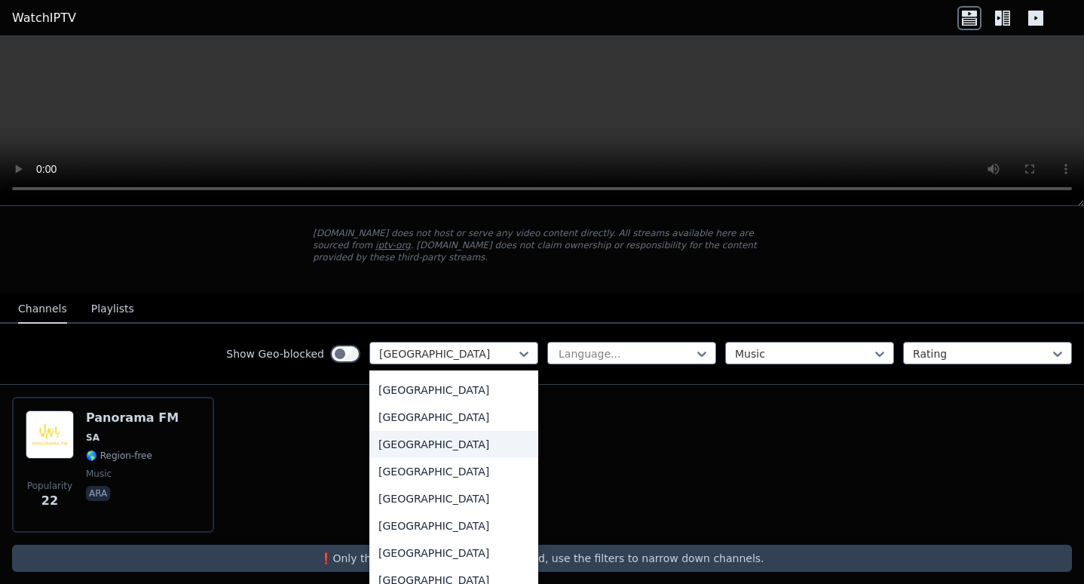
click at [455, 449] on div "[GEOGRAPHIC_DATA]" at bounding box center [454, 444] width 169 height 27
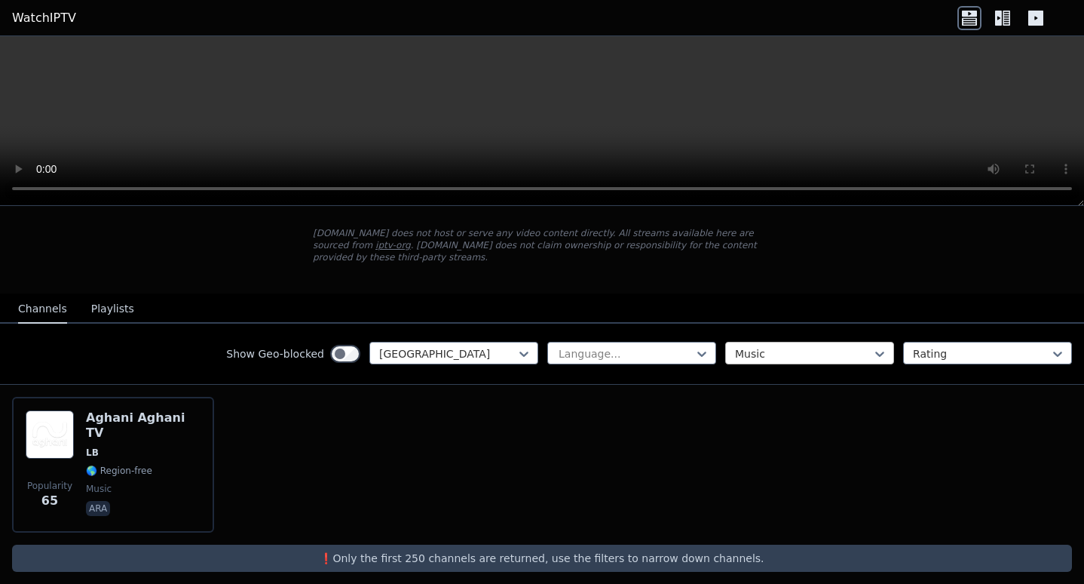
click at [761, 354] on div "Show Geo-blocked option [GEOGRAPHIC_DATA], selected. Lebanon Language... Music …" at bounding box center [542, 354] width 1084 height 61
click at [759, 349] on div "Music" at bounding box center [809, 353] width 169 height 23
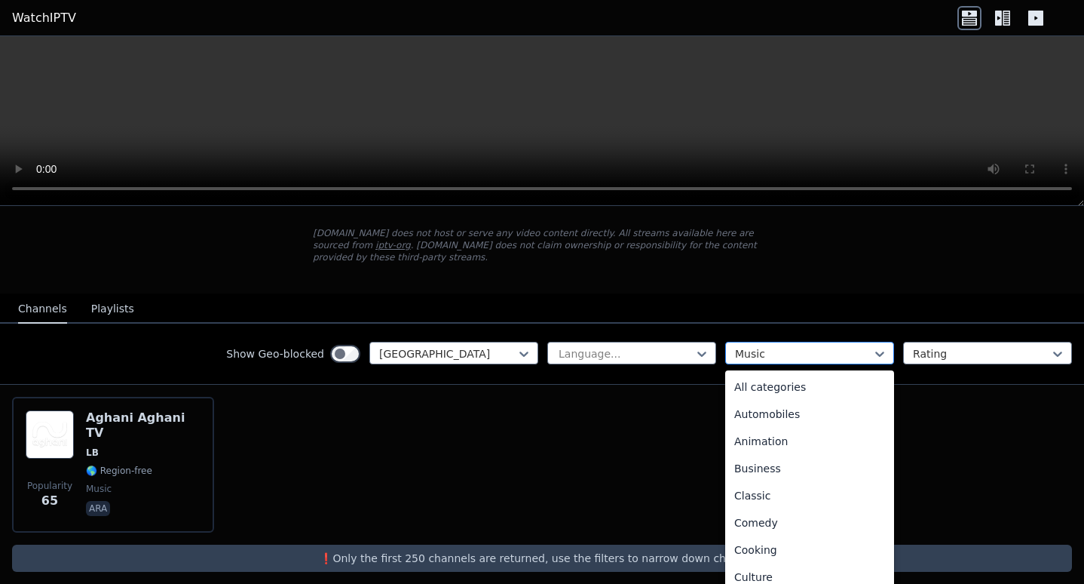
scroll to position [247, 0]
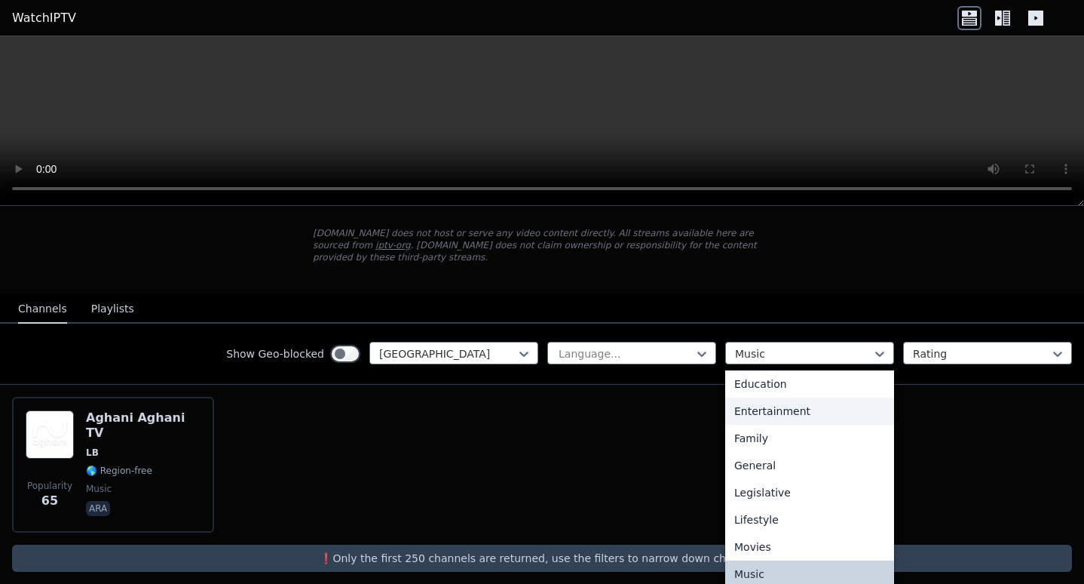
drag, startPoint x: 619, startPoint y: 443, endPoint x: 462, endPoint y: 326, distance: 196.2
click at [618, 443] on div "Popularity 65 Aghani Aghani TV LB 🌎 Region-free music ara" at bounding box center [542, 465] width 1084 height 160
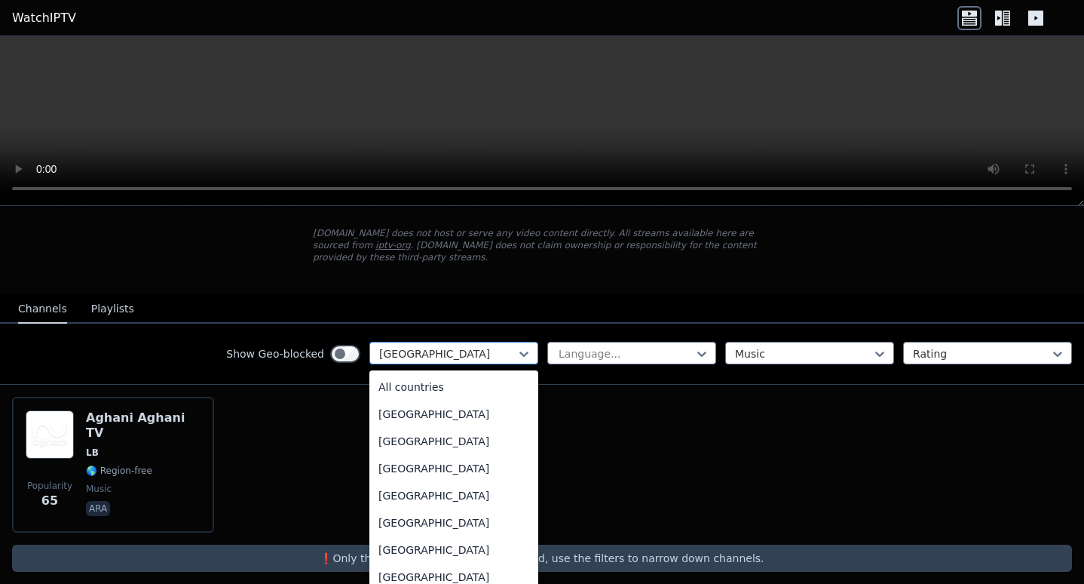
click at [432, 346] on div at bounding box center [447, 353] width 137 height 15
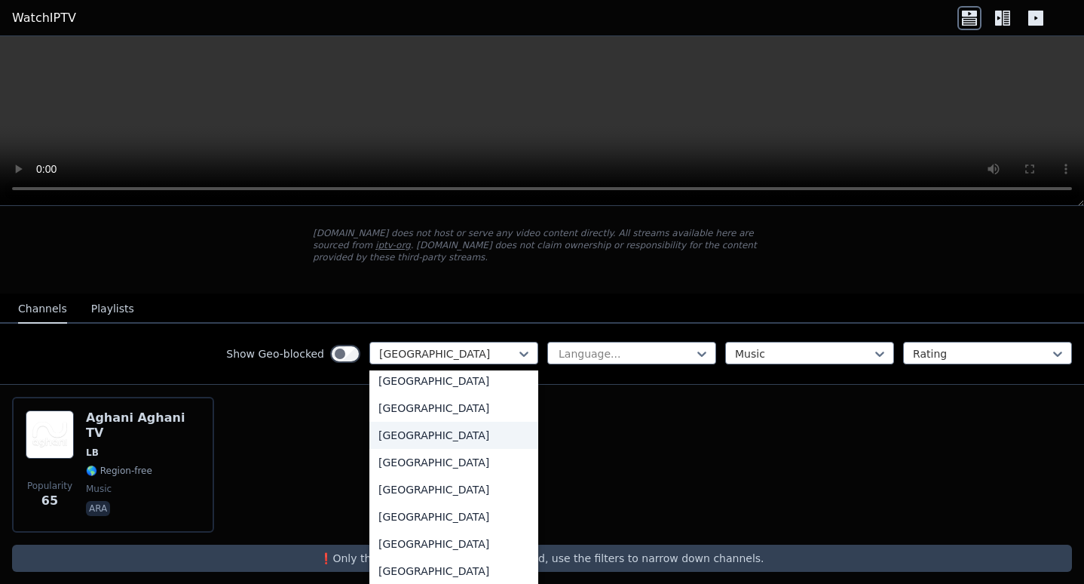
click at [399, 446] on div "[GEOGRAPHIC_DATA]" at bounding box center [454, 435] width 169 height 27
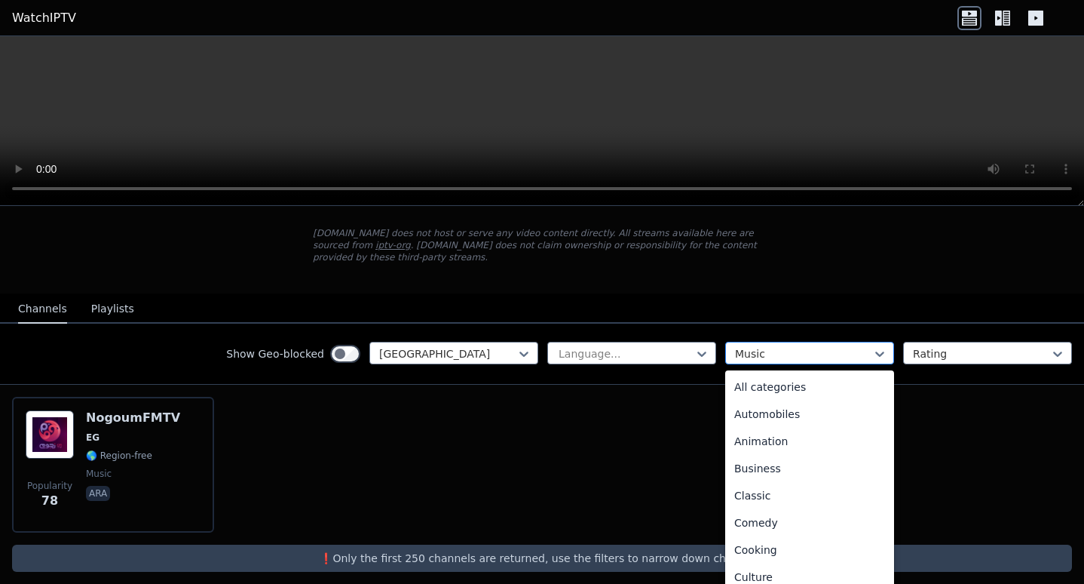
click at [803, 347] on div at bounding box center [803, 353] width 137 height 15
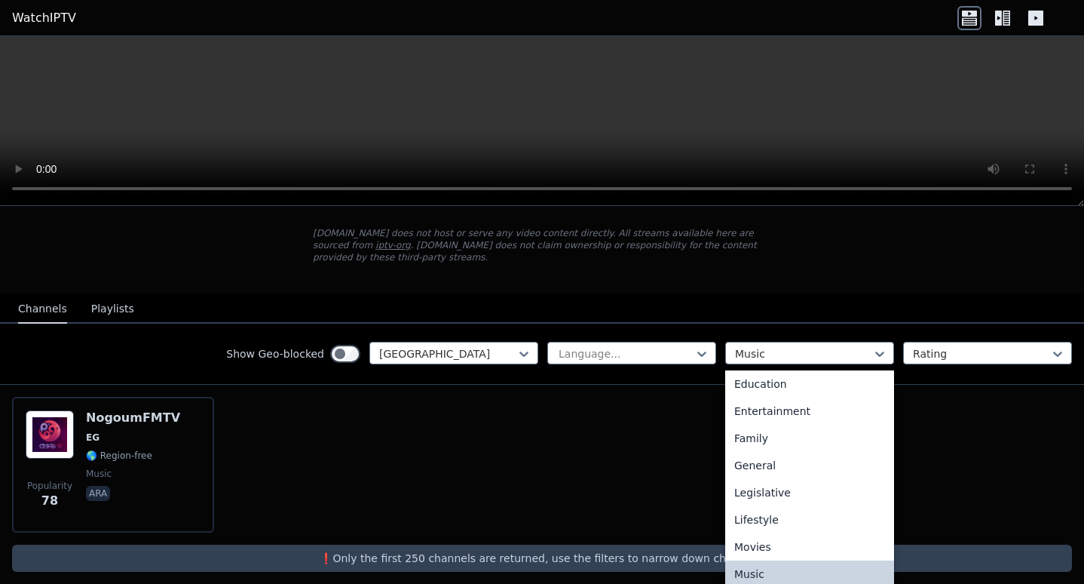
scroll to position [398, 0]
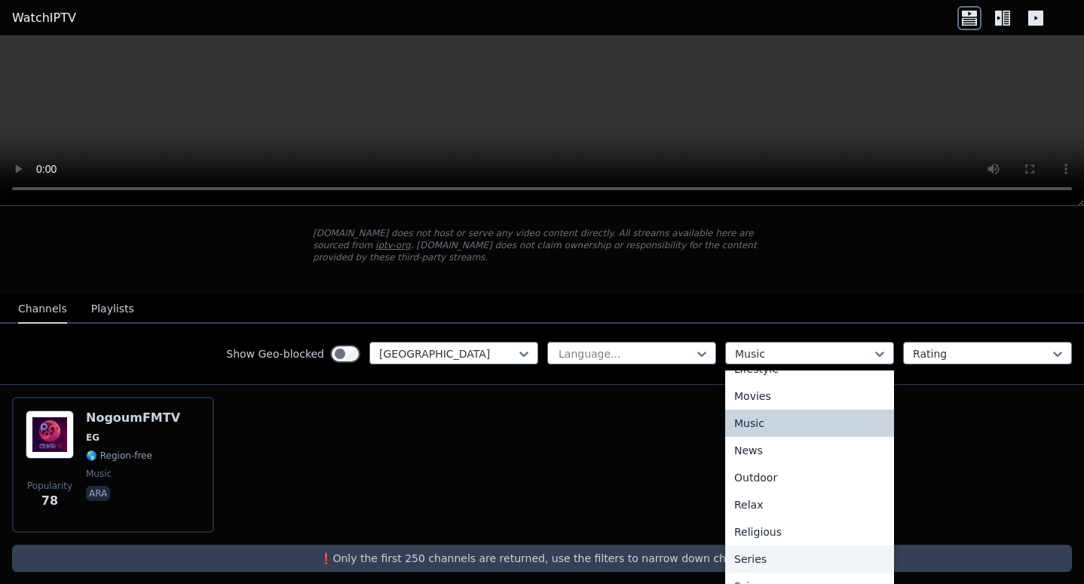
click at [774, 545] on div "Series" at bounding box center [809, 558] width 169 height 27
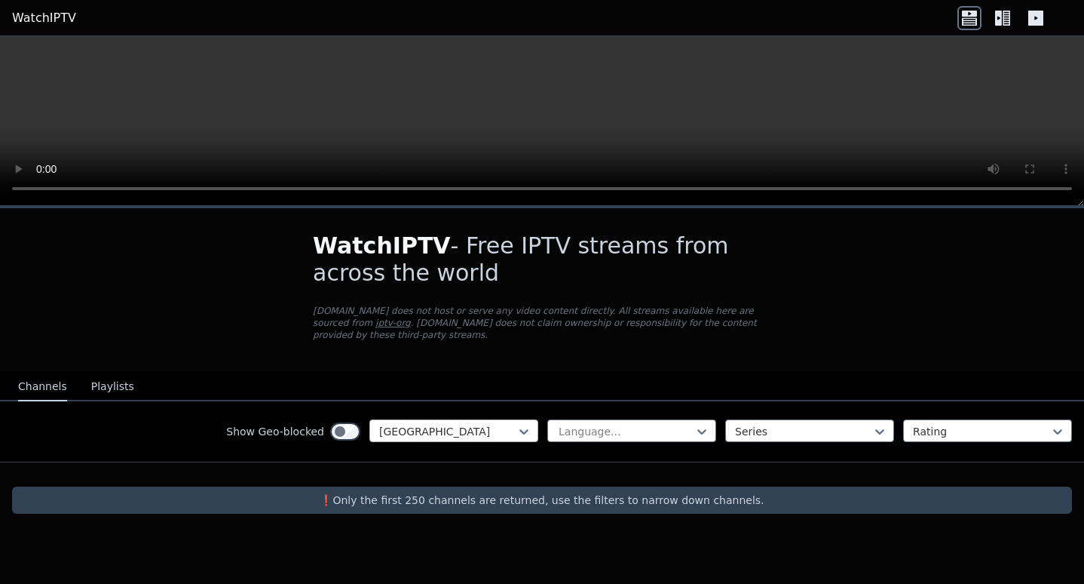
click at [460, 425] on div at bounding box center [447, 431] width 137 height 15
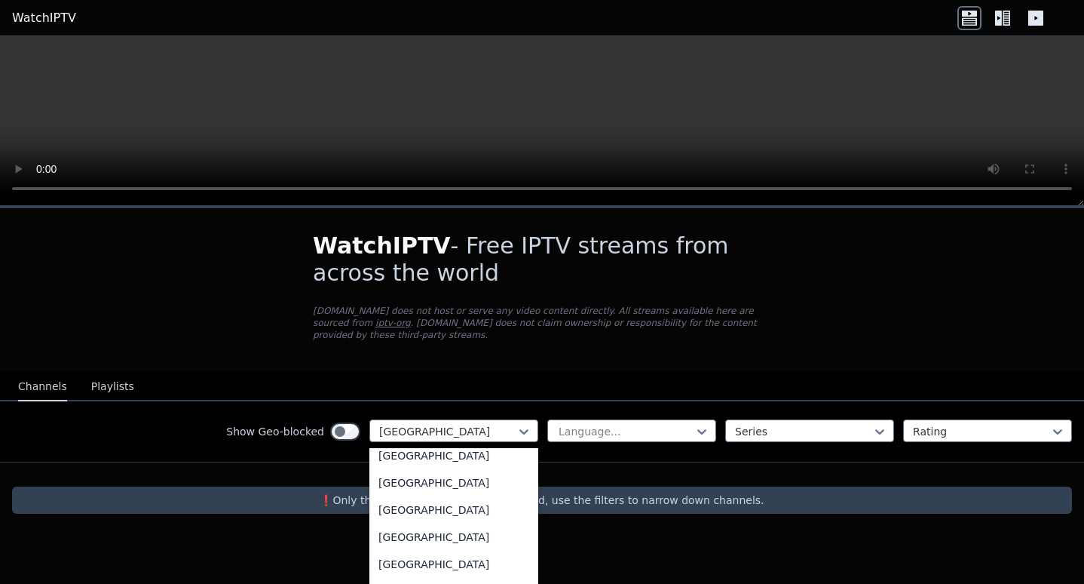
scroll to position [896, 0]
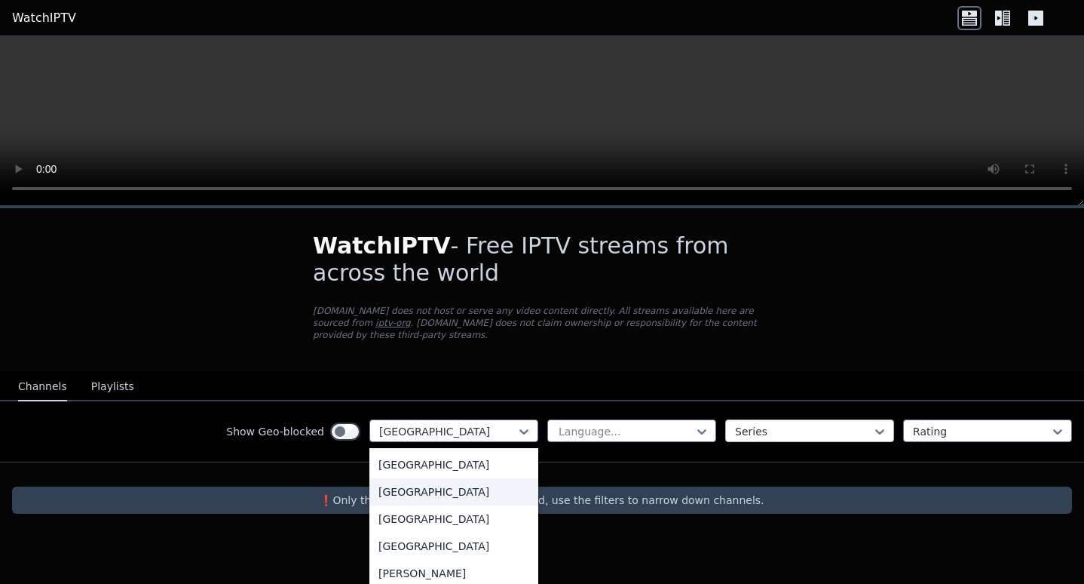
click at [860, 424] on div at bounding box center [803, 431] width 137 height 15
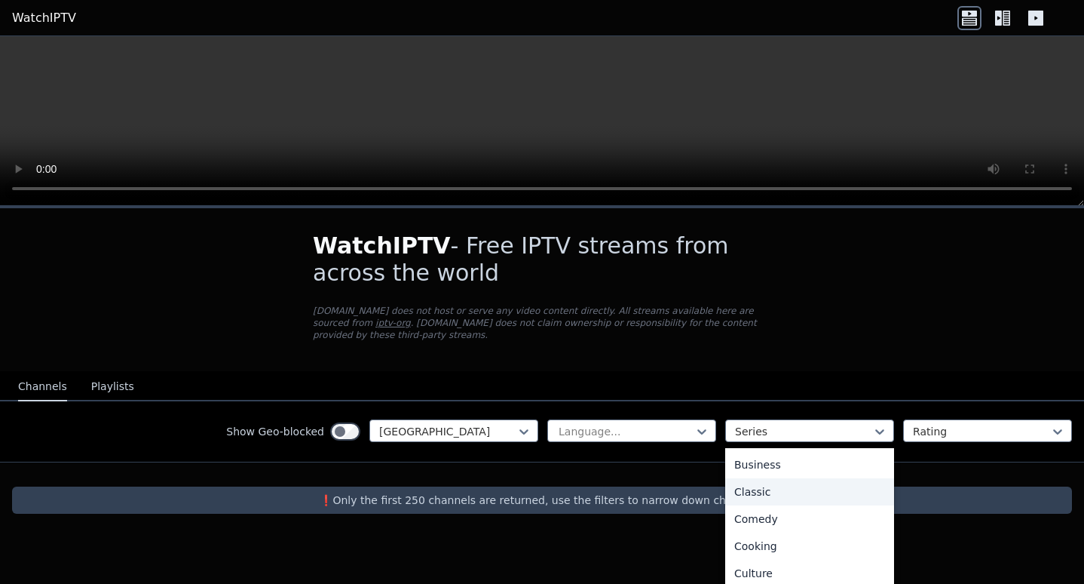
scroll to position [0, 0]
click at [799, 451] on div "All categories" at bounding box center [809, 464] width 169 height 27
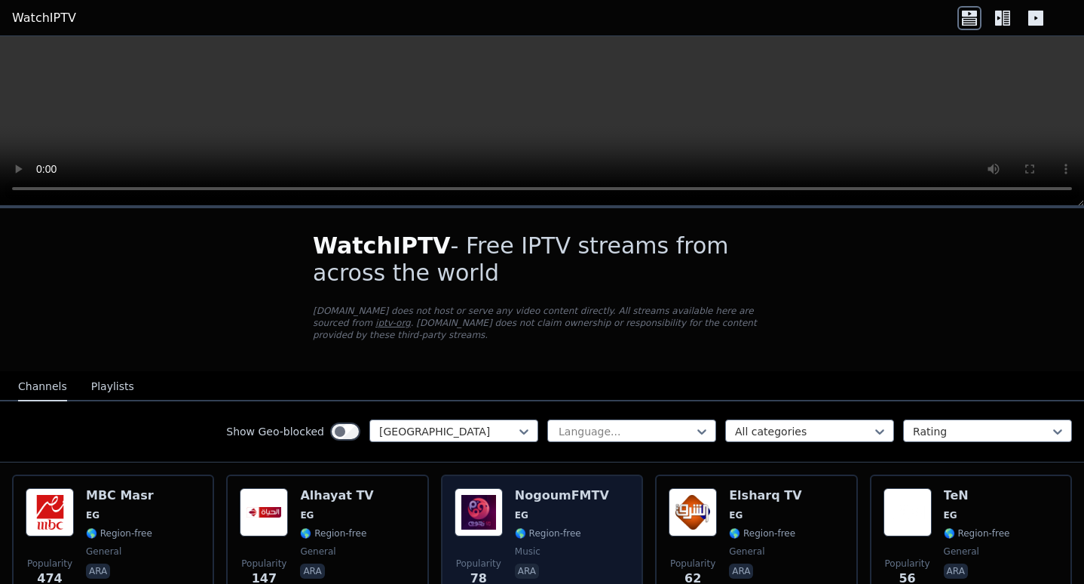
scroll to position [151, 0]
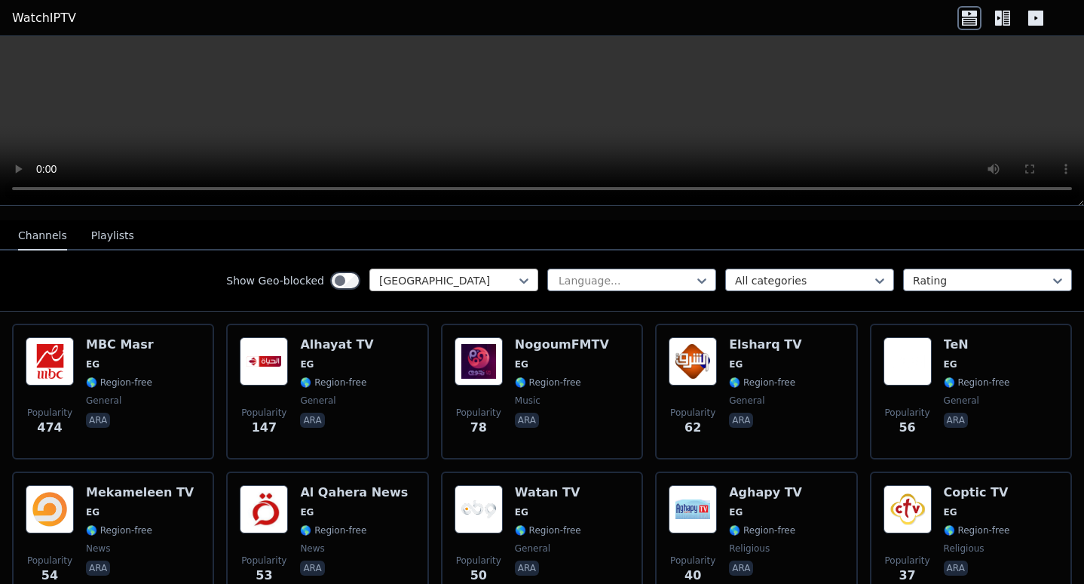
click at [453, 273] on div at bounding box center [447, 280] width 137 height 15
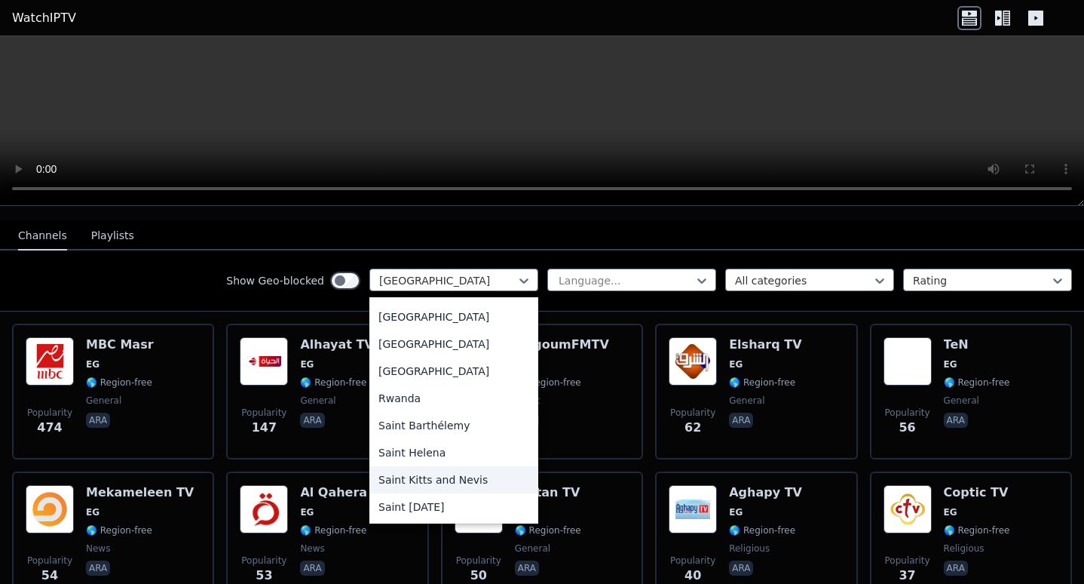
scroll to position [4214, 0]
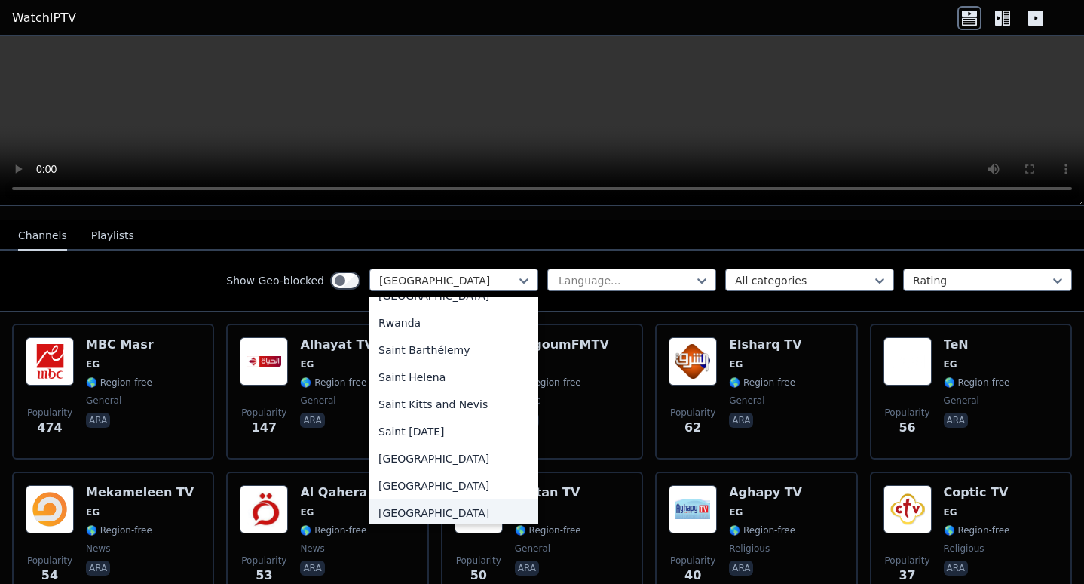
click at [412, 499] on div "[GEOGRAPHIC_DATA]" at bounding box center [454, 512] width 169 height 27
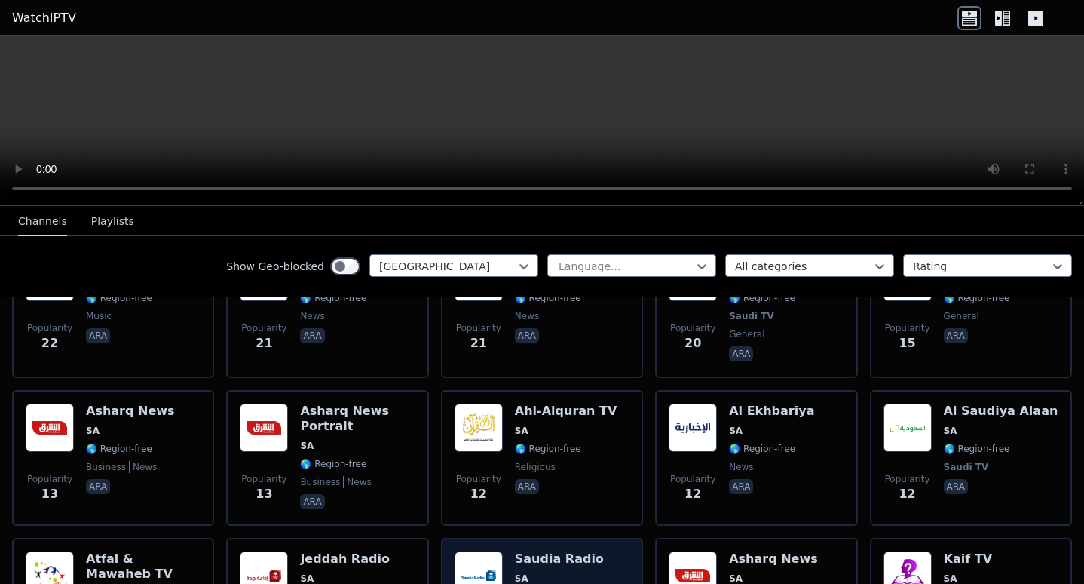
scroll to position [1118, 0]
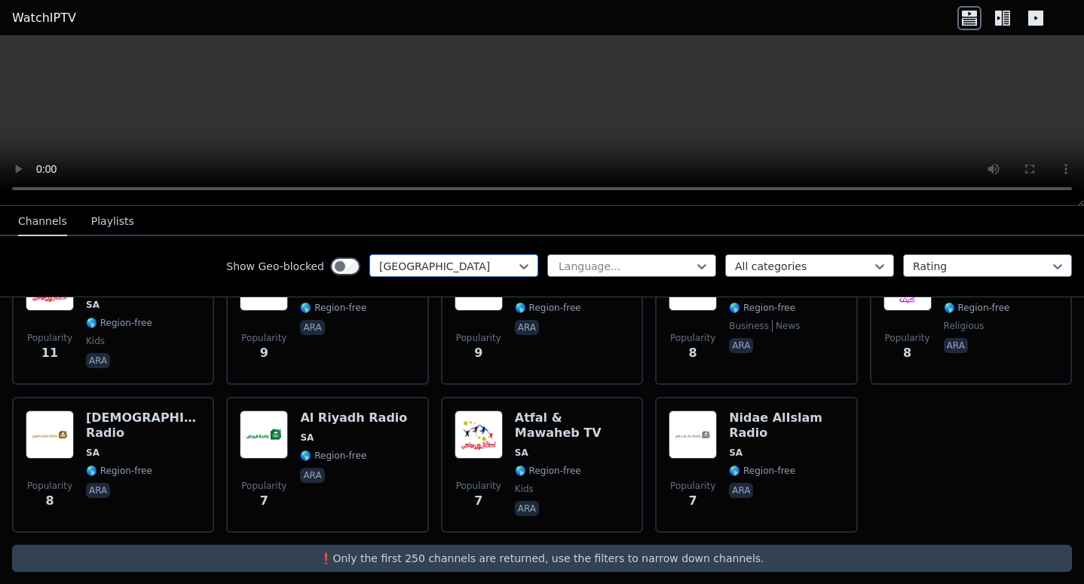
click at [480, 266] on div at bounding box center [447, 266] width 137 height 15
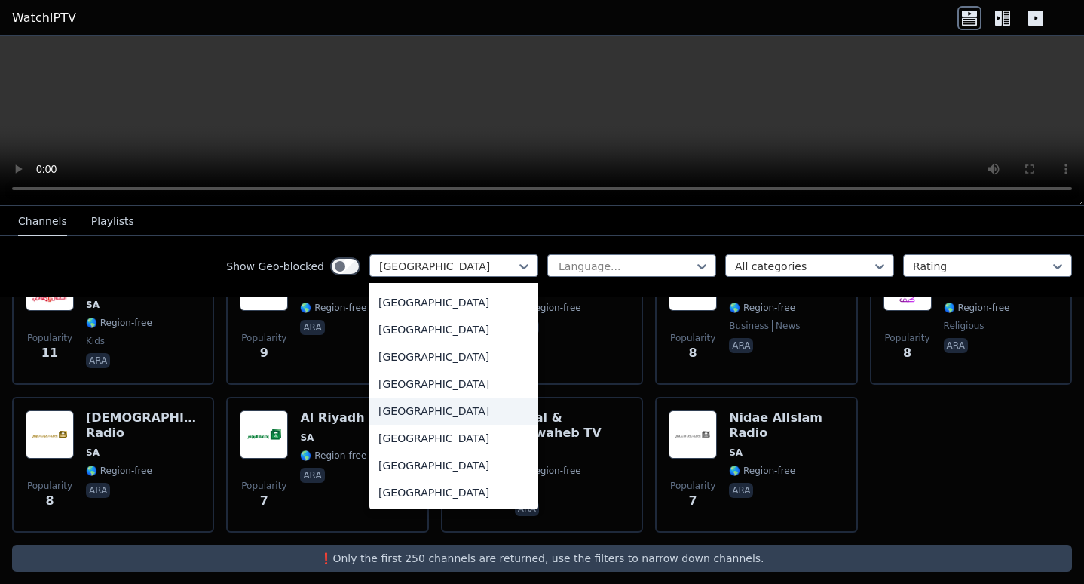
scroll to position [5236, 0]
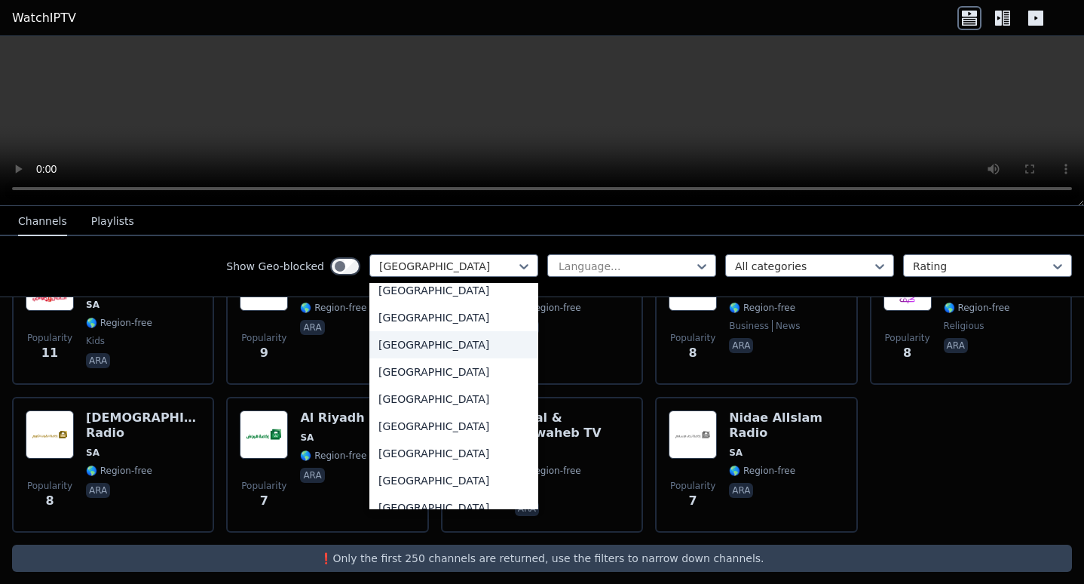
click at [428, 344] on div "[GEOGRAPHIC_DATA]" at bounding box center [454, 344] width 169 height 27
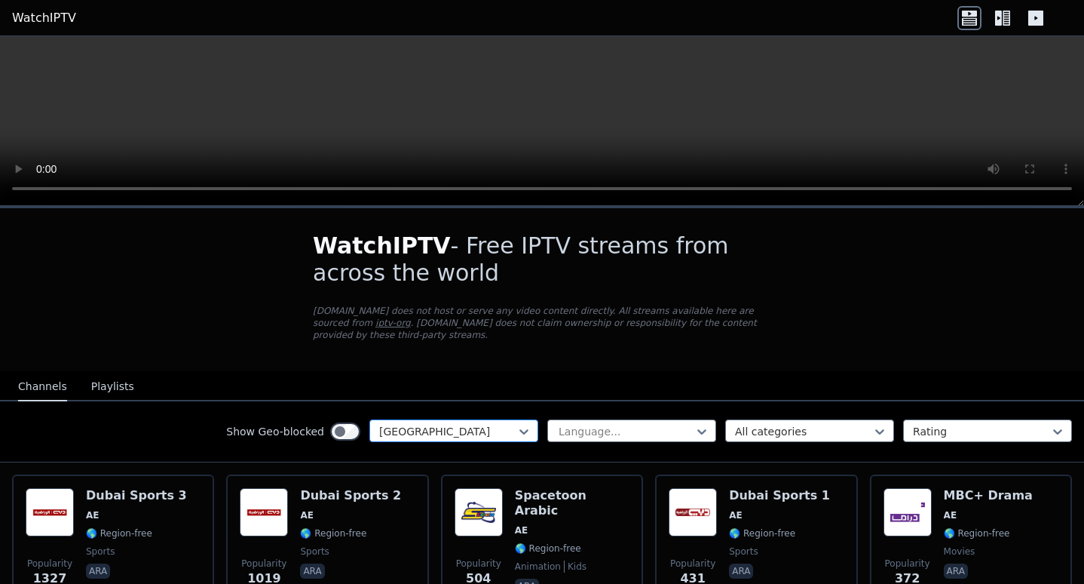
click at [468, 424] on div at bounding box center [447, 431] width 137 height 15
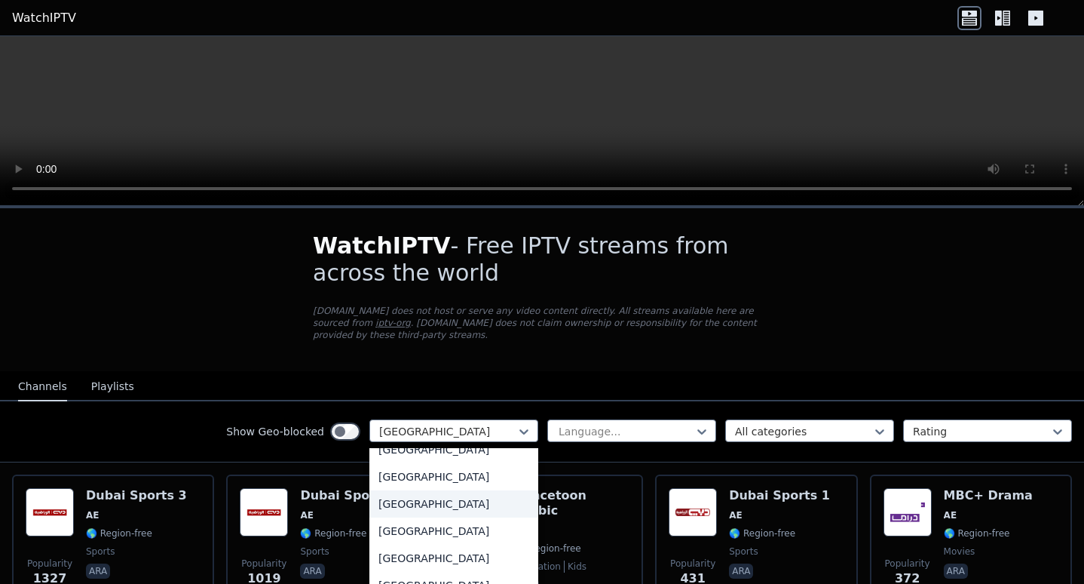
scroll to position [2832, 0]
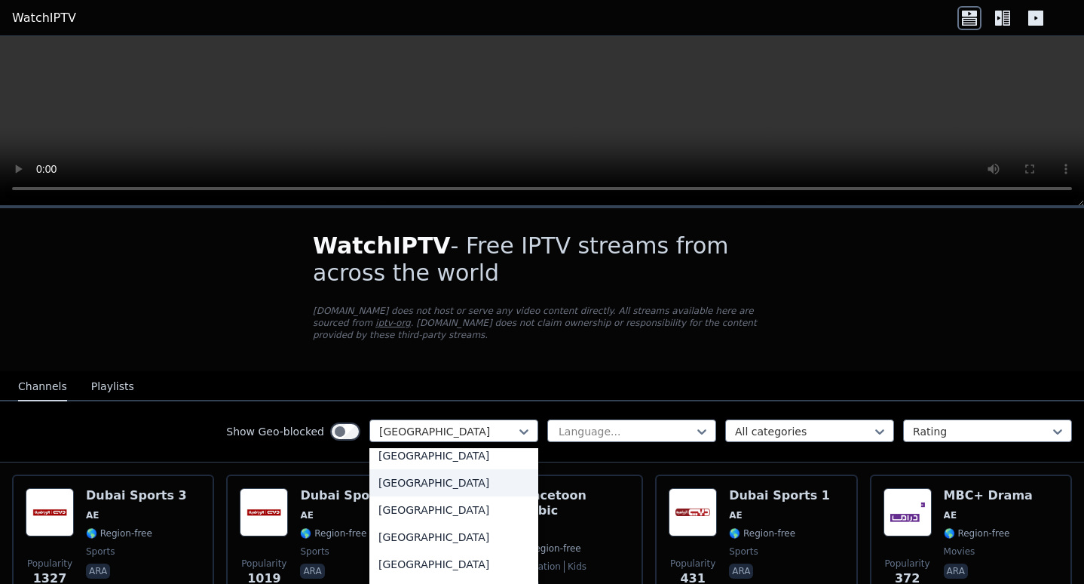
click at [406, 494] on div "[GEOGRAPHIC_DATA]" at bounding box center [454, 482] width 169 height 27
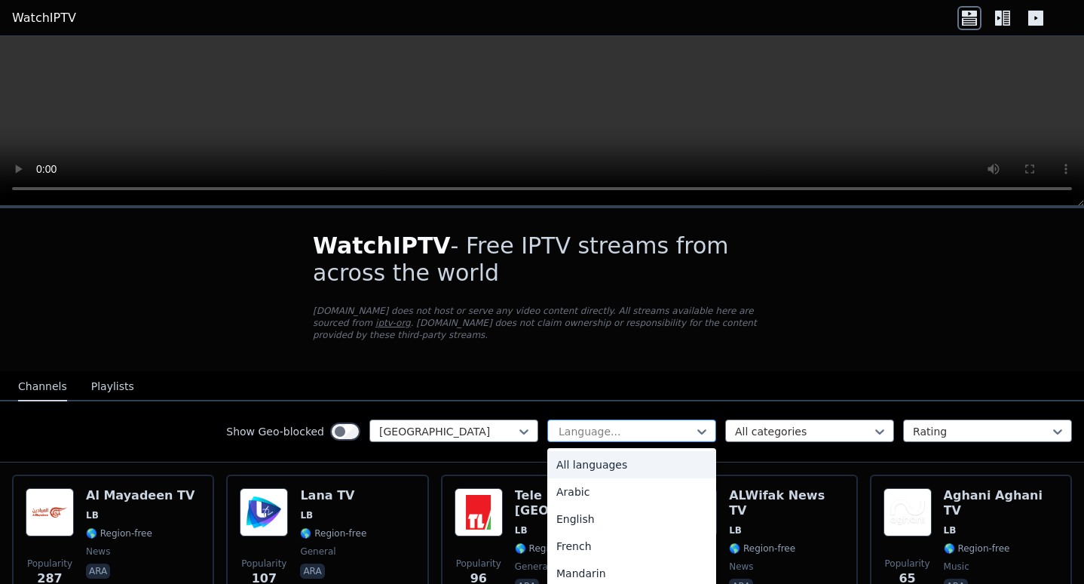
click at [582, 424] on div at bounding box center [625, 431] width 137 height 15
click at [520, 429] on icon at bounding box center [524, 431] width 9 height 5
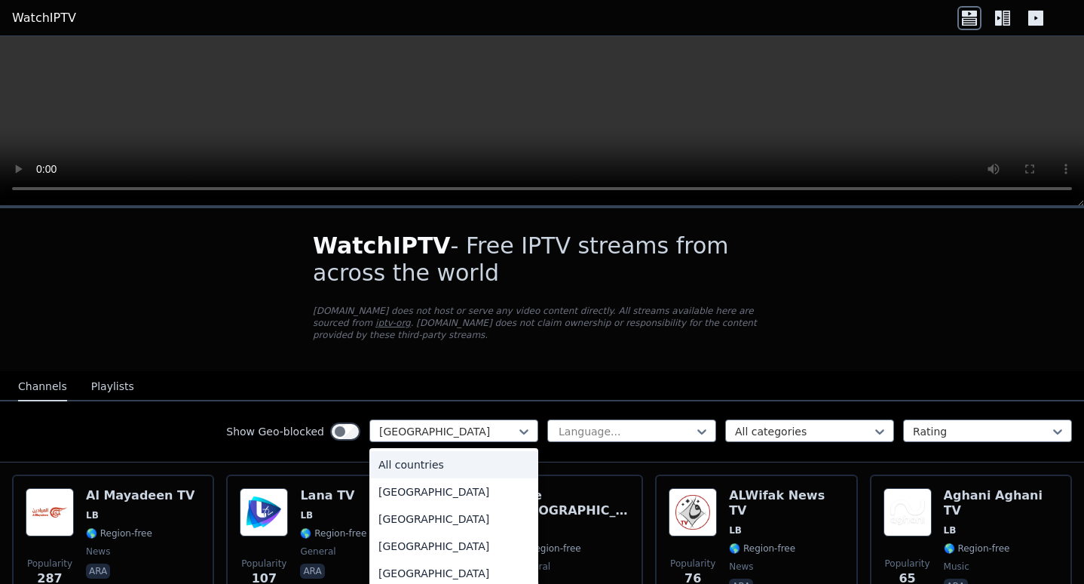
click at [473, 451] on div "All countries" at bounding box center [454, 464] width 169 height 27
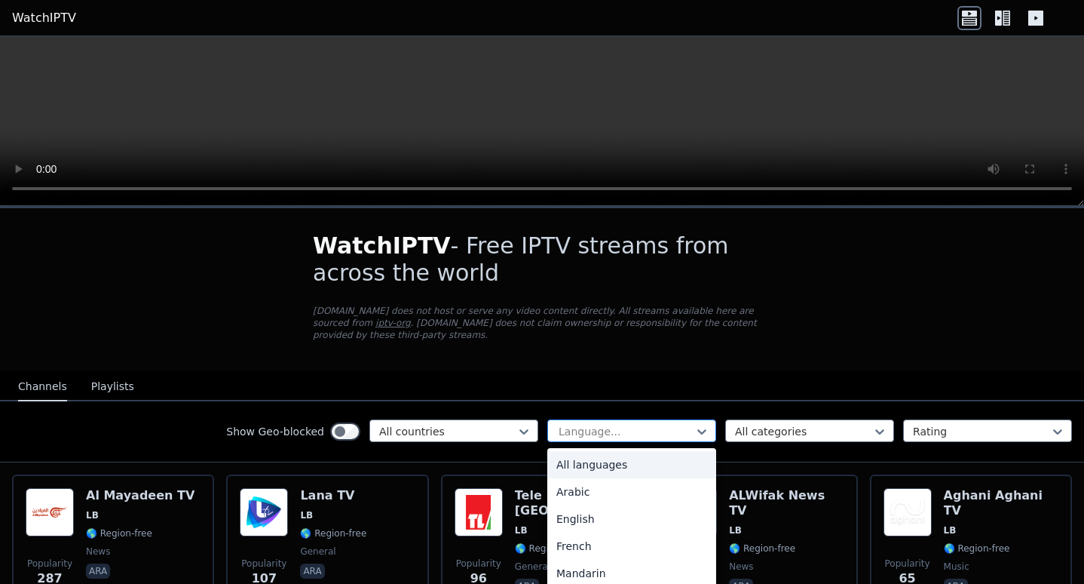
click at [578, 424] on div at bounding box center [625, 431] width 137 height 15
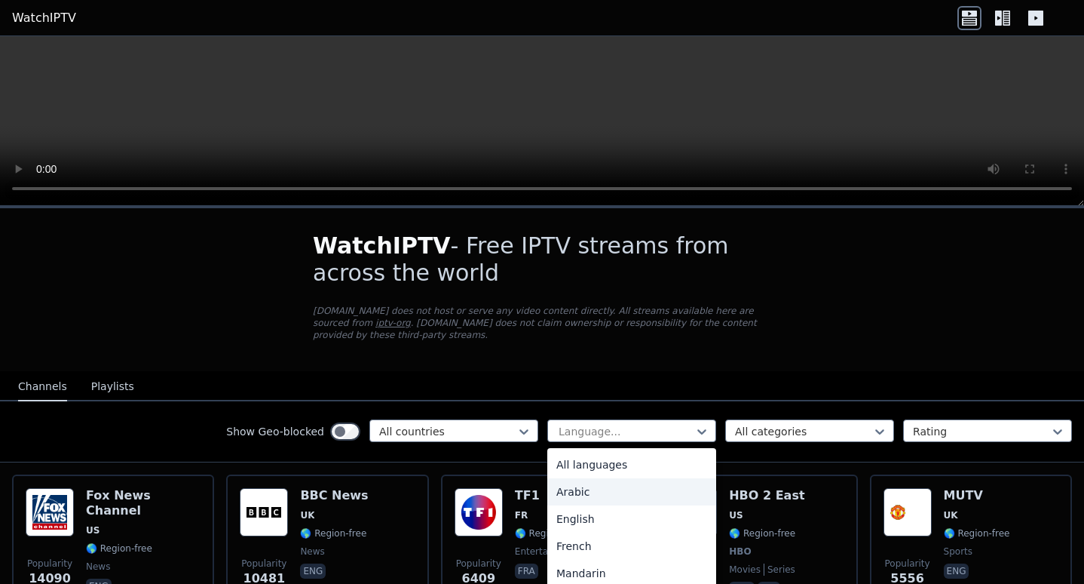
click at [573, 478] on div "Arabic" at bounding box center [631, 491] width 169 height 27
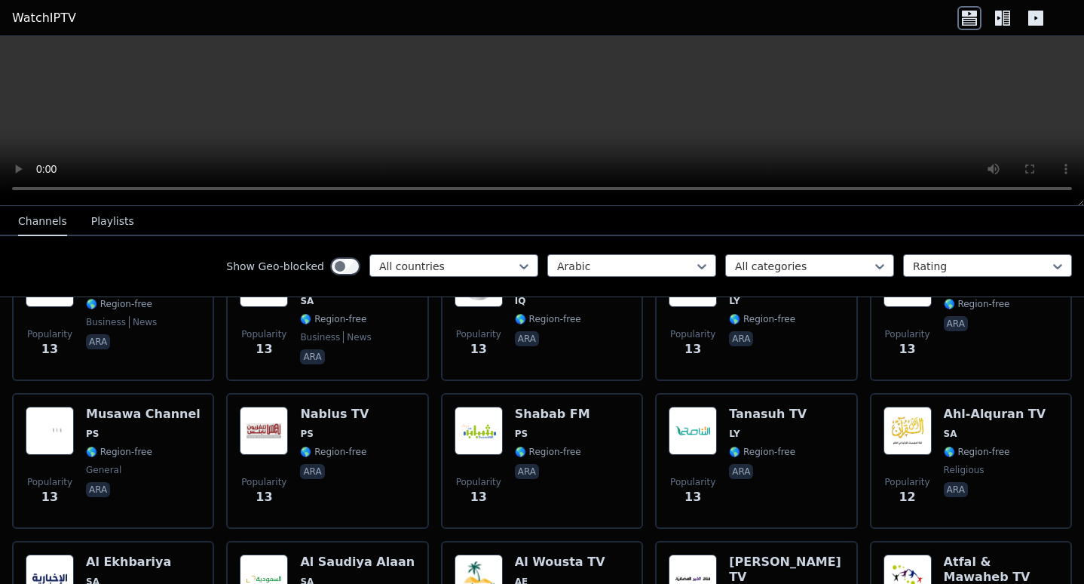
scroll to position [7341, 0]
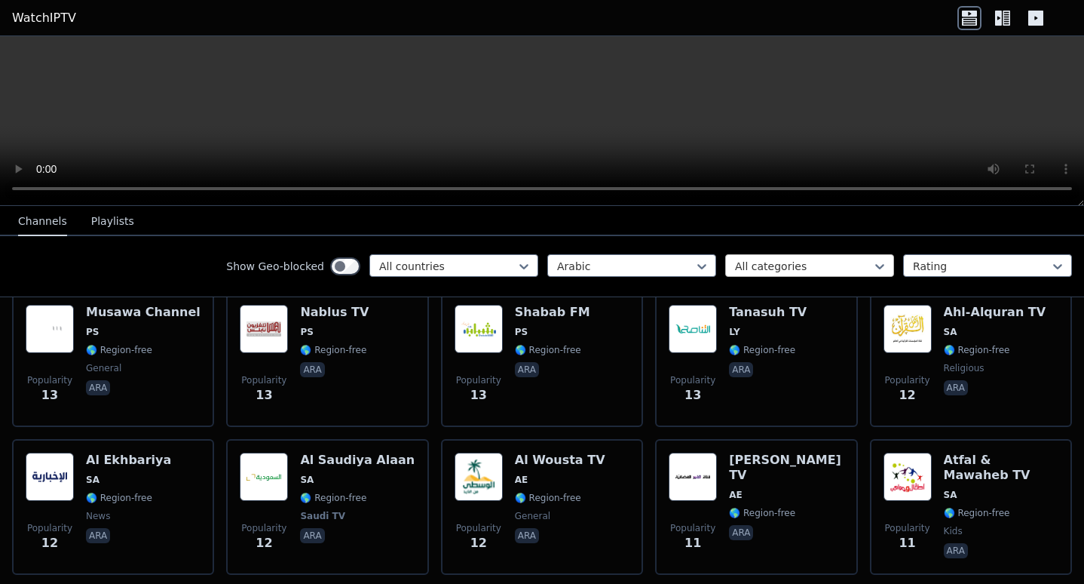
click at [836, 264] on div at bounding box center [803, 266] width 137 height 15
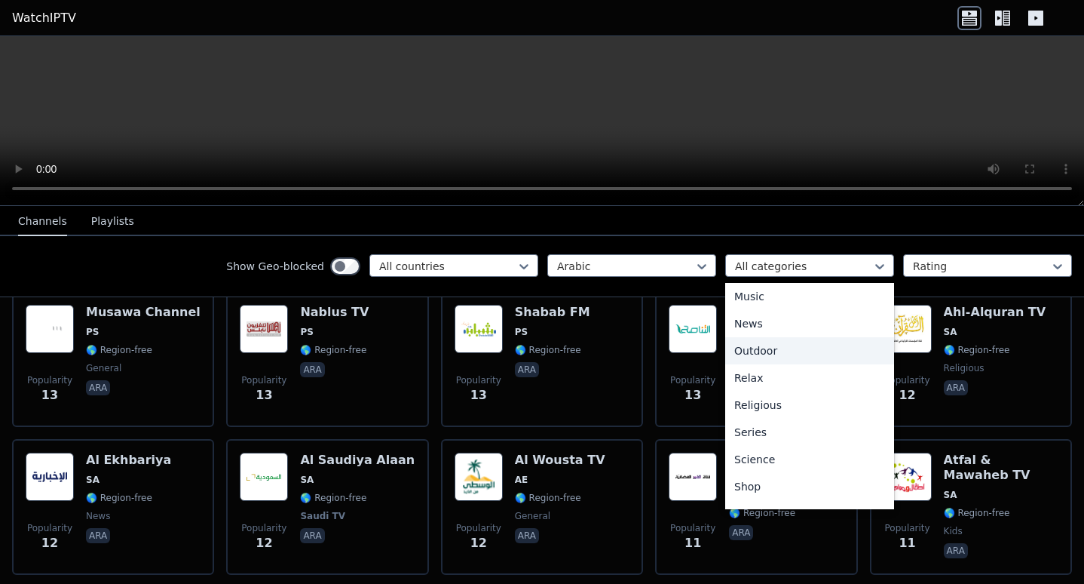
scroll to position [362, 0]
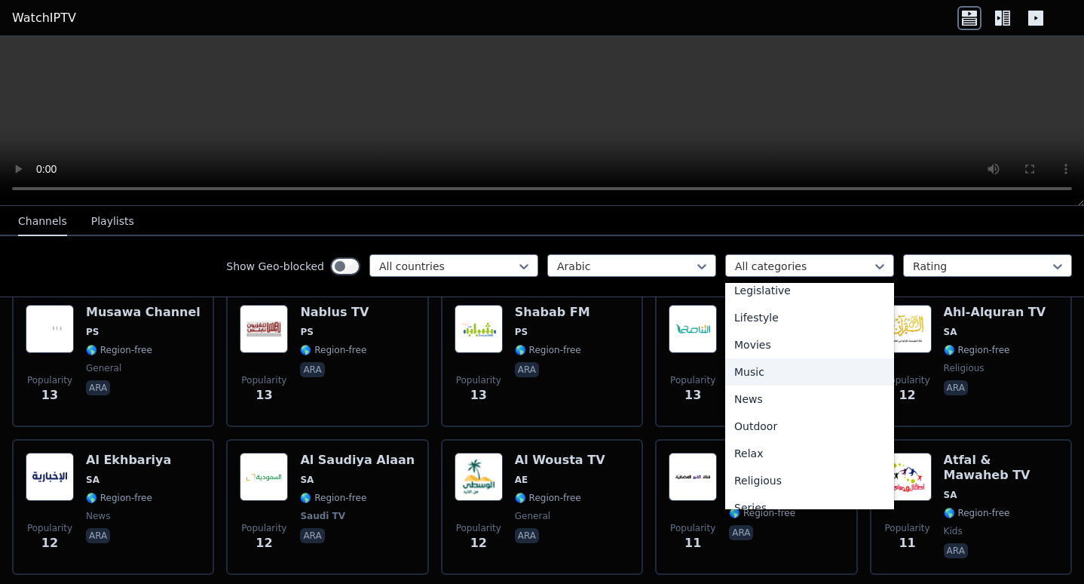
click at [760, 372] on div "Music" at bounding box center [809, 371] width 169 height 27
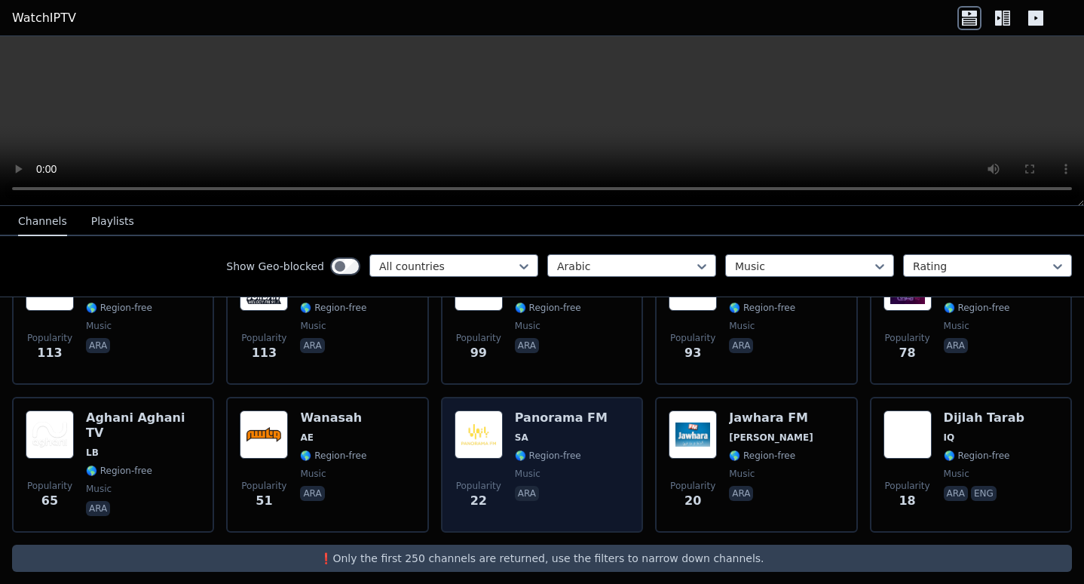
scroll to position [150, 0]
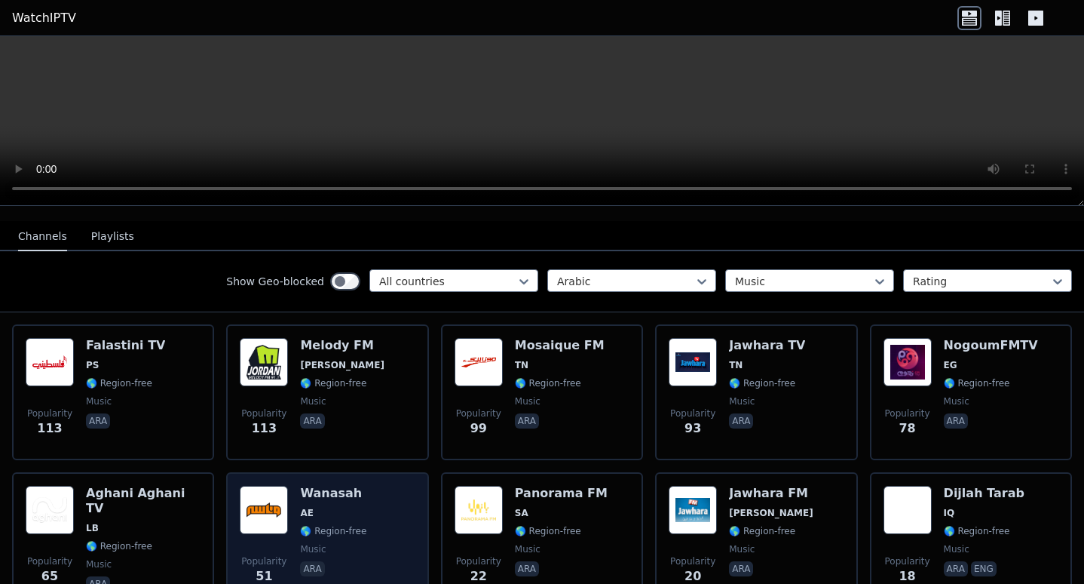
click at [262, 489] on img at bounding box center [264, 510] width 48 height 48
click at [318, 508] on div "Wanasah AE 🌎 Region-free music ara" at bounding box center [333, 540] width 66 height 109
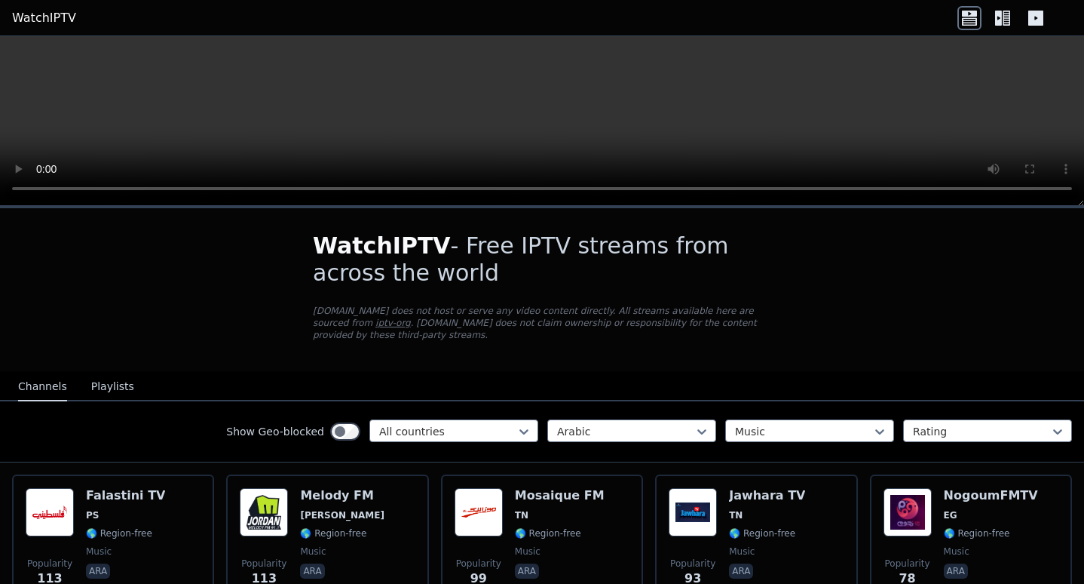
scroll to position [225, 0]
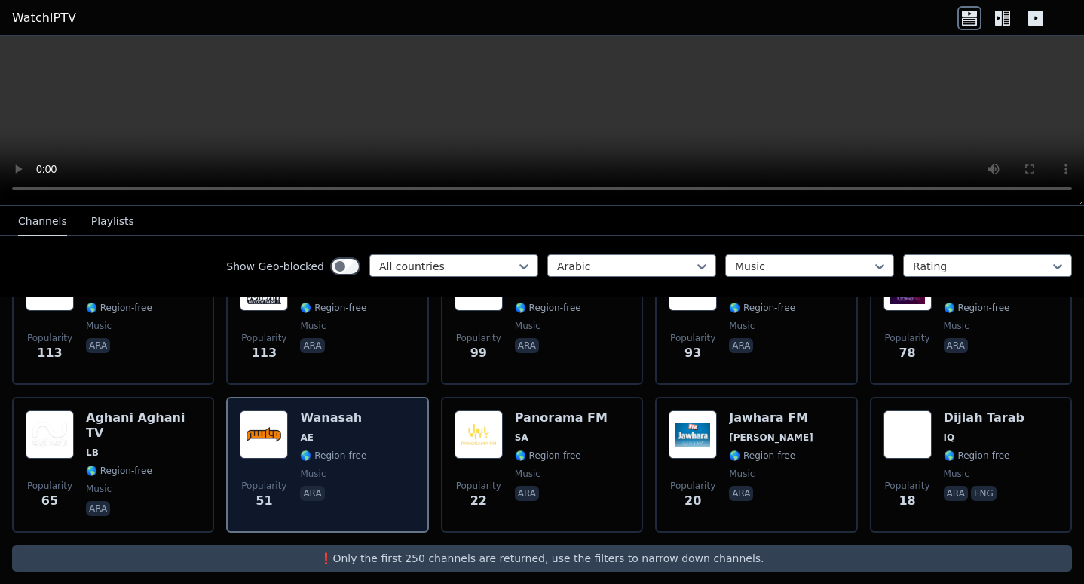
click at [281, 440] on img at bounding box center [264, 434] width 48 height 48
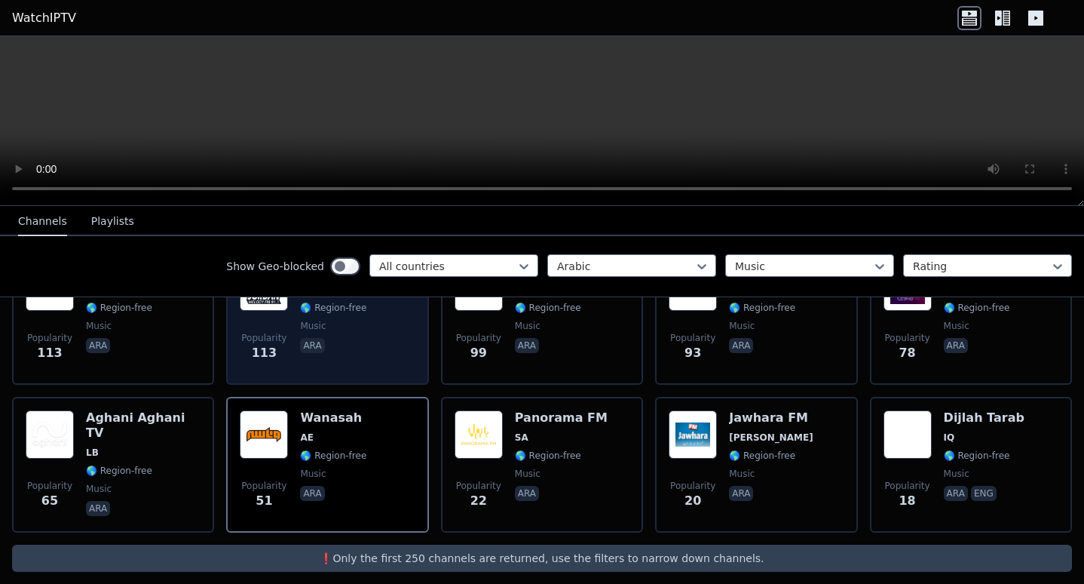
scroll to position [75, 0]
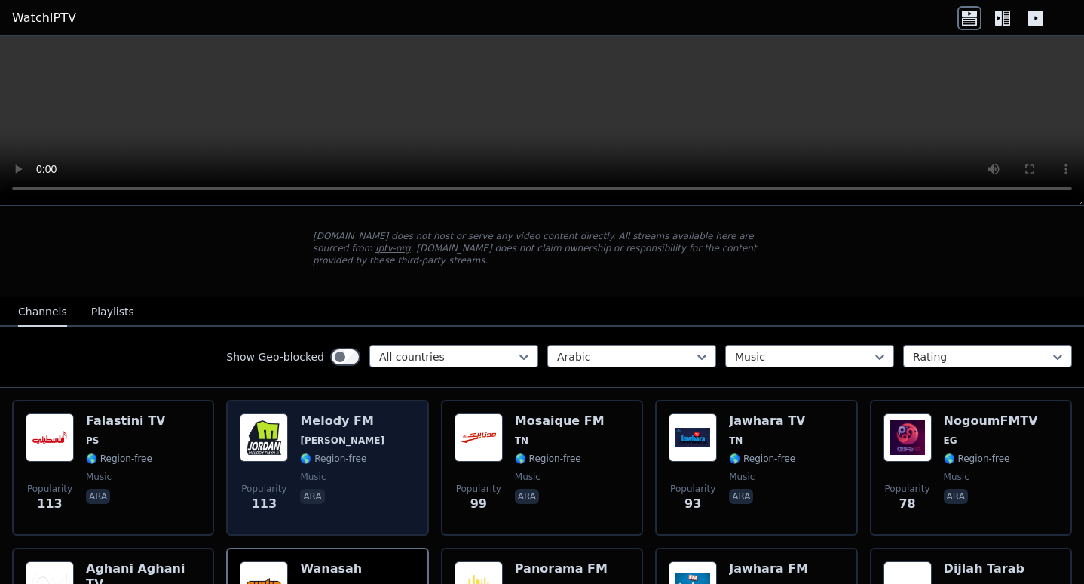
click at [326, 434] on span "[PERSON_NAME]" at bounding box center [342, 440] width 84 height 12
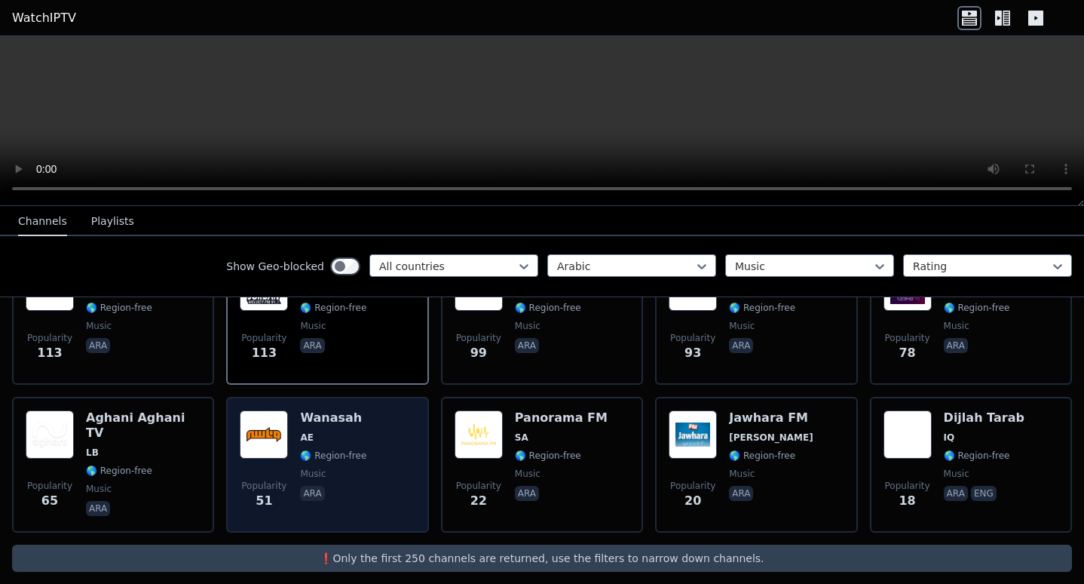
click at [320, 492] on div "Wanasah AE 🌎 Region-free music ara" at bounding box center [333, 464] width 66 height 109
click at [342, 449] on span "🌎 Region-free" at bounding box center [333, 455] width 66 height 12
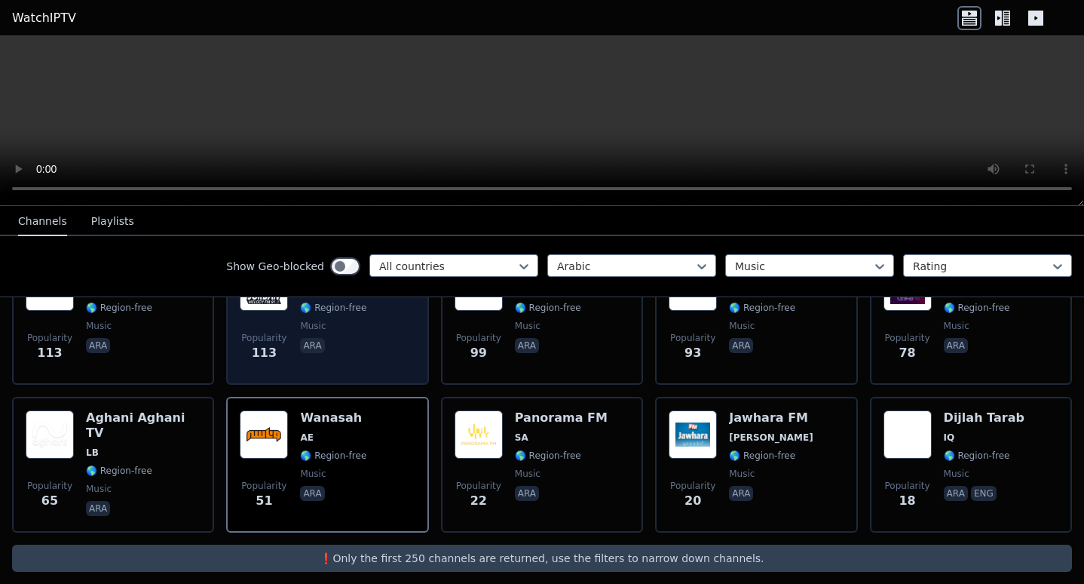
click at [320, 339] on span "ara" at bounding box center [342, 347] width 84 height 18
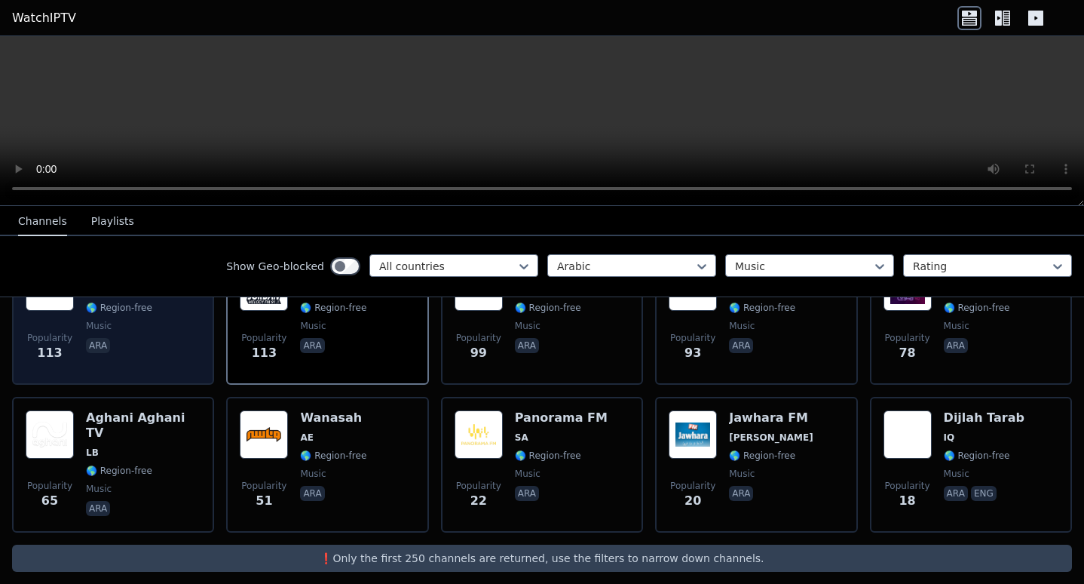
click at [141, 345] on div "Falastini TV PS 🌎 Region-free music ara" at bounding box center [125, 316] width 79 height 109
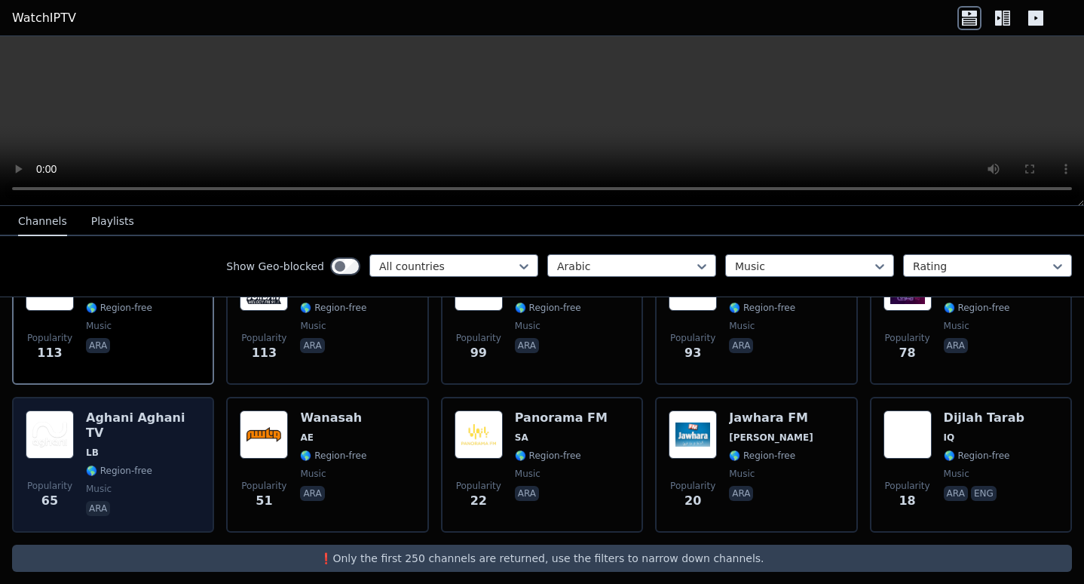
click at [138, 450] on div "Aghani Aghani TV LB 🌎 Region-free music ara" at bounding box center [143, 464] width 115 height 109
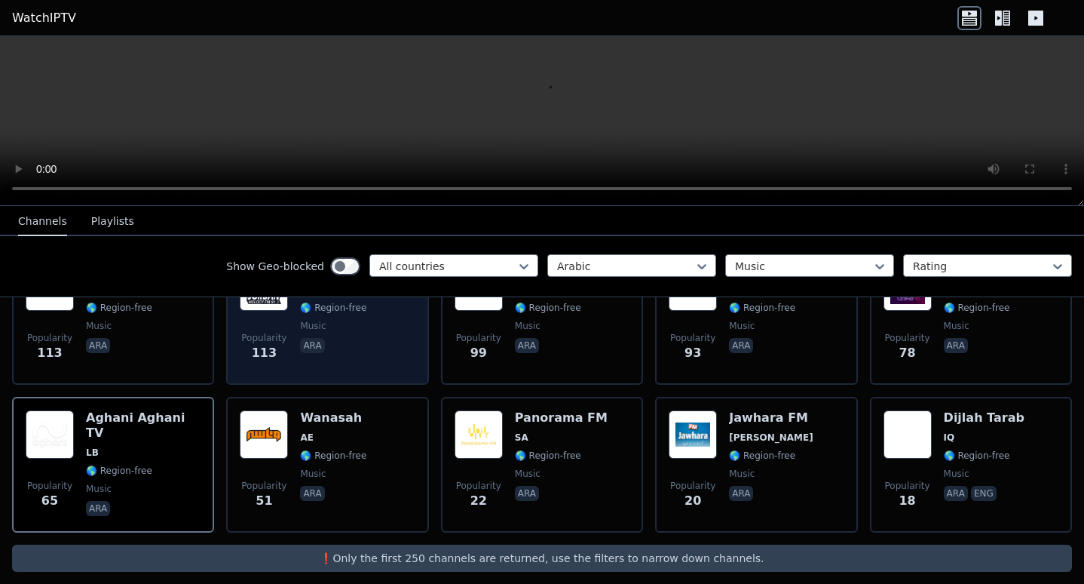
click at [300, 344] on div "Melody FM JO 🌎 Region-free music ara" at bounding box center [342, 316] width 84 height 109
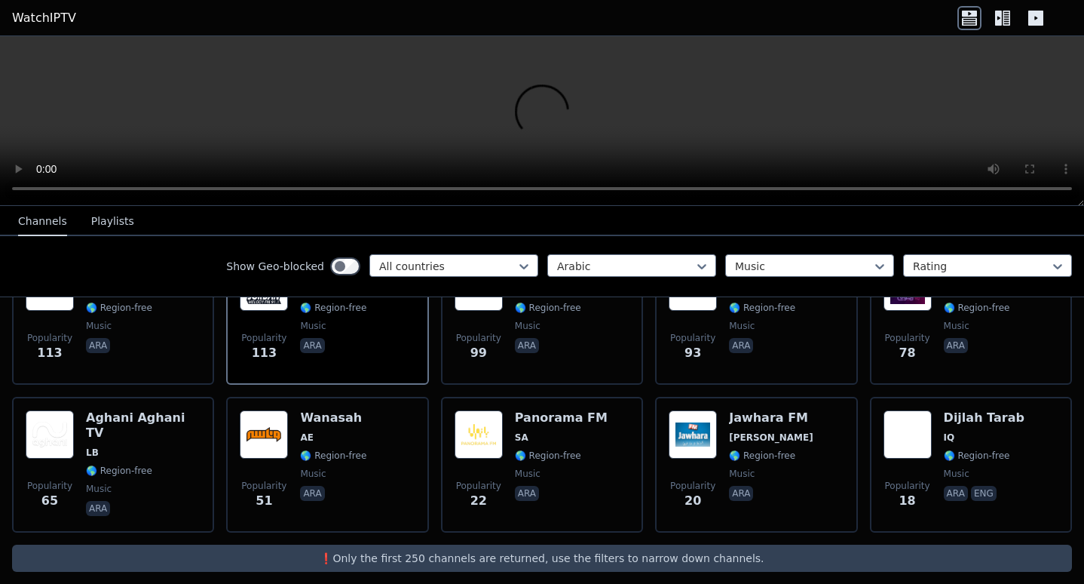
scroll to position [0, 0]
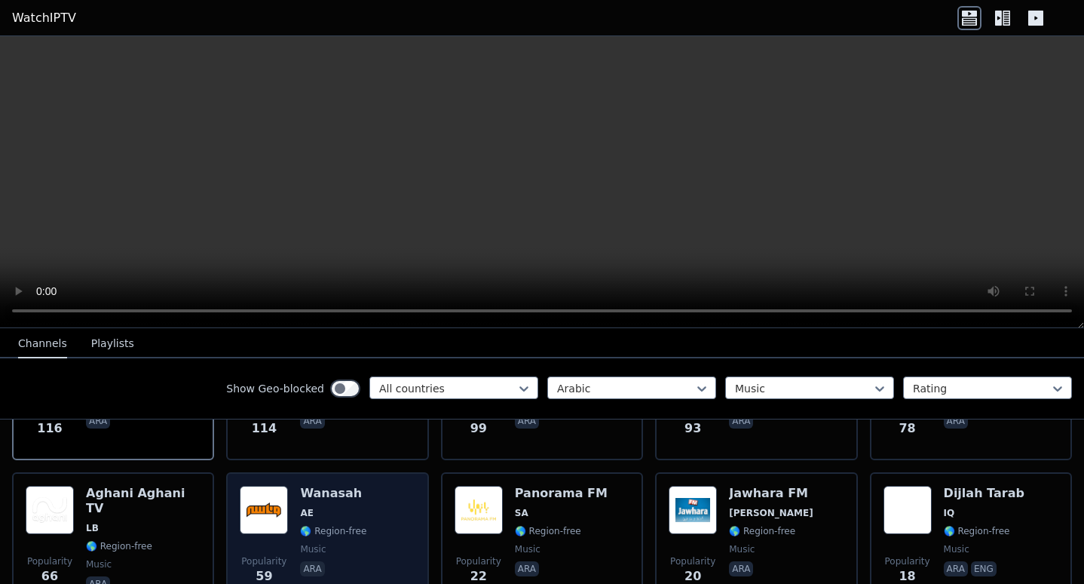
scroll to position [348, 0]
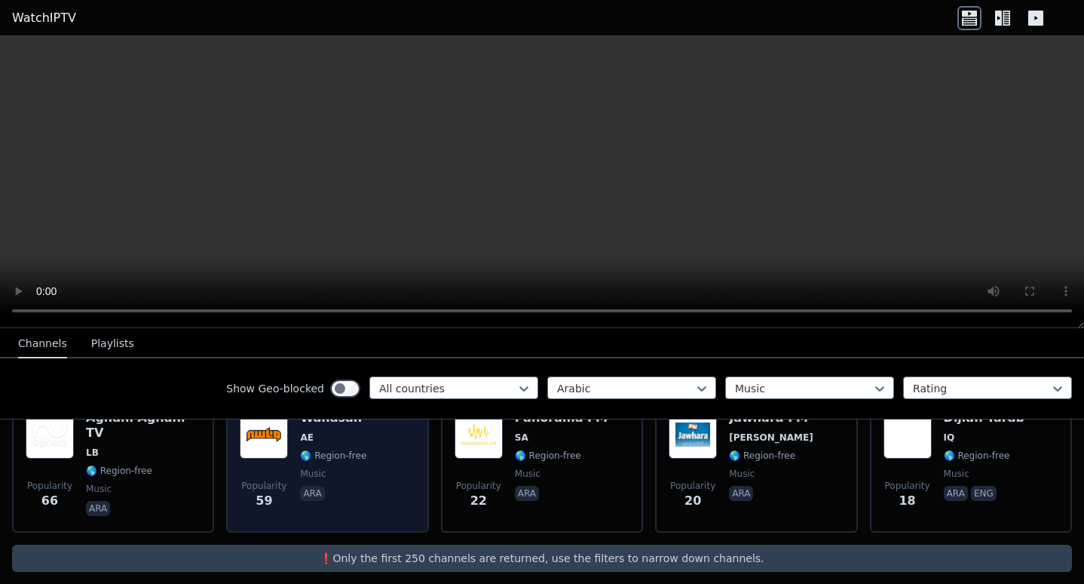
click at [324, 468] on span "music" at bounding box center [333, 474] width 66 height 12
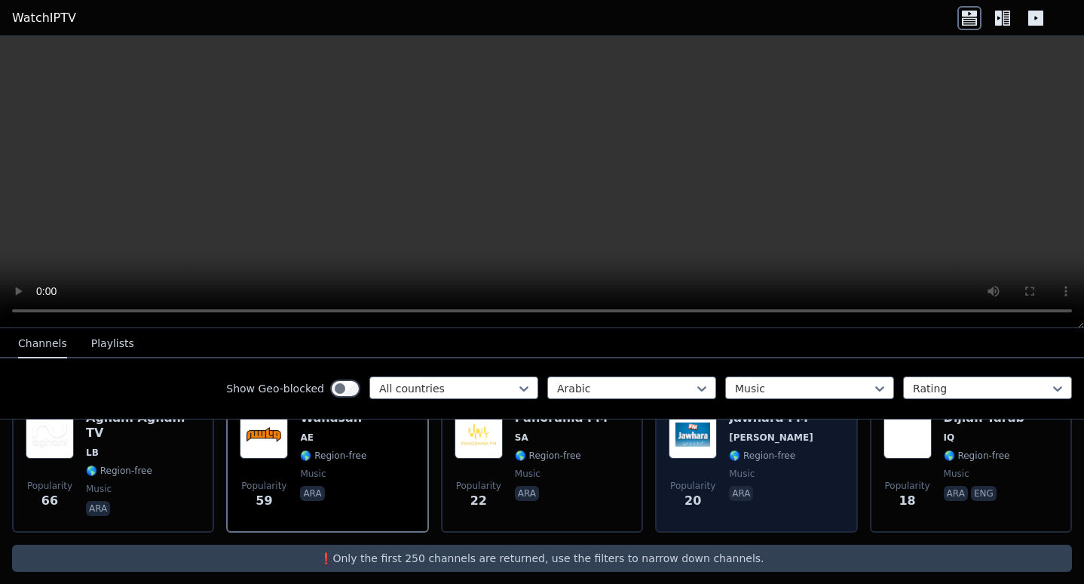
click at [713, 457] on div "Popularity 20 Jawhara FM JO 🌎 Region-free music ara" at bounding box center [756, 464] width 175 height 109
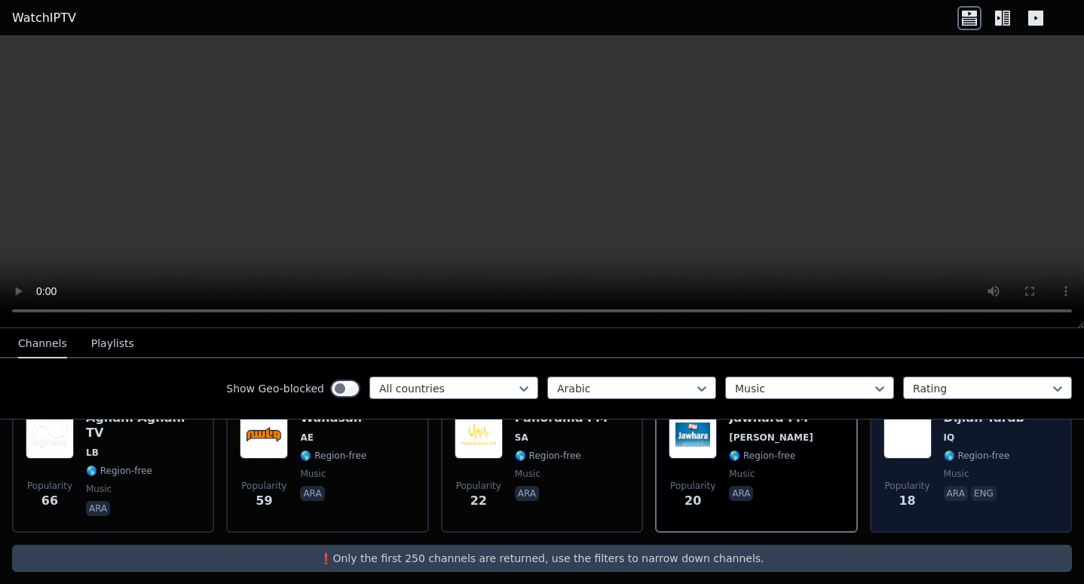
click at [945, 451] on div "Dijlah Tarab IQ 🌎 Region-free music ara eng" at bounding box center [984, 464] width 81 height 109
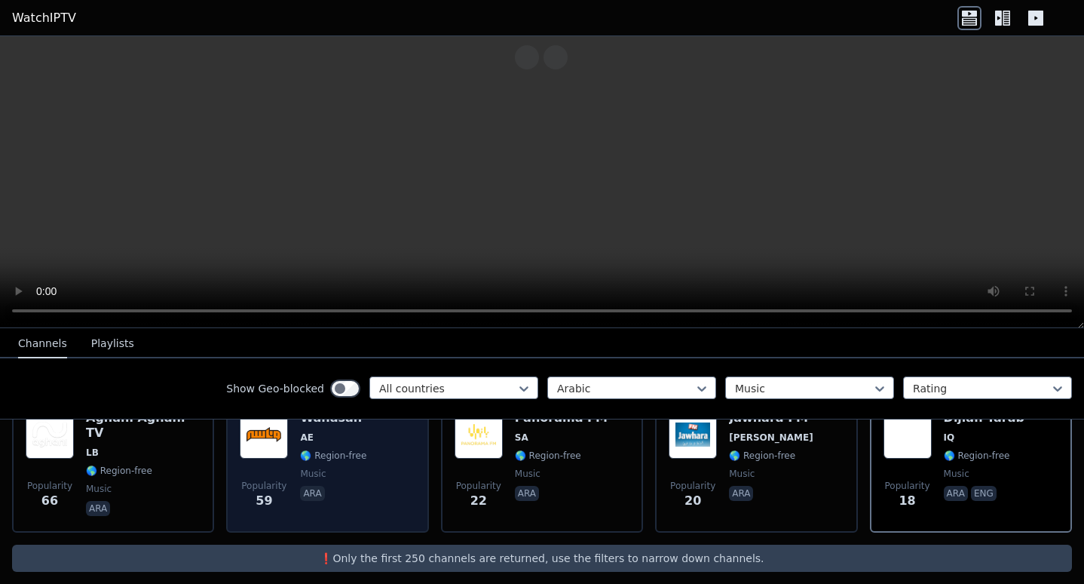
click at [270, 480] on span "Popularity" at bounding box center [263, 486] width 45 height 12
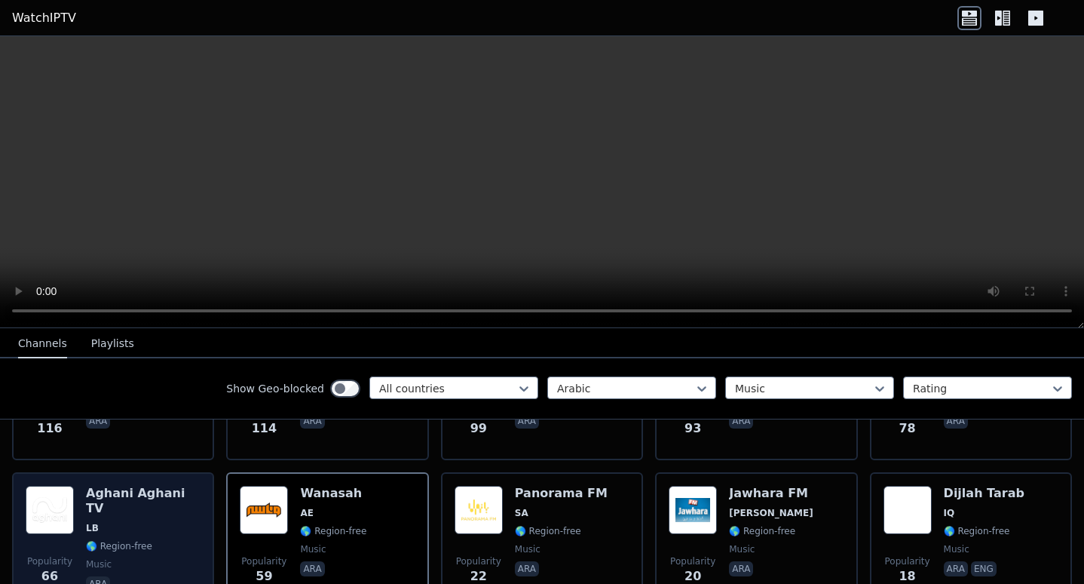
click at [120, 522] on span "LB" at bounding box center [143, 528] width 115 height 12
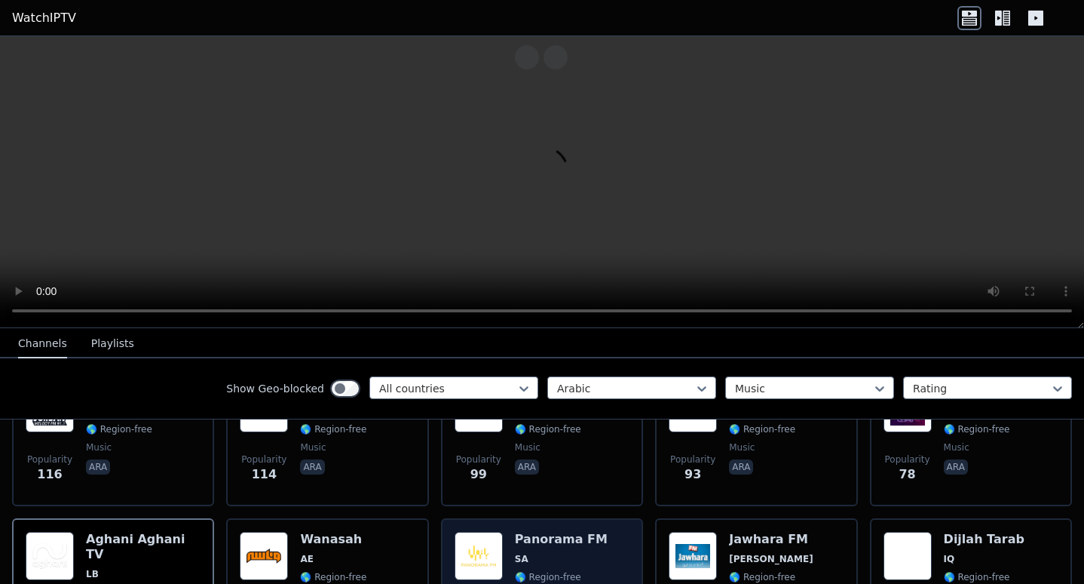
scroll to position [302, 0]
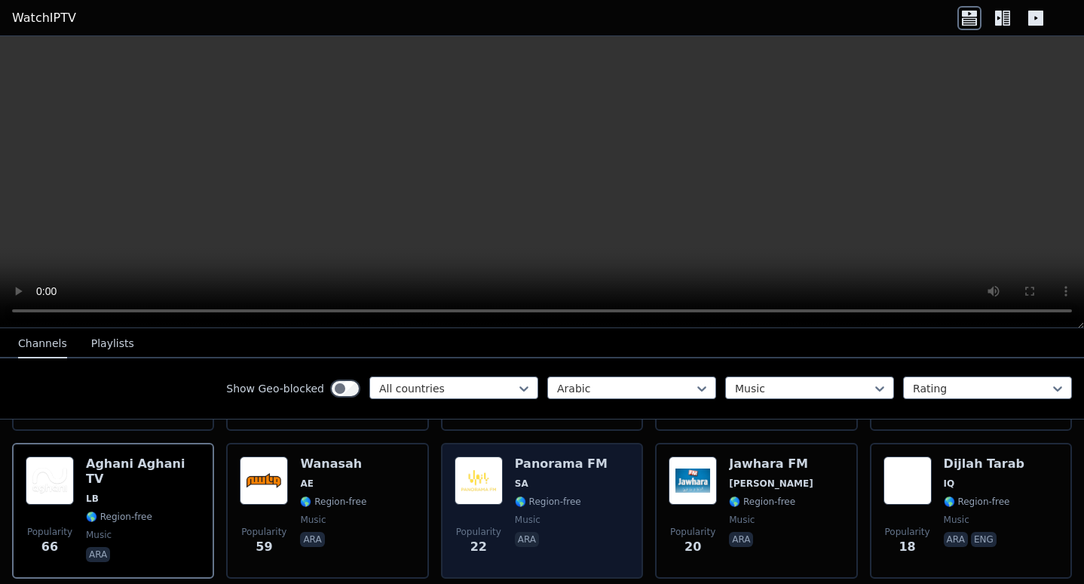
click at [545, 477] on span "SA" at bounding box center [561, 483] width 93 height 12
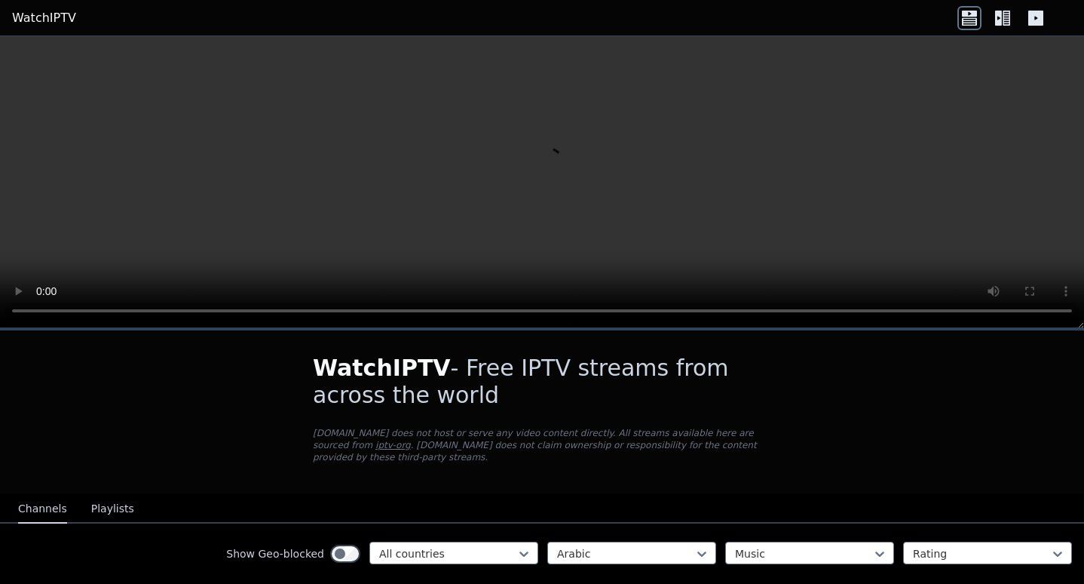
scroll to position [75, 0]
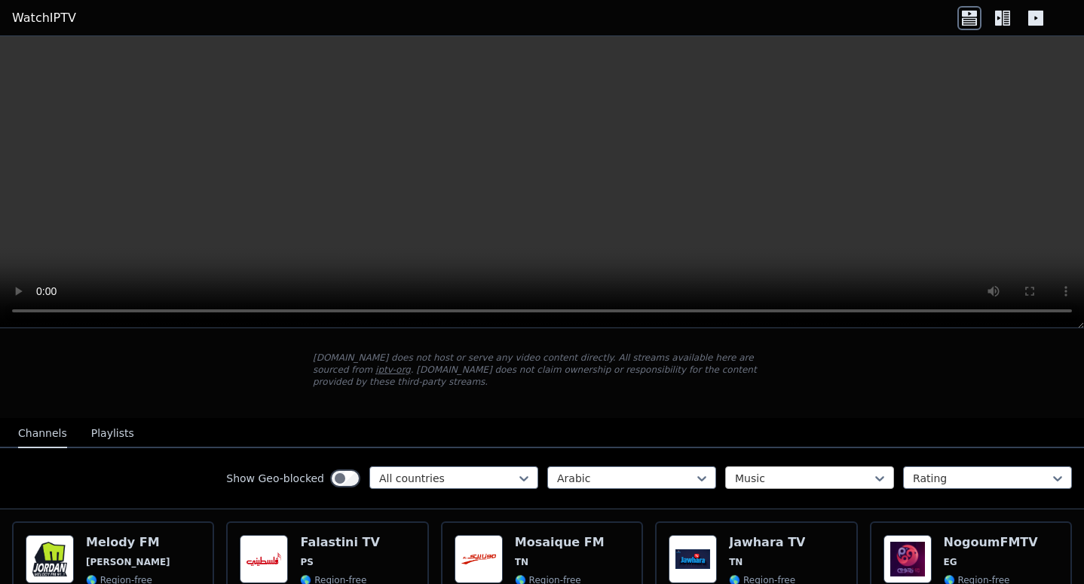
click at [763, 471] on div at bounding box center [803, 478] width 137 height 15
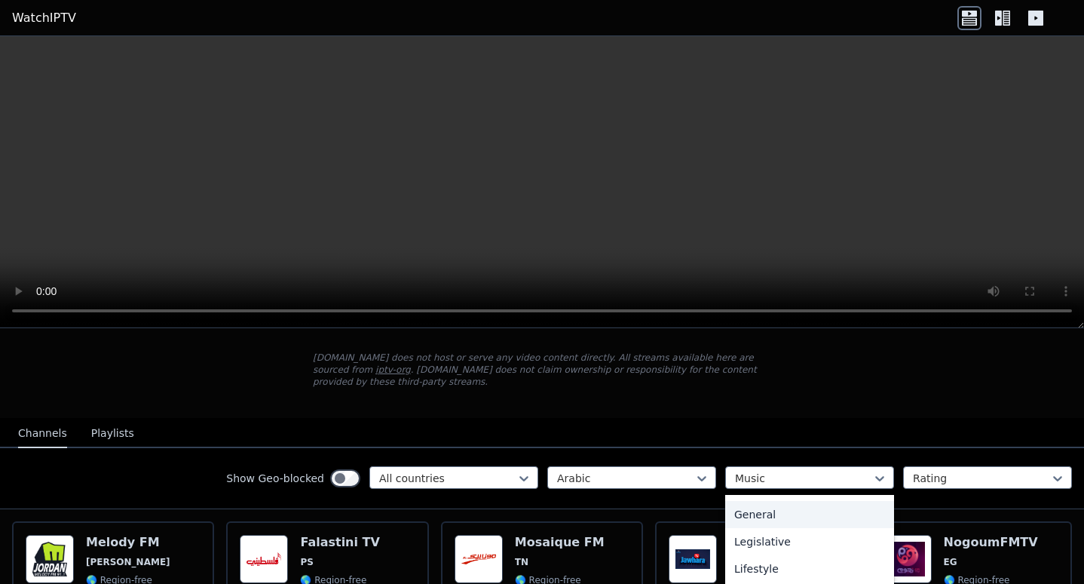
scroll to position [513, 0]
click at [775, 555] on div "Series" at bounding box center [809, 568] width 169 height 27
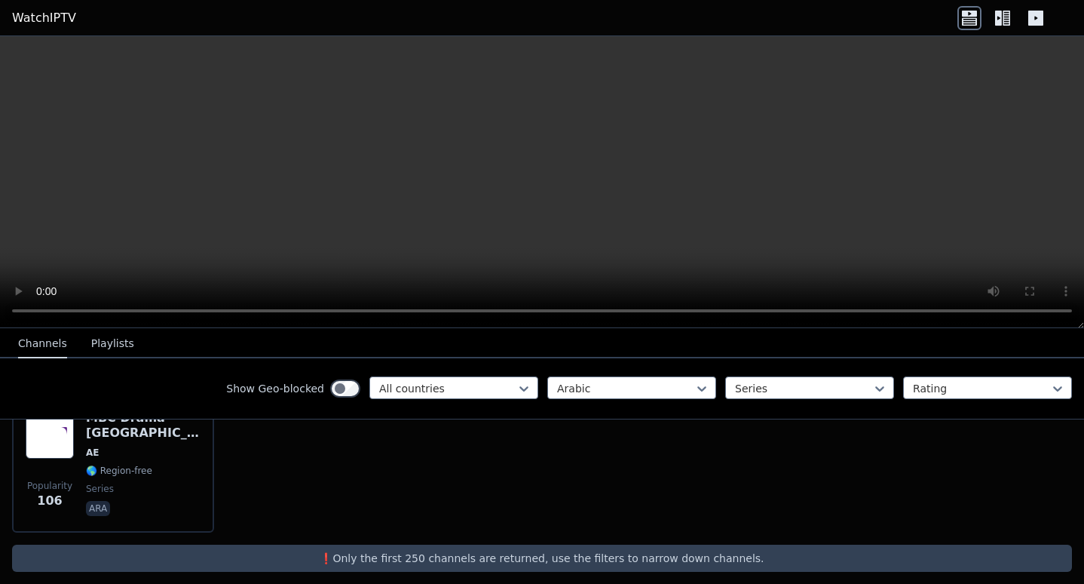
scroll to position [49, 0]
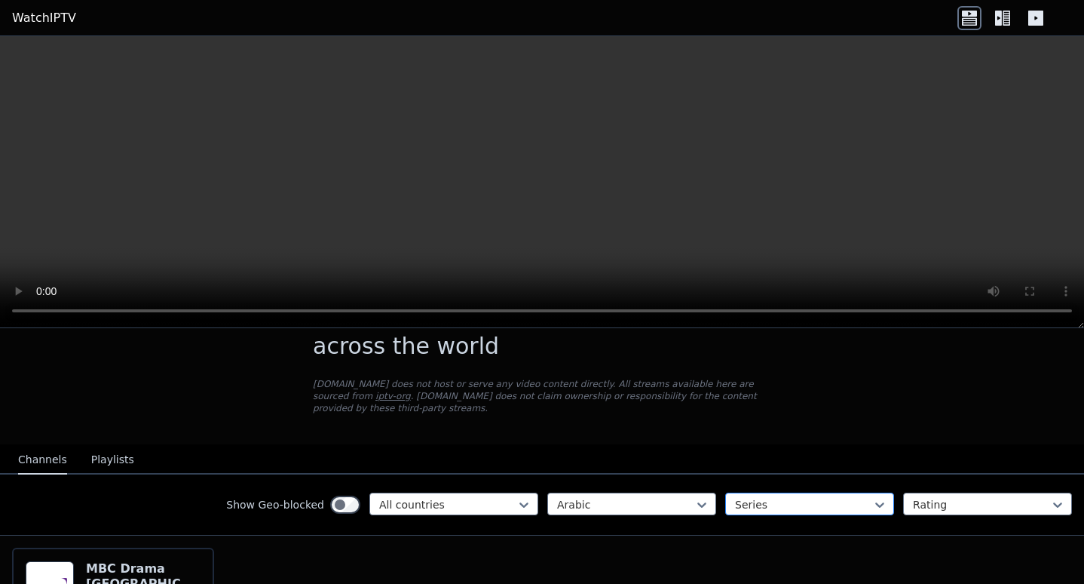
click at [742, 497] on div at bounding box center [803, 504] width 137 height 15
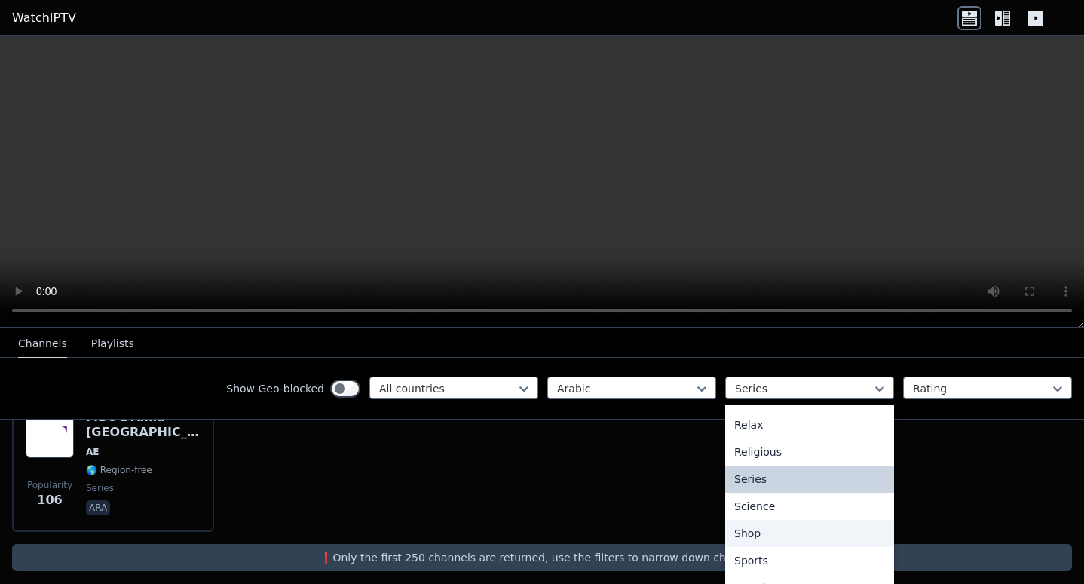
scroll to position [362, 0]
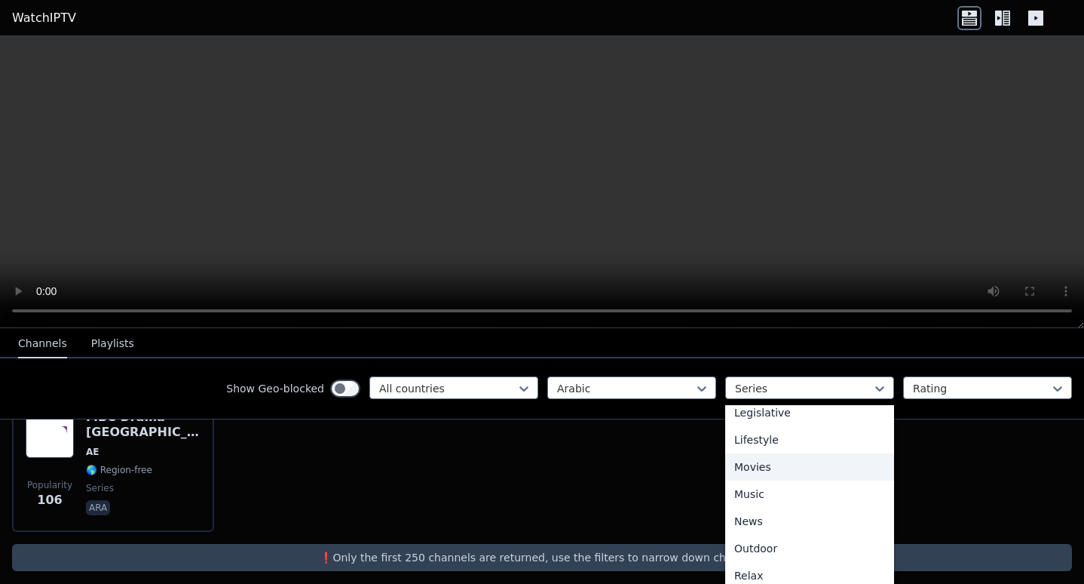
click at [769, 465] on div "Movies" at bounding box center [809, 466] width 169 height 27
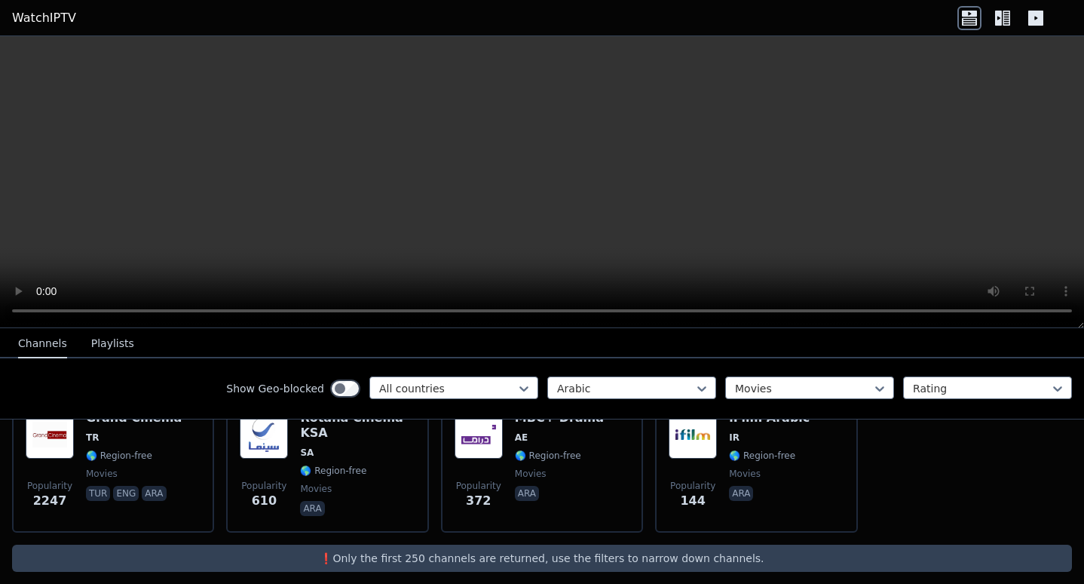
scroll to position [124, 0]
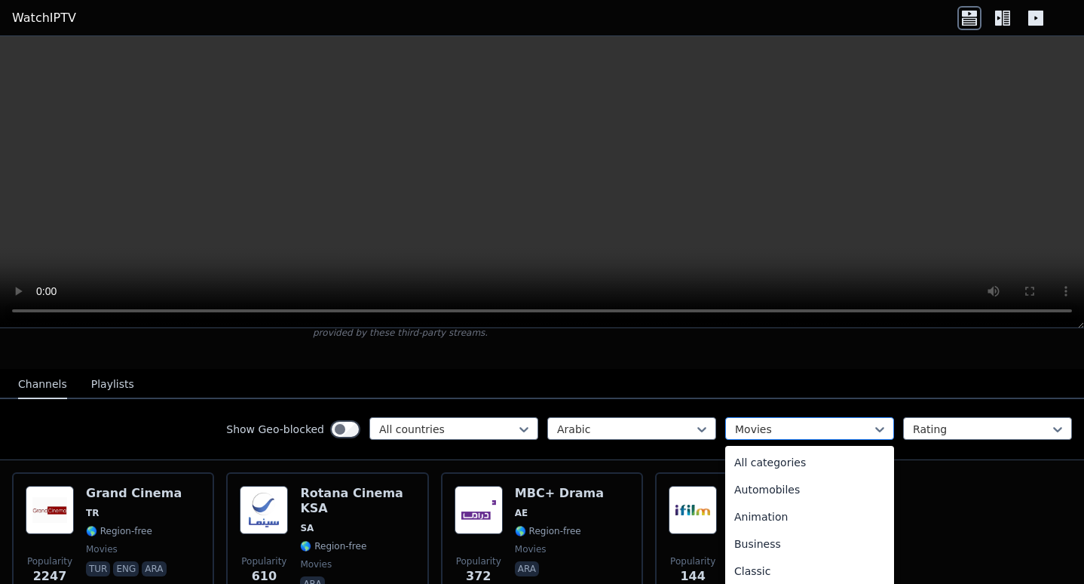
click at [792, 422] on div at bounding box center [803, 429] width 137 height 15
click at [772, 487] on div "Shop" at bounding box center [809, 491] width 169 height 27
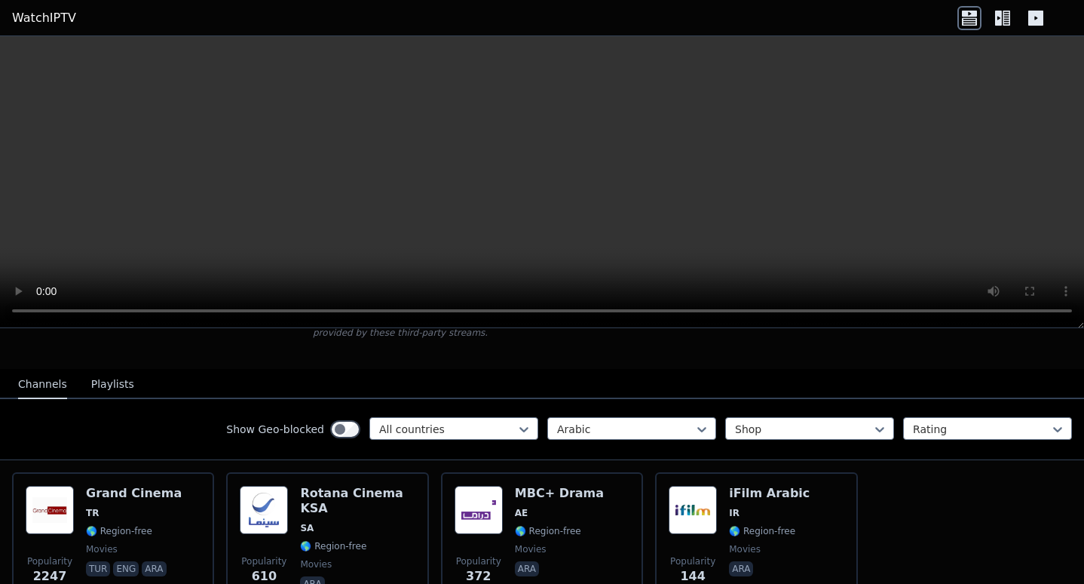
scroll to position [64, 0]
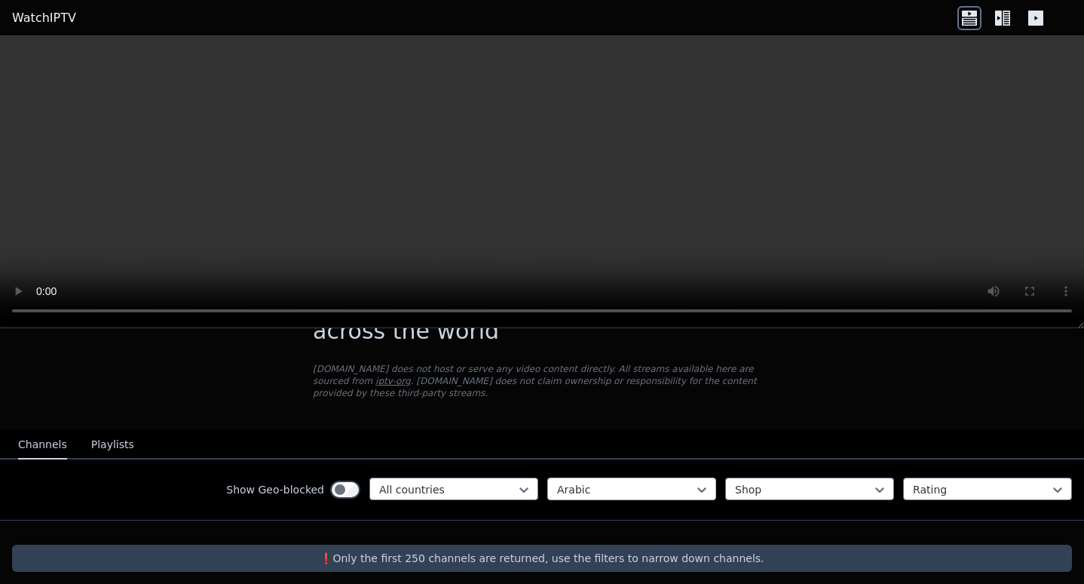
click at [605, 482] on div at bounding box center [625, 489] width 137 height 15
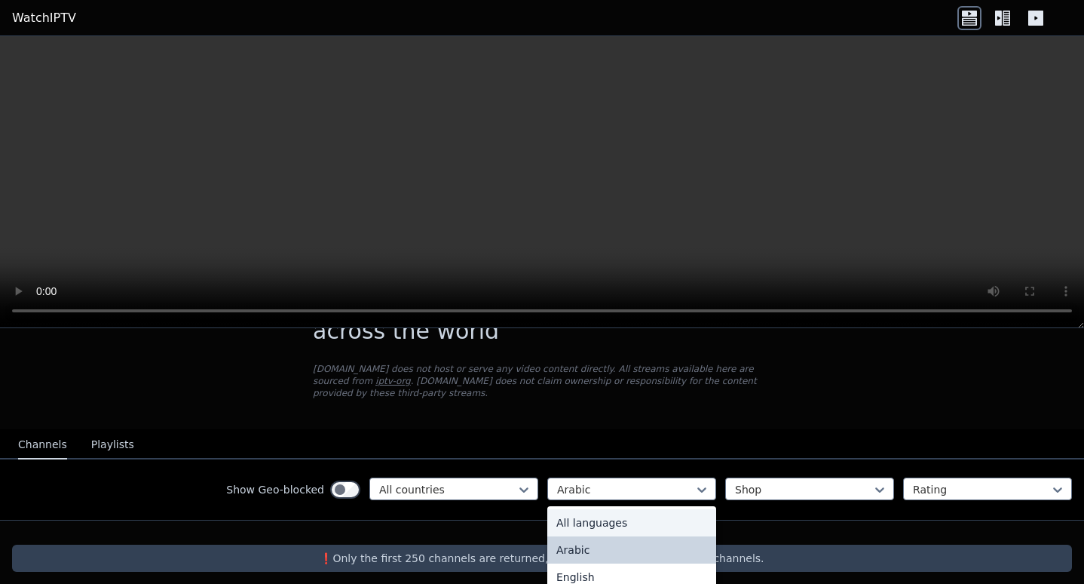
click at [623, 511] on div "All languages" at bounding box center [631, 522] width 169 height 27
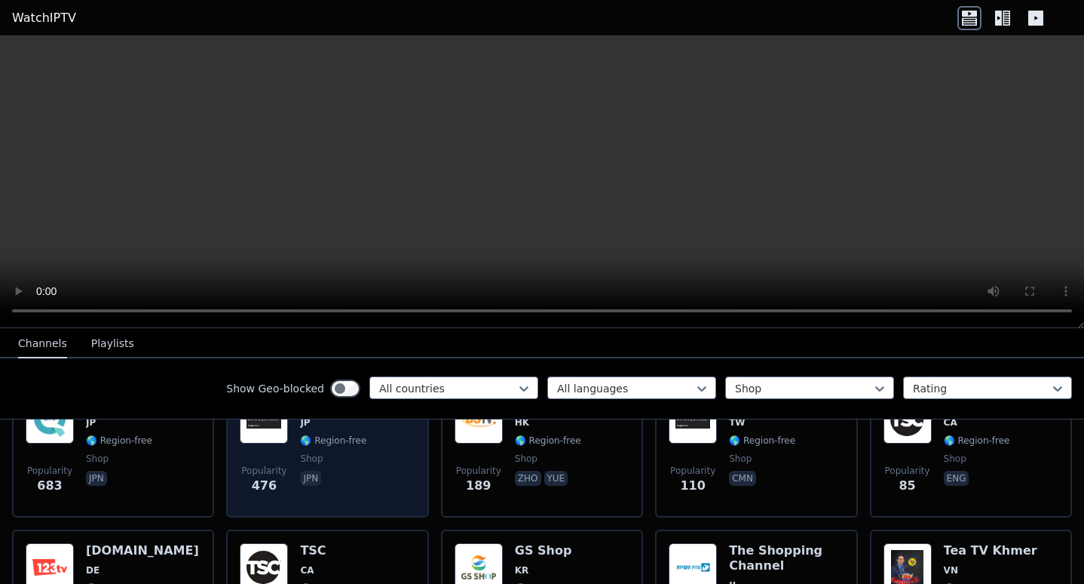
scroll to position [140, 0]
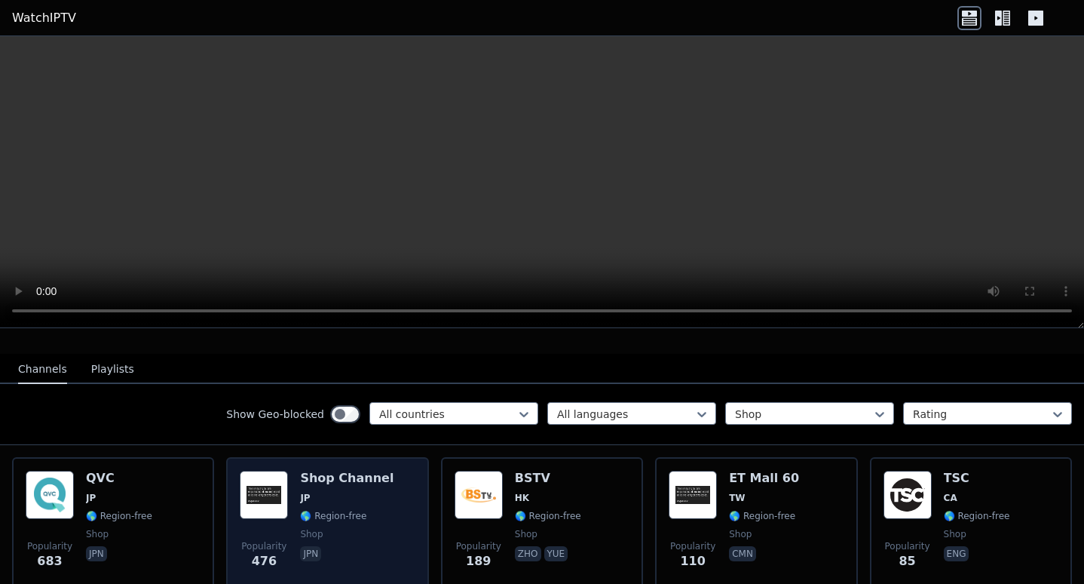
click at [269, 498] on img at bounding box center [264, 495] width 48 height 48
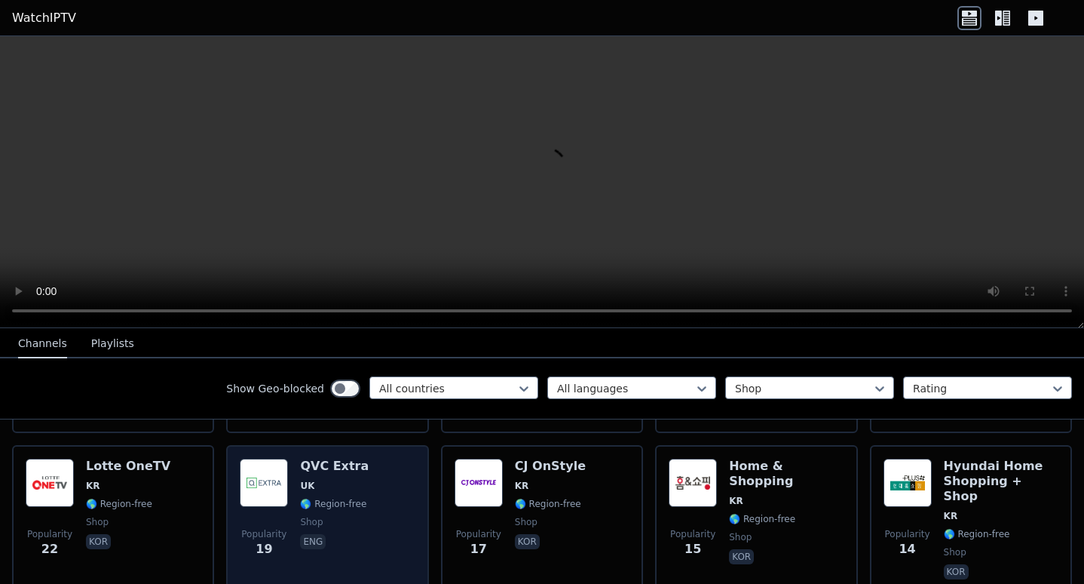
scroll to position [1044, 0]
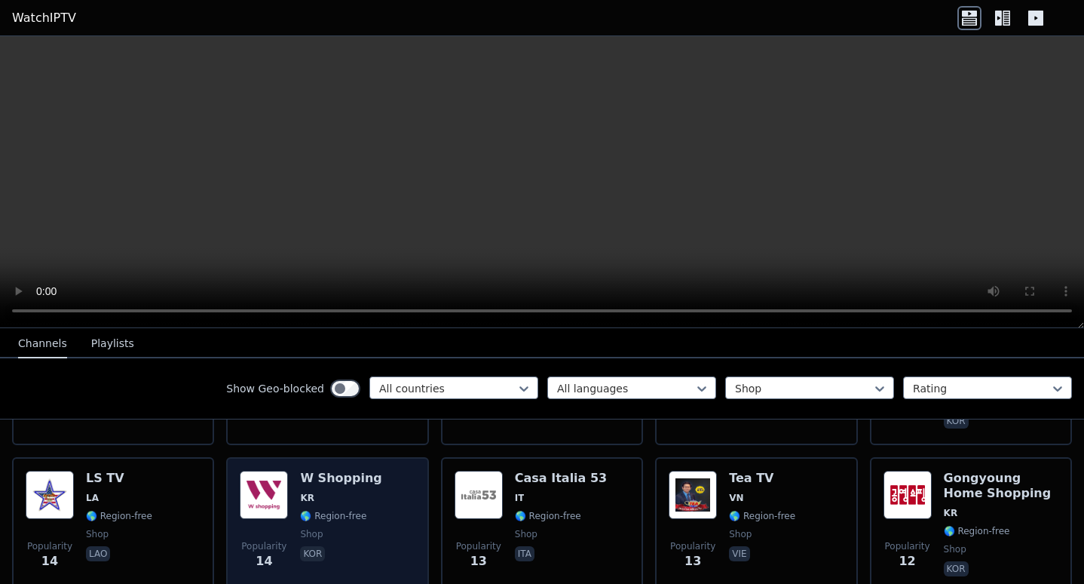
click at [348, 471] on div "W Shopping KR 🌎 Region-free shop kor" at bounding box center [340, 525] width 81 height 109
